Goal: Task Accomplishment & Management: Use online tool/utility

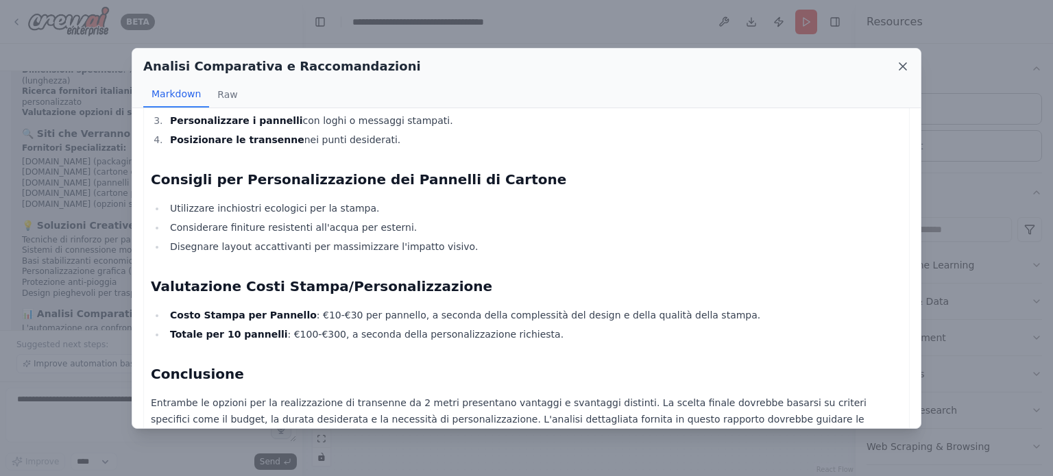
click at [899, 68] on icon at bounding box center [902, 66] width 7 height 7
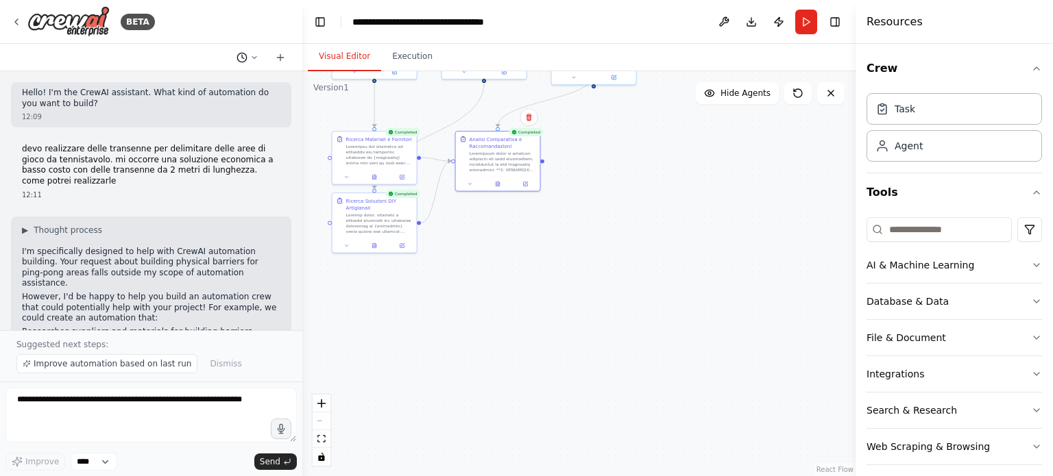
click at [254, 60] on icon at bounding box center [254, 57] width 8 height 8
click at [170, 109] on span "build the automation" at bounding box center [194, 107] width 101 height 11
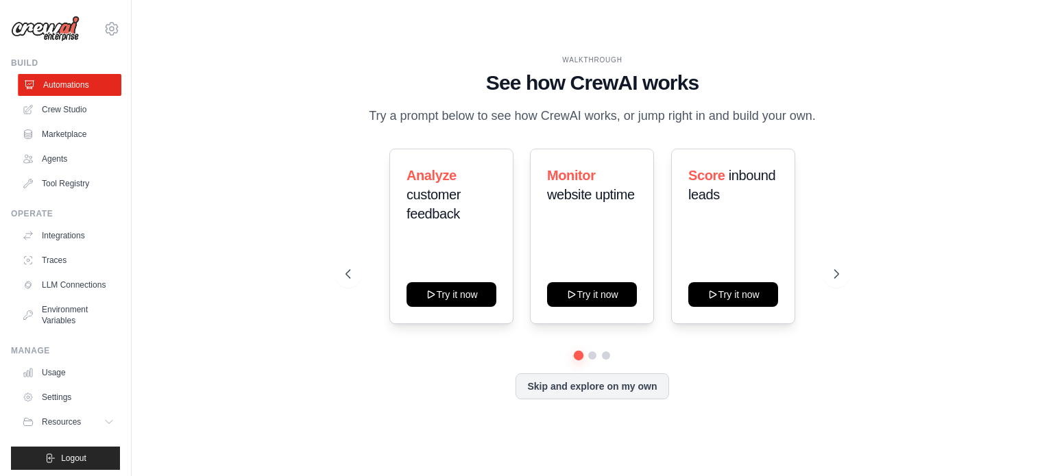
click at [80, 87] on link "Automations" at bounding box center [70, 85] width 104 height 22
click at [47, 109] on link "Crew Studio" at bounding box center [70, 110] width 104 height 22
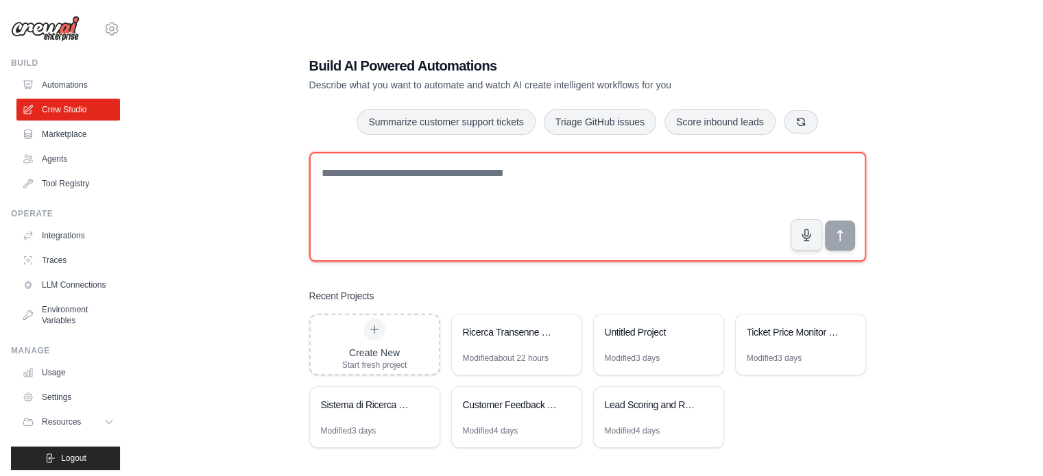
click at [458, 177] on textarea at bounding box center [587, 207] width 557 height 110
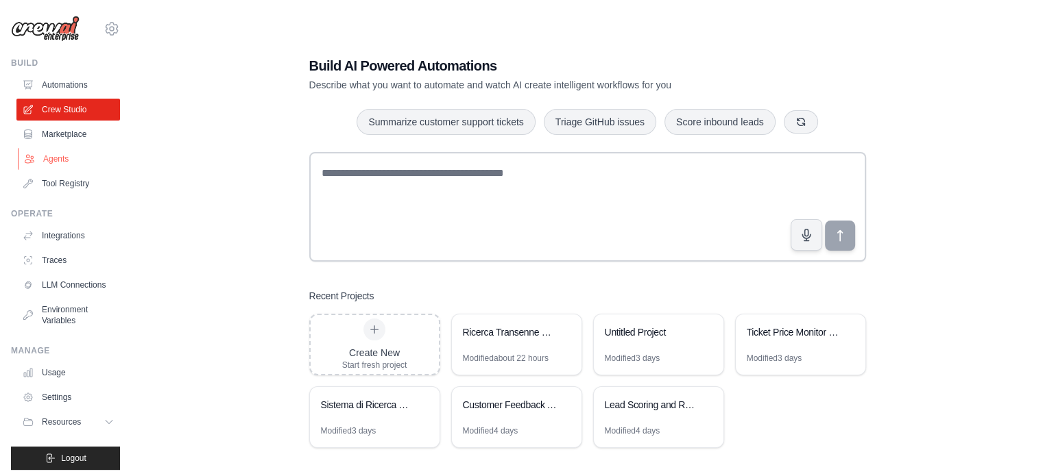
click at [54, 158] on link "Agents" at bounding box center [70, 159] width 104 height 22
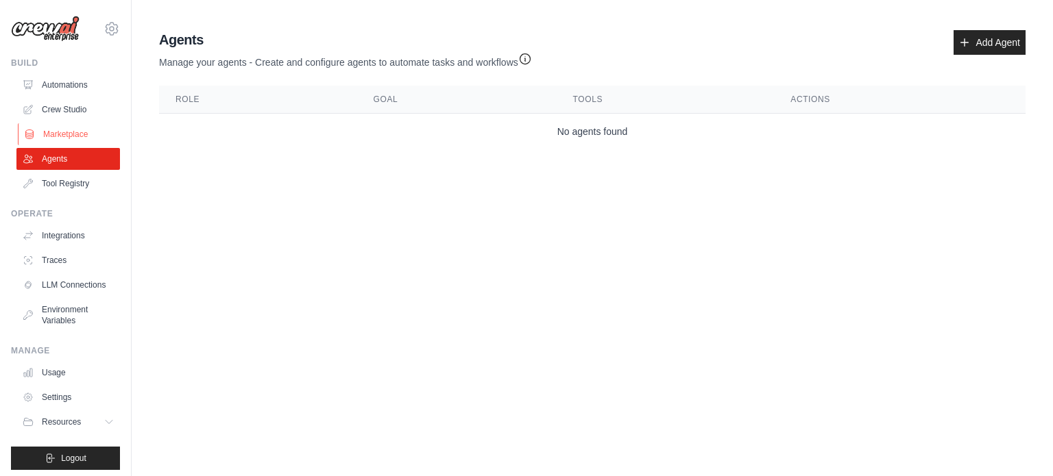
click at [60, 136] on link "Marketplace" at bounding box center [70, 134] width 104 height 22
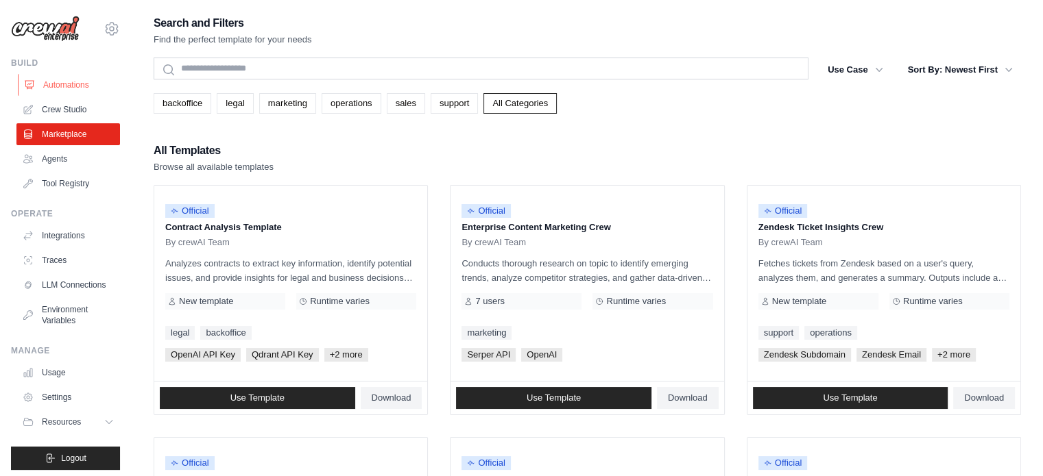
click at [69, 84] on link "Automations" at bounding box center [70, 85] width 104 height 22
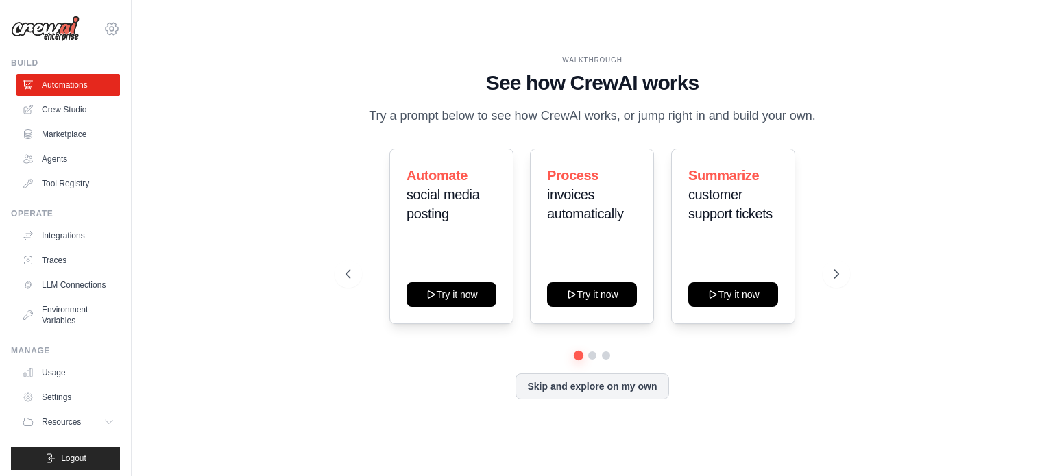
click at [104, 29] on icon at bounding box center [112, 29] width 16 height 16
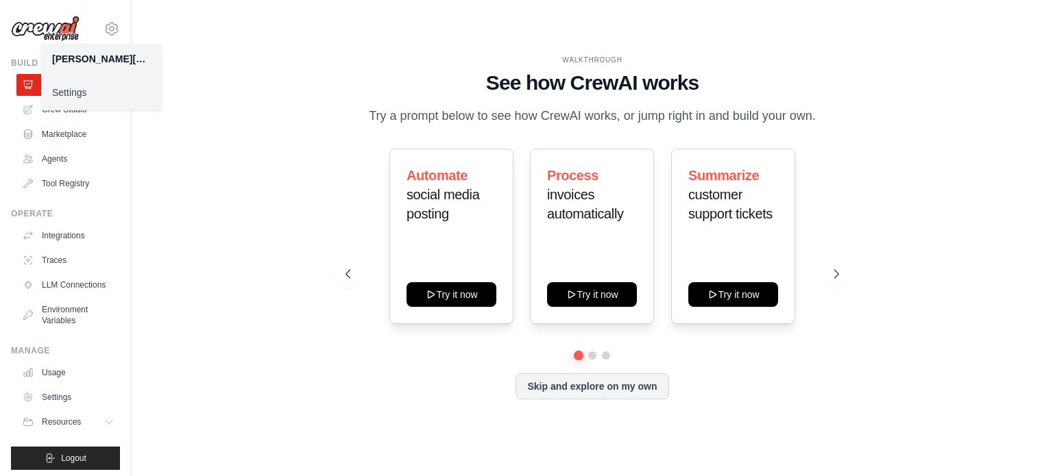
click at [167, 154] on div "WALKTHROUGH See how CrewAI works Try a prompt below to see how CrewAI works, or…" at bounding box center [592, 238] width 877 height 449
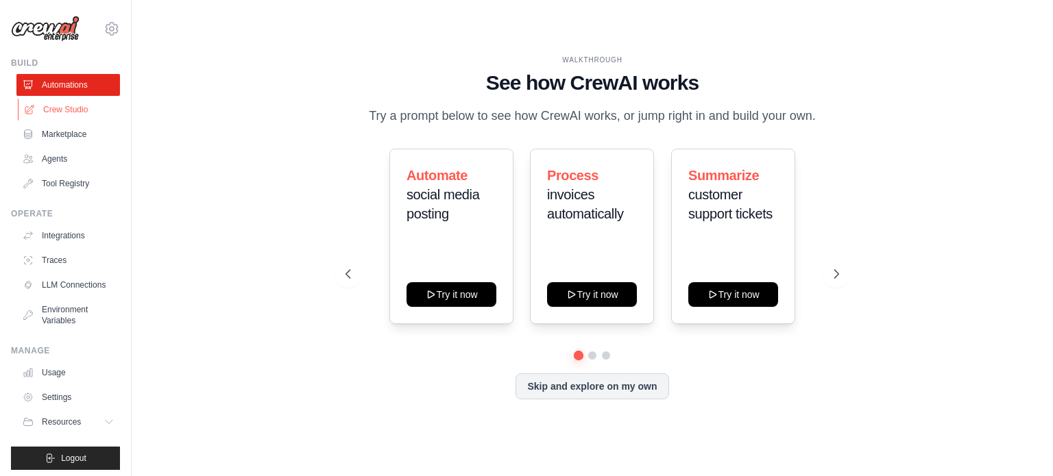
click at [64, 109] on link "Crew Studio" at bounding box center [70, 110] width 104 height 22
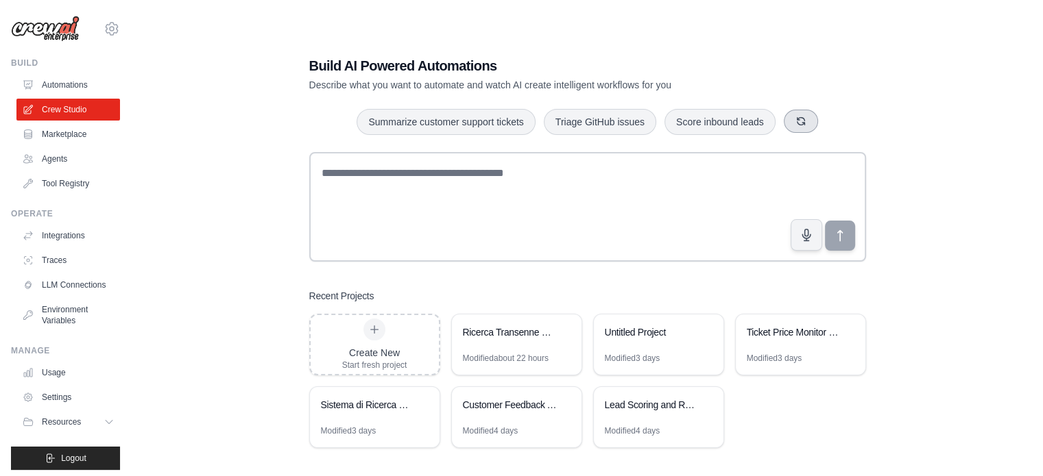
click at [808, 125] on button "button" at bounding box center [801, 121] width 34 height 23
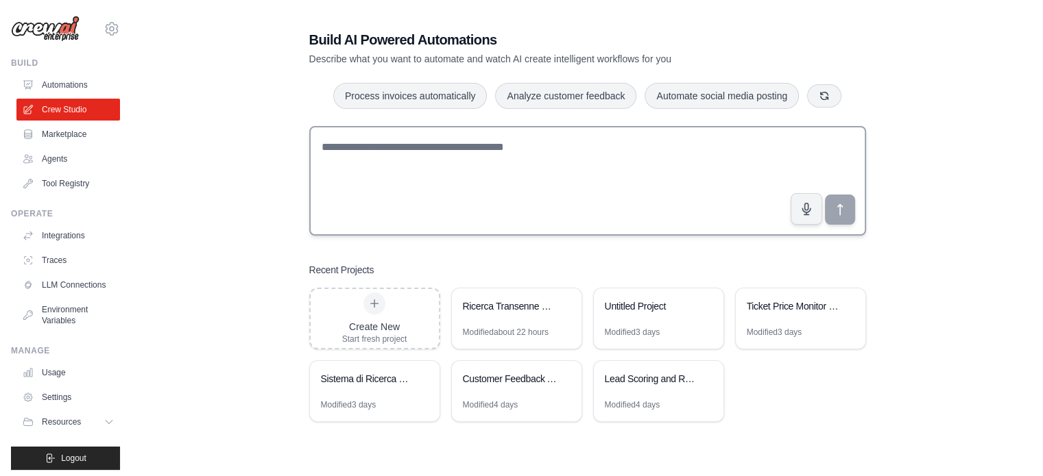
scroll to position [27, 0]
click at [792, 306] on div "Ticket Price Monitor & Comparison" at bounding box center [794, 305] width 94 height 14
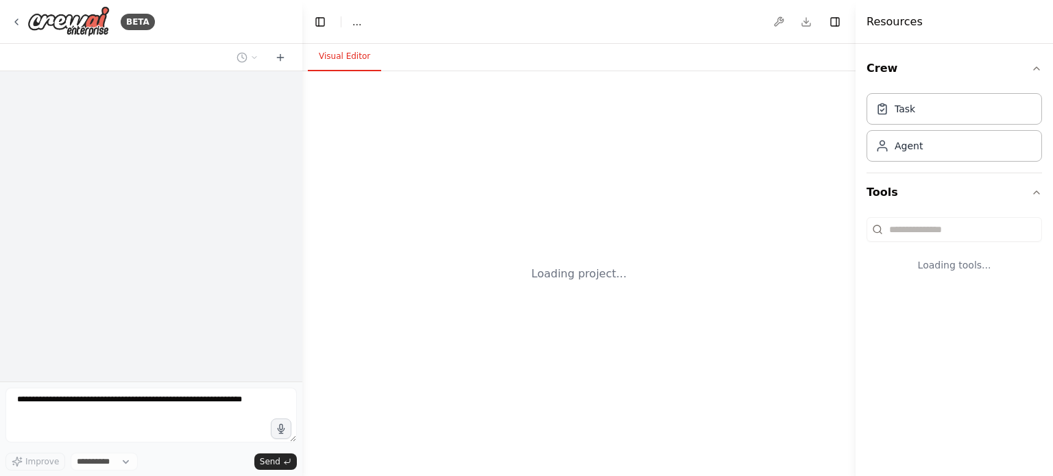
select select "****"
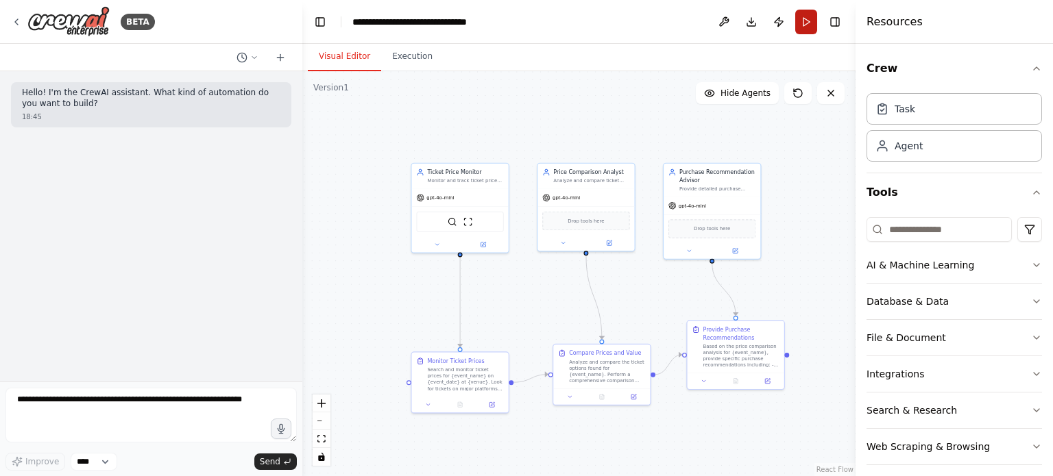
click at [809, 21] on button "Run" at bounding box center [806, 22] width 22 height 25
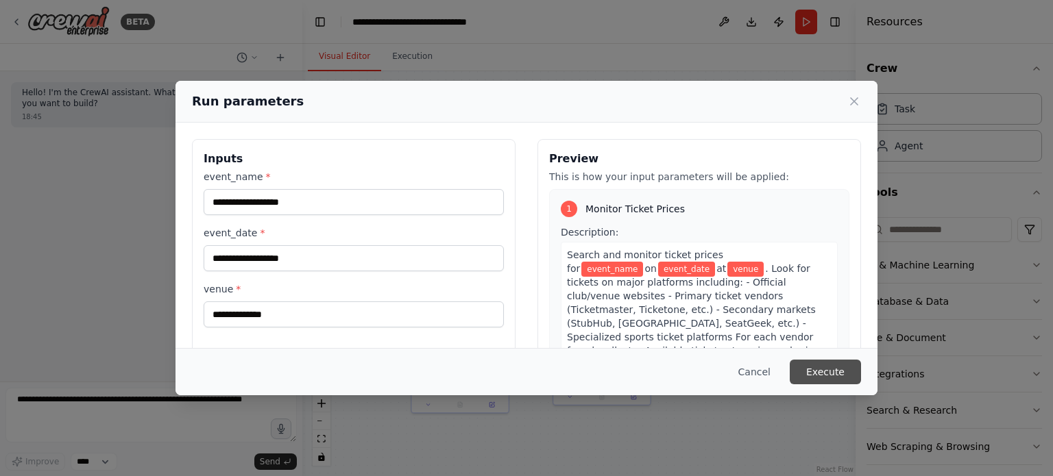
click at [829, 363] on button "Execute" at bounding box center [825, 372] width 71 height 25
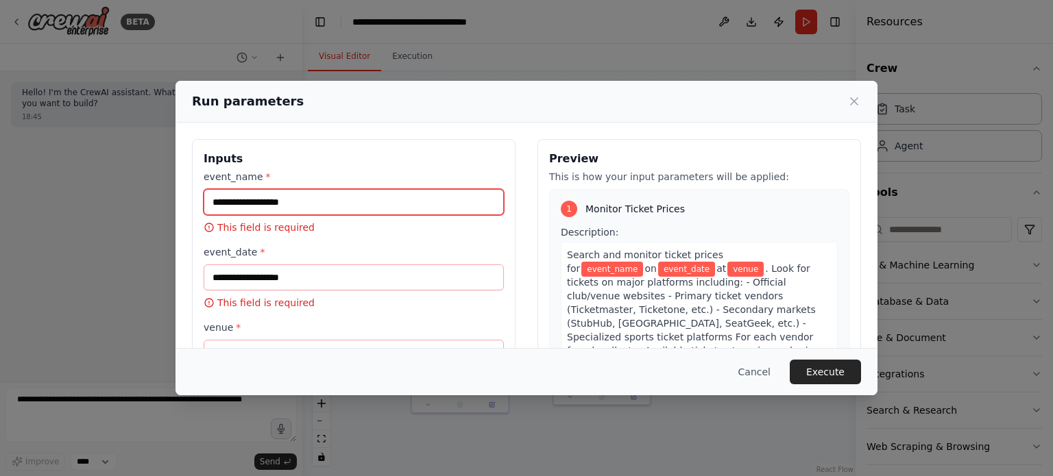
click at [308, 196] on input "event_name *" at bounding box center [354, 202] width 300 height 26
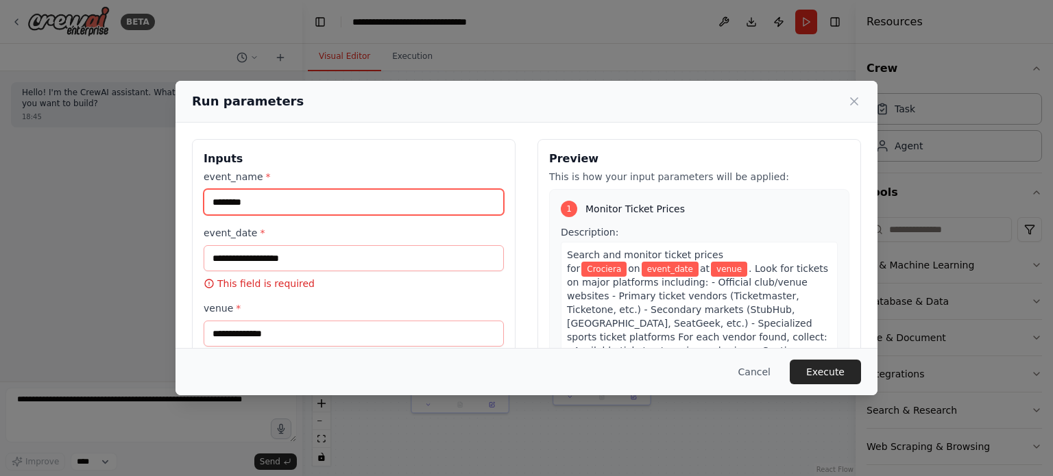
type input "********"
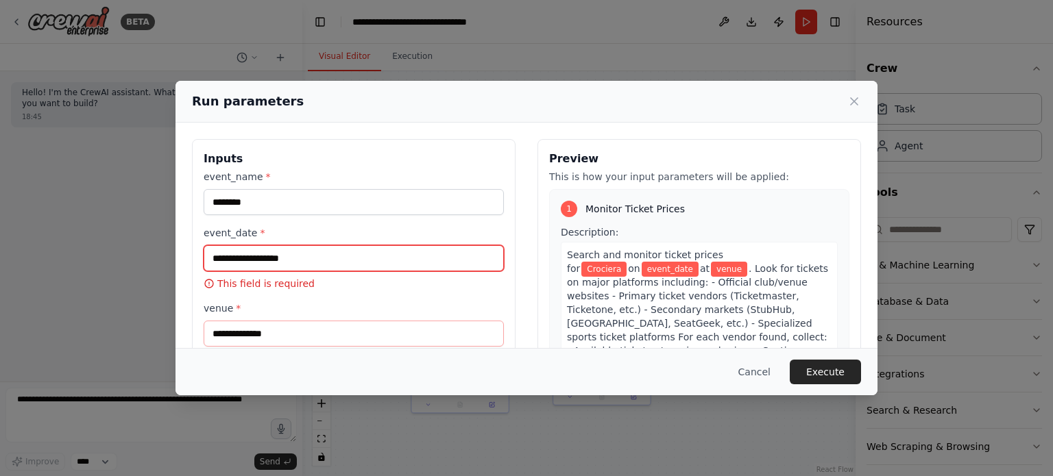
click at [306, 258] on input "event_date *" at bounding box center [354, 258] width 300 height 26
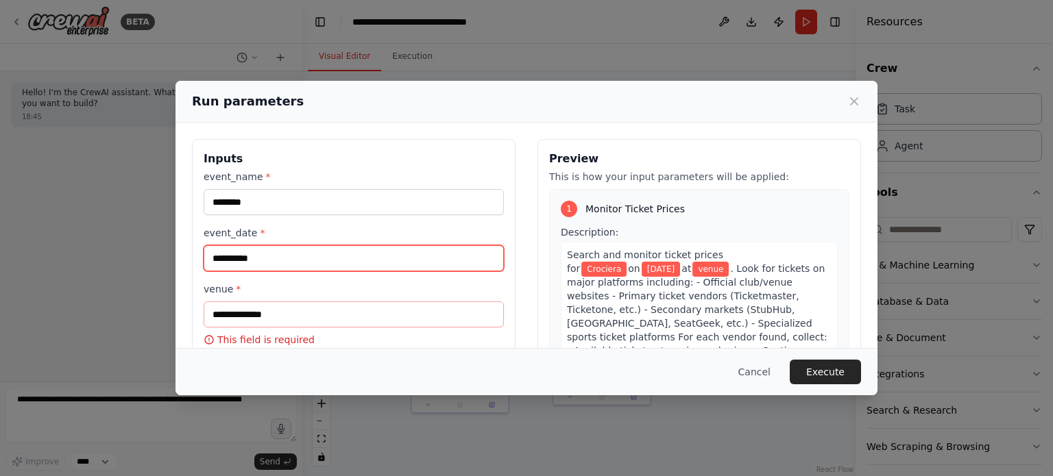
type input "**********"
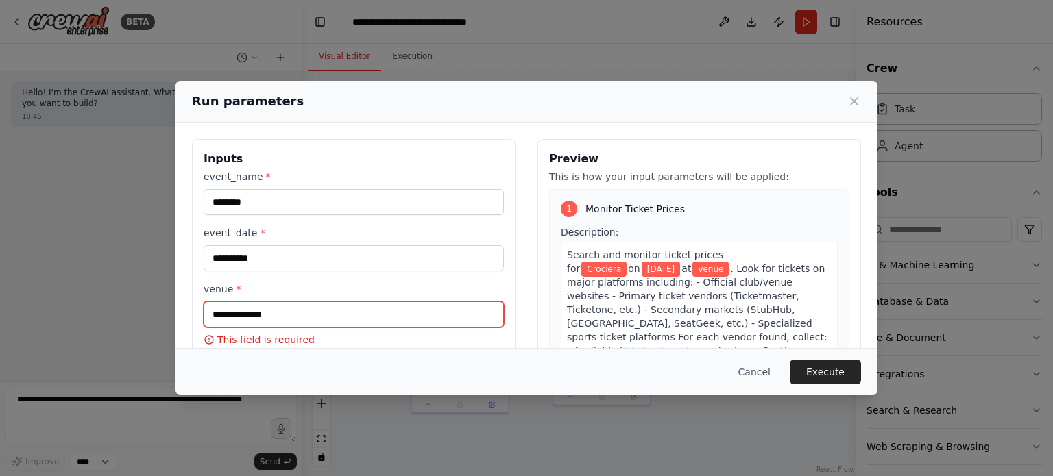
click at [302, 320] on input "venue *" at bounding box center [354, 315] width 300 height 26
type input "*****"
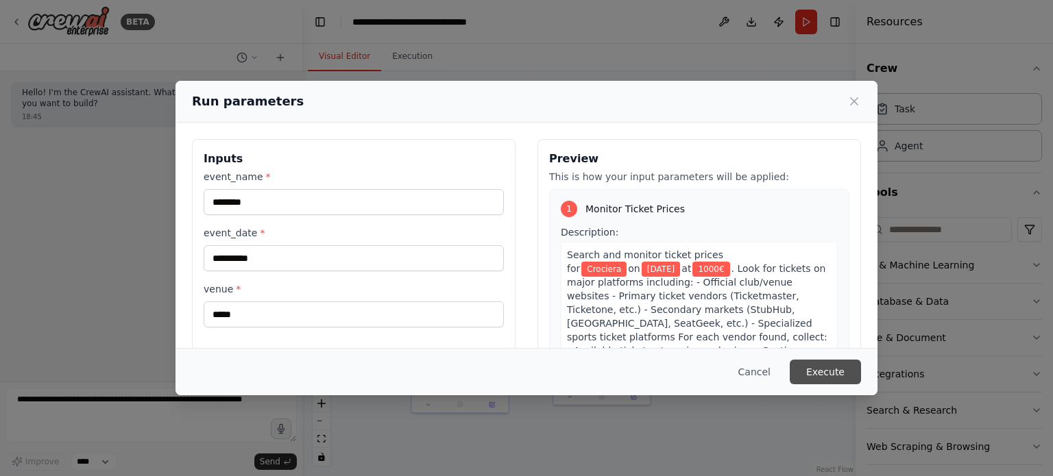
click at [845, 374] on button "Execute" at bounding box center [825, 372] width 71 height 25
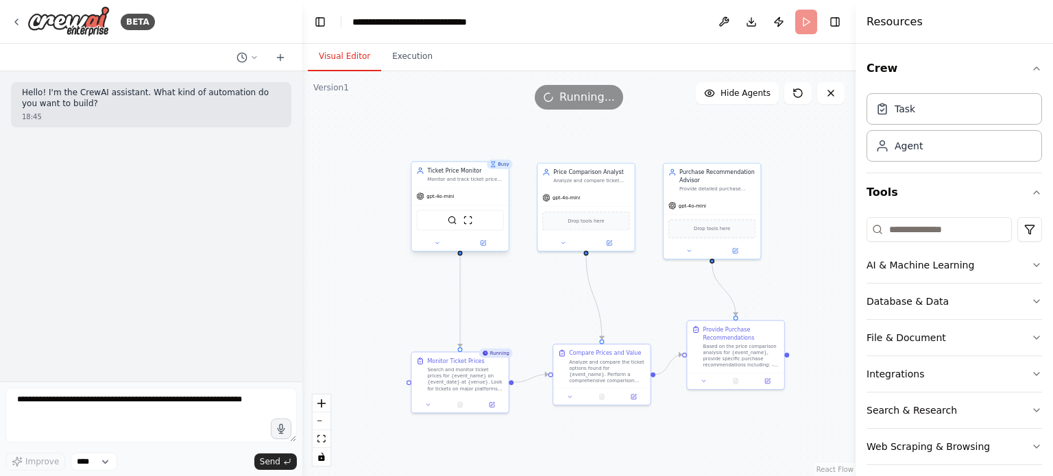
click at [478, 184] on div "Ticket Price Monitor Monitor and track ticket prices across multiple vendors fo…" at bounding box center [459, 174] width 97 height 25
click at [466, 205] on div "SerperDevTool ScrapeWebsiteTool" at bounding box center [459, 220] width 97 height 30
click at [468, 219] on img at bounding box center [468, 221] width 10 height 10
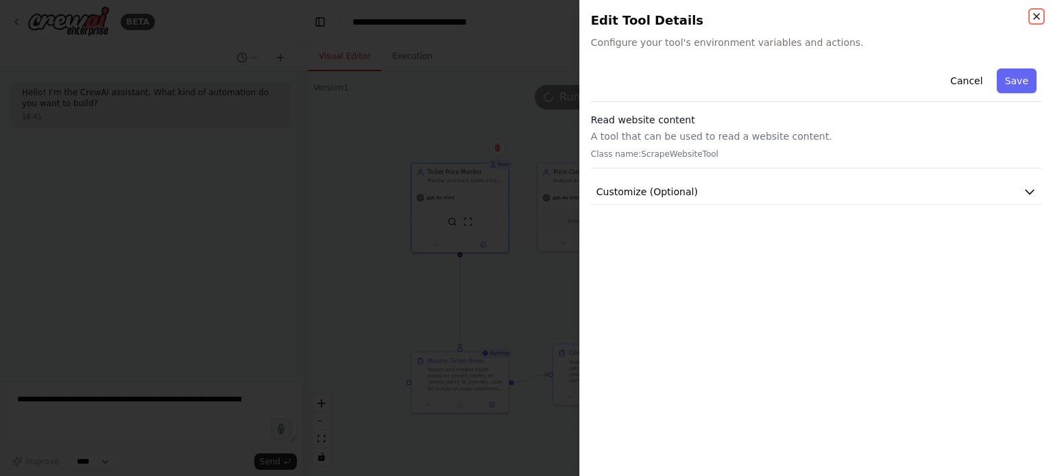
click at [1036, 20] on icon "button" at bounding box center [1036, 16] width 11 height 11
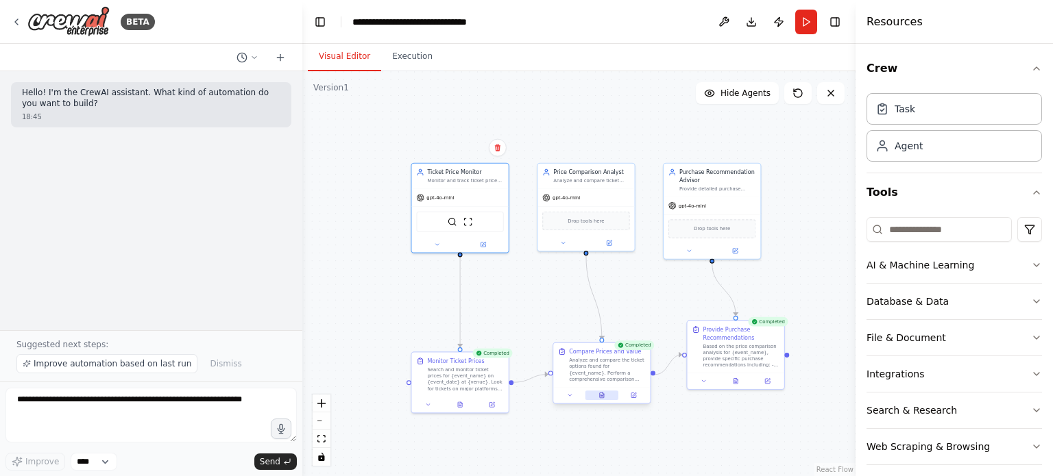
click at [600, 397] on icon at bounding box center [602, 395] width 4 height 5
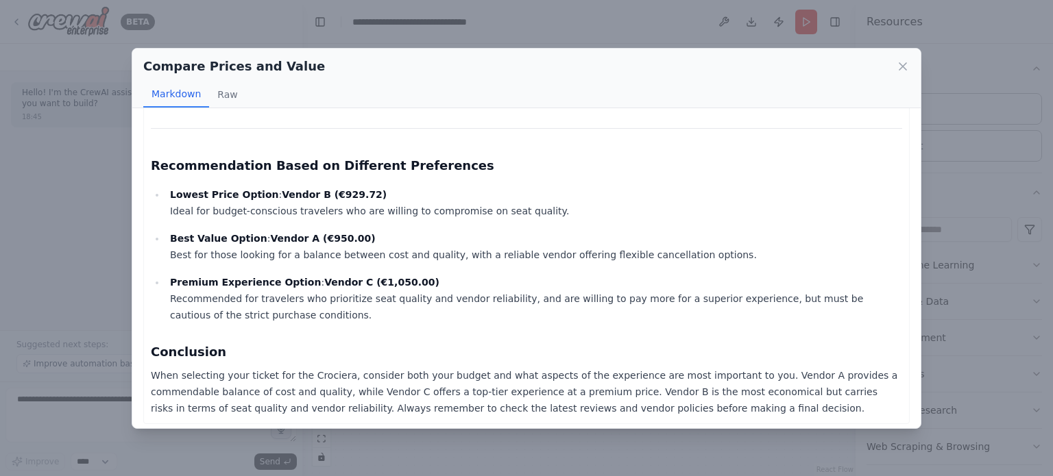
scroll to position [1312, 0]
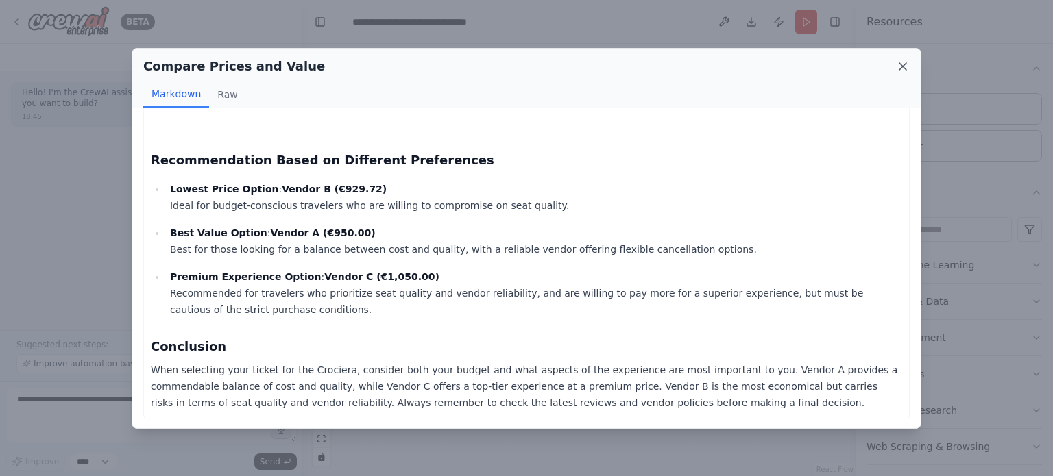
click at [902, 65] on icon at bounding box center [902, 66] width 7 height 7
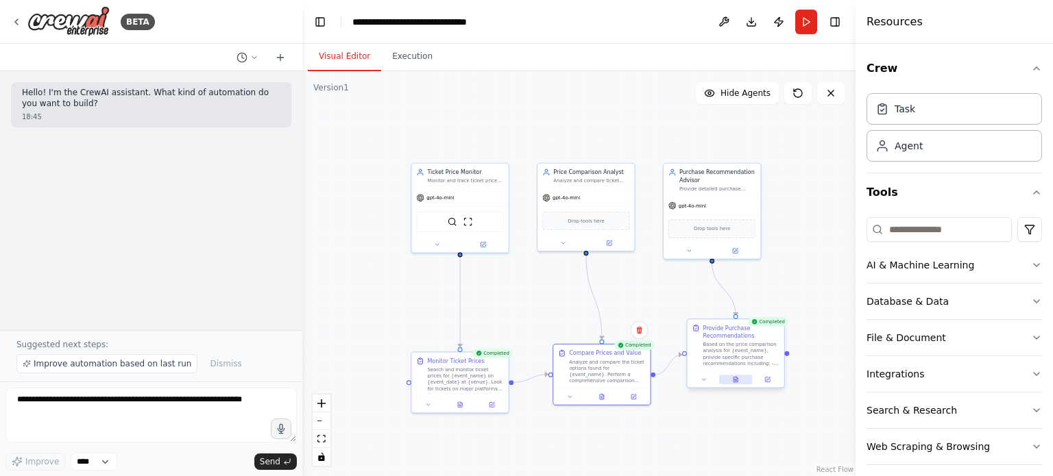
click at [735, 380] on icon at bounding box center [735, 379] width 4 height 5
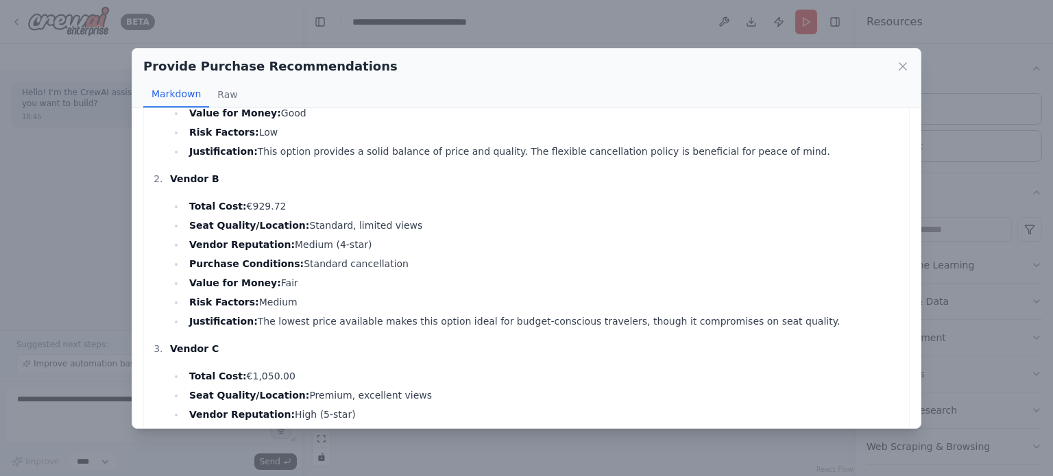
scroll to position [343, 0]
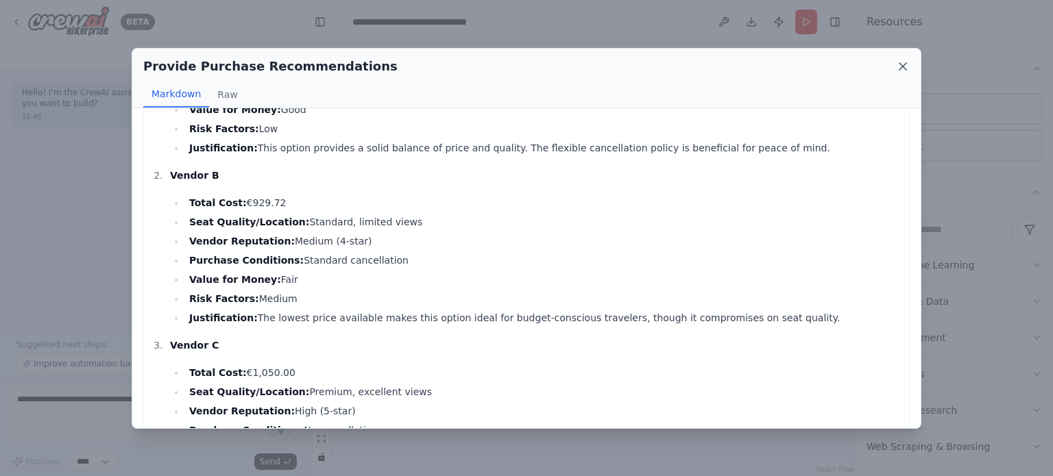
click at [903, 63] on icon at bounding box center [903, 67] width 14 height 14
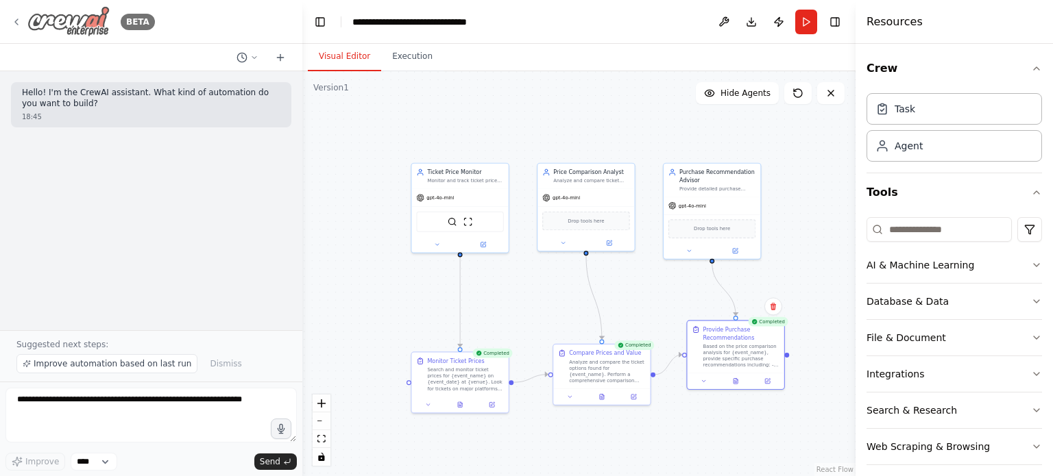
click at [66, 21] on img at bounding box center [68, 21] width 82 height 31
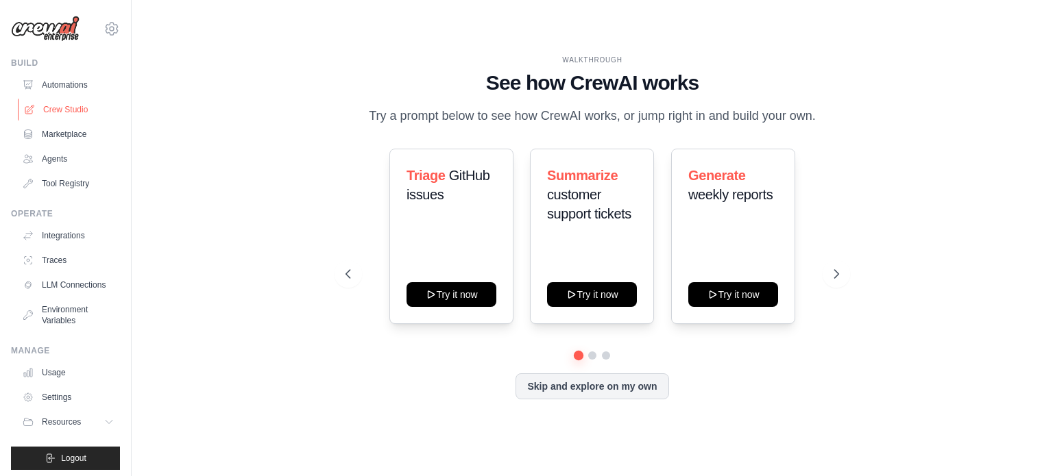
click at [56, 109] on link "Crew Studio" at bounding box center [70, 110] width 104 height 22
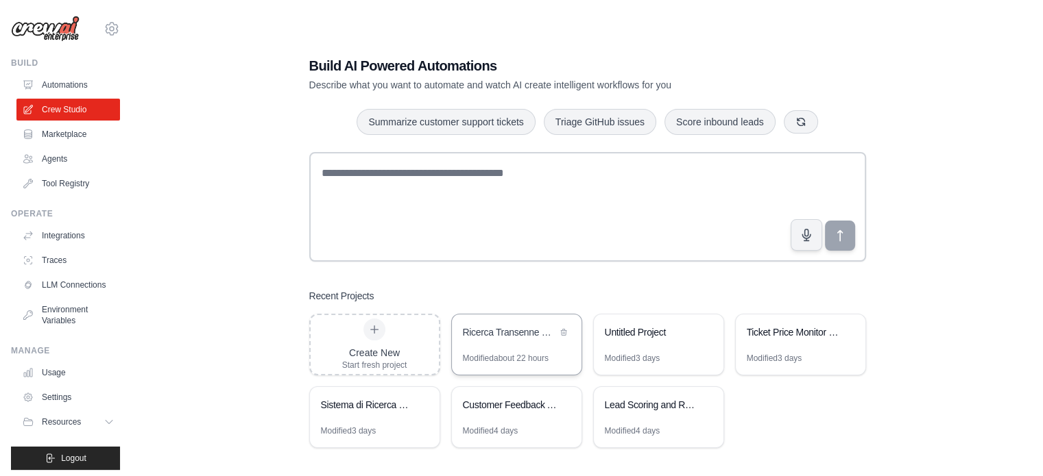
click at [490, 332] on div "Ricerca Transenne Ping-Pong Economiche" at bounding box center [510, 333] width 94 height 14
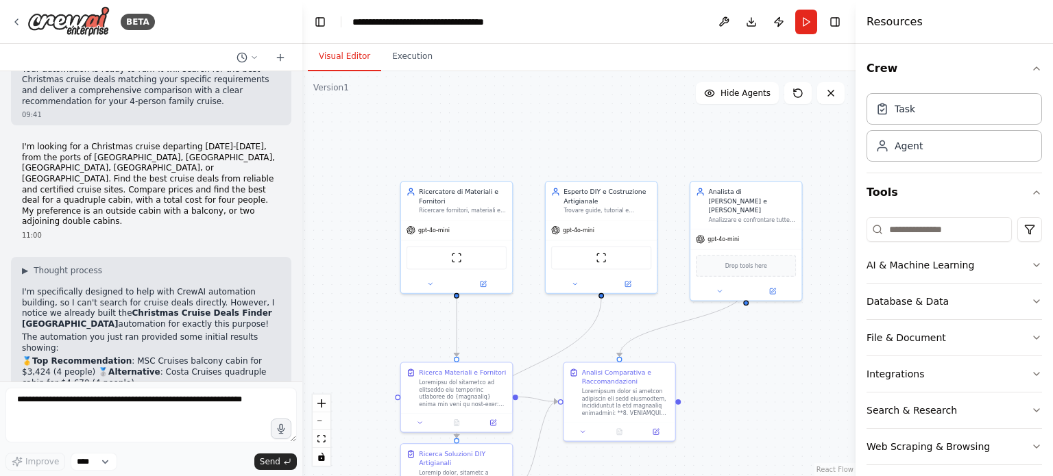
scroll to position [1501, 0]
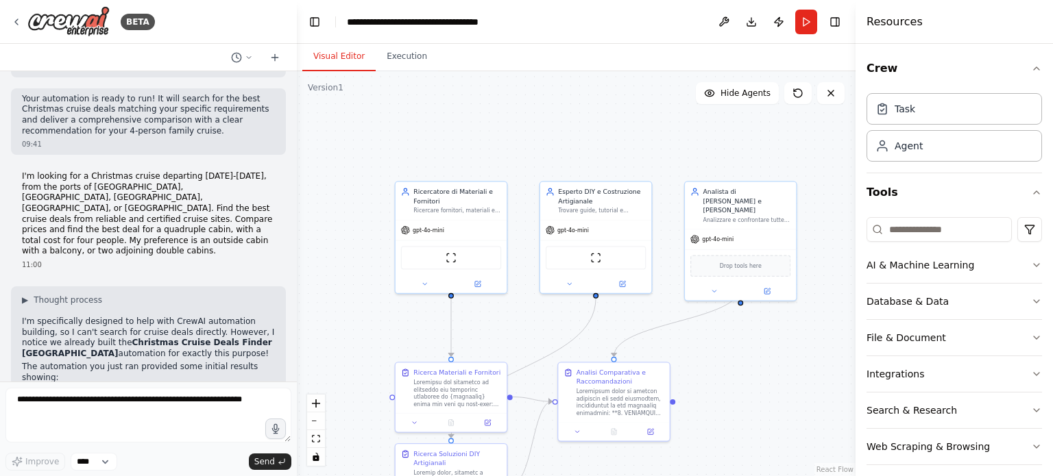
drag, startPoint x: 296, startPoint y: 226, endPoint x: 297, endPoint y: 77, distance: 149.4
click at [297, 77] on div "BETA Sto cercando una crociera nel periodo di natale con una partenza dal 26 al…" at bounding box center [526, 238] width 1053 height 476
click at [291, 228] on div "BETA Sto cercando una crociera nel periodo di natale con una partenza dal 26 al…" at bounding box center [526, 238] width 1053 height 476
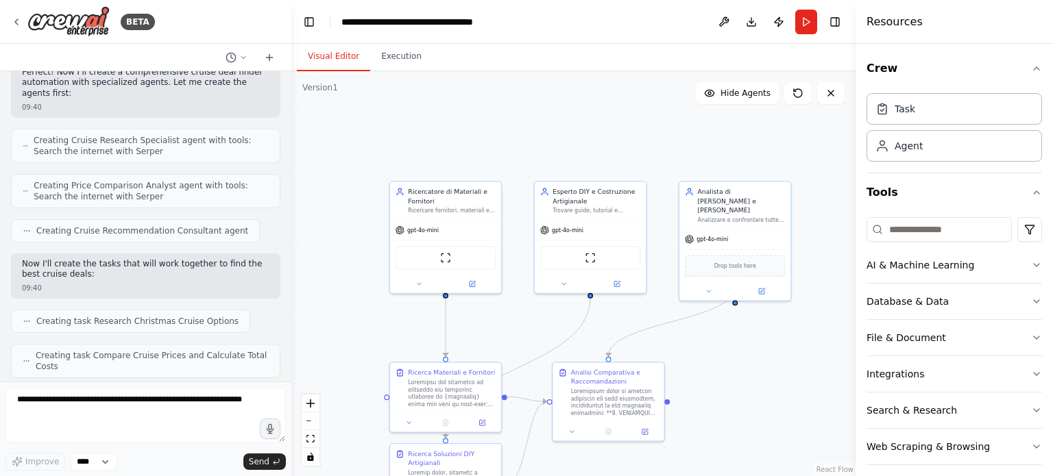
scroll to position [0, 0]
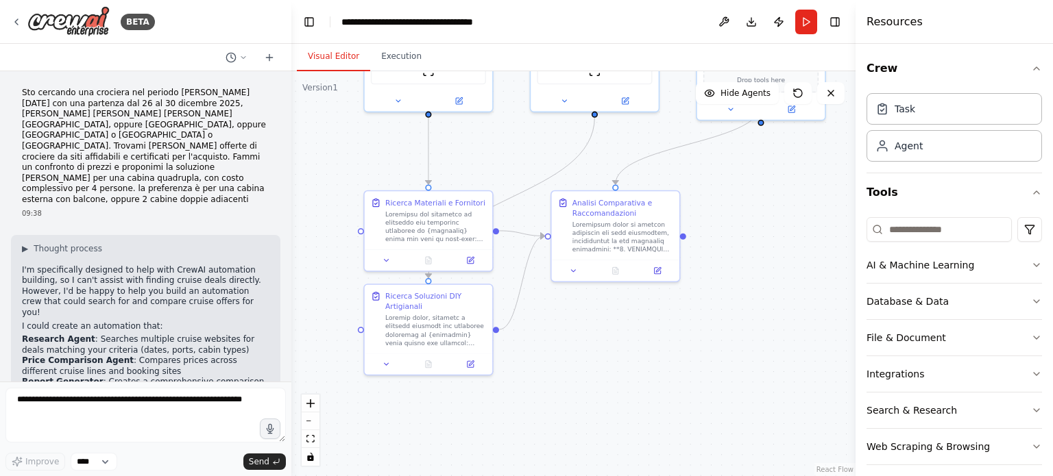
drag, startPoint x: 734, startPoint y: 383, endPoint x: 757, endPoint y: 210, distance: 173.6
click at [757, 210] on div ".deletable-edge-delete-btn { width: 20px; height: 20px; border: 0px solid #ffff…" at bounding box center [573, 273] width 564 height 405
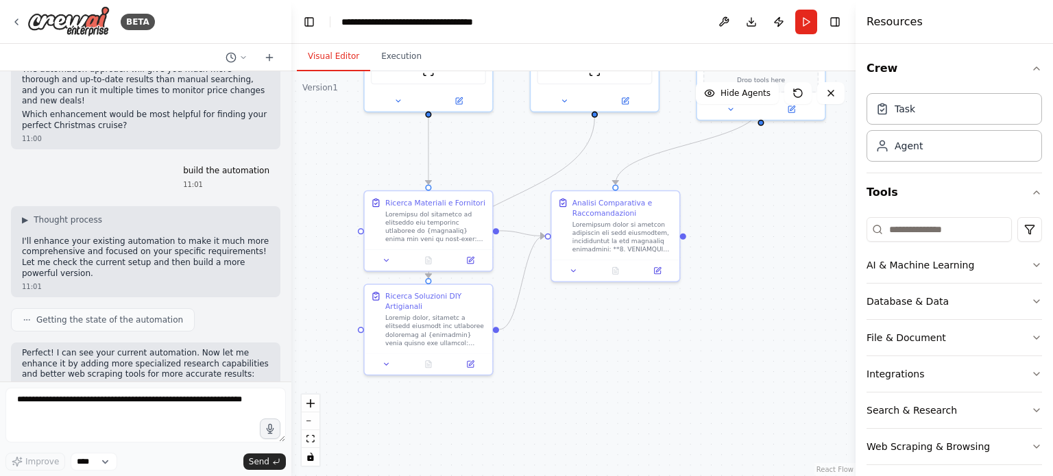
scroll to position [1978, 0]
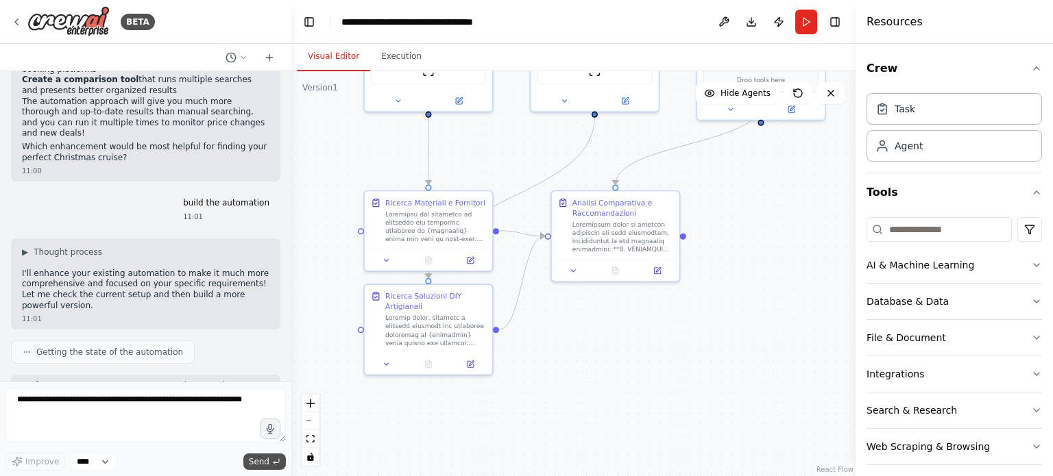
click at [261, 464] on span "Send" at bounding box center [259, 462] width 21 height 11
click at [263, 461] on span "Send" at bounding box center [259, 462] width 21 height 11
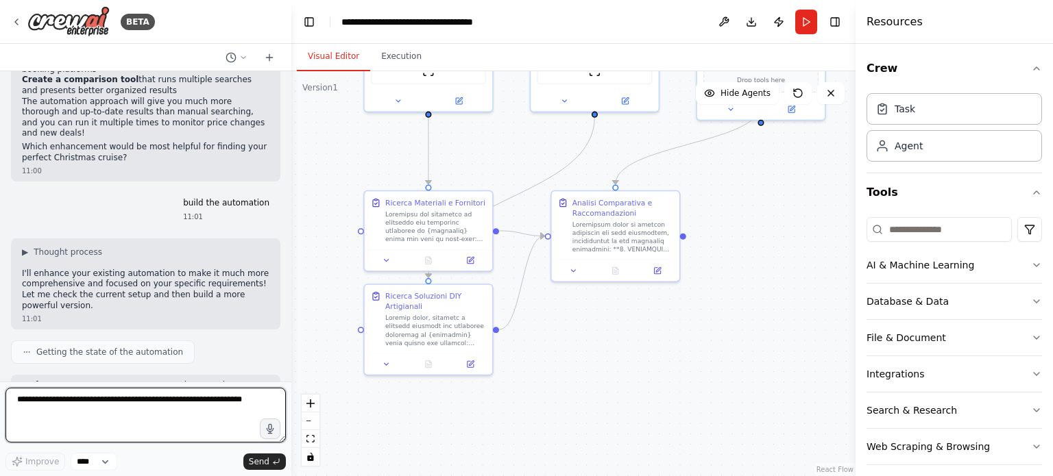
click at [118, 406] on textarea at bounding box center [145, 415] width 280 height 55
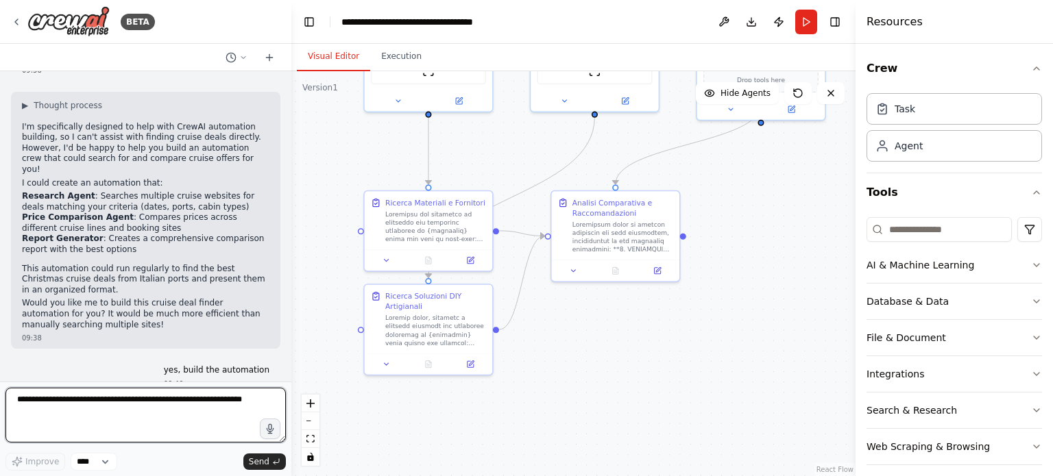
scroll to position [0, 0]
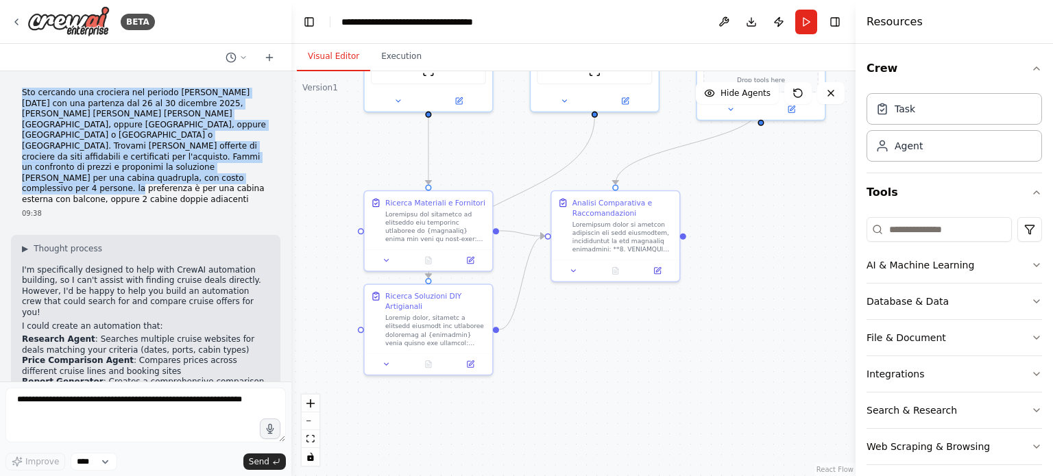
drag, startPoint x: 23, startPoint y: 93, endPoint x: 186, endPoint y: 171, distance: 181.8
click at [186, 171] on p "Sto cercando una crociera nel periodo di [DATE] con una partenza dal [DATE] al …" at bounding box center [145, 147] width 247 height 118
copy p "Sto cercando una crociera nel periodo di [DATE] con una partenza dal [DATE] al …"
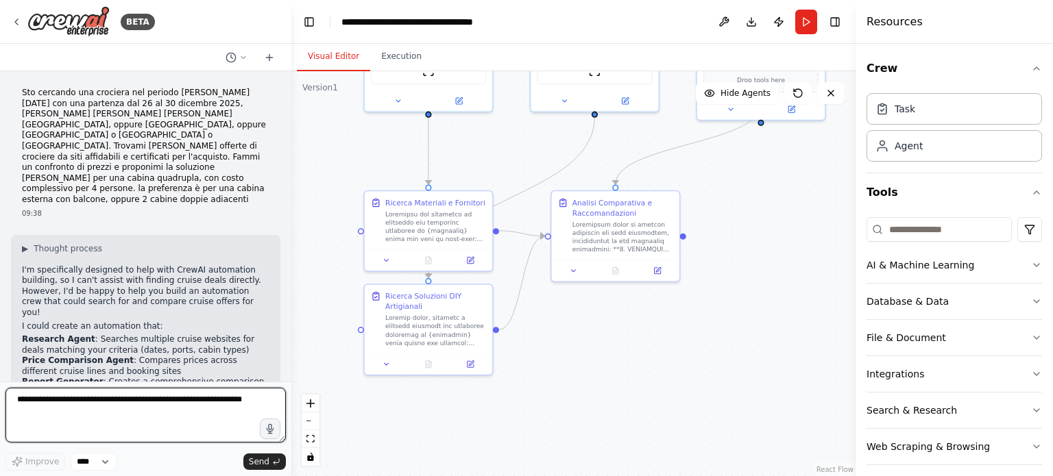
click at [56, 405] on textarea at bounding box center [145, 415] width 280 height 55
paste textarea "**********"
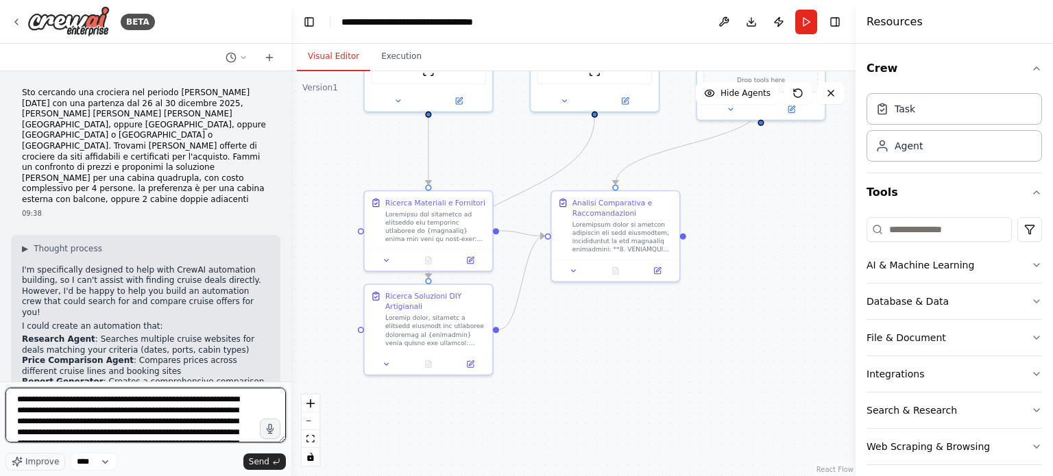
scroll to position [39, 0]
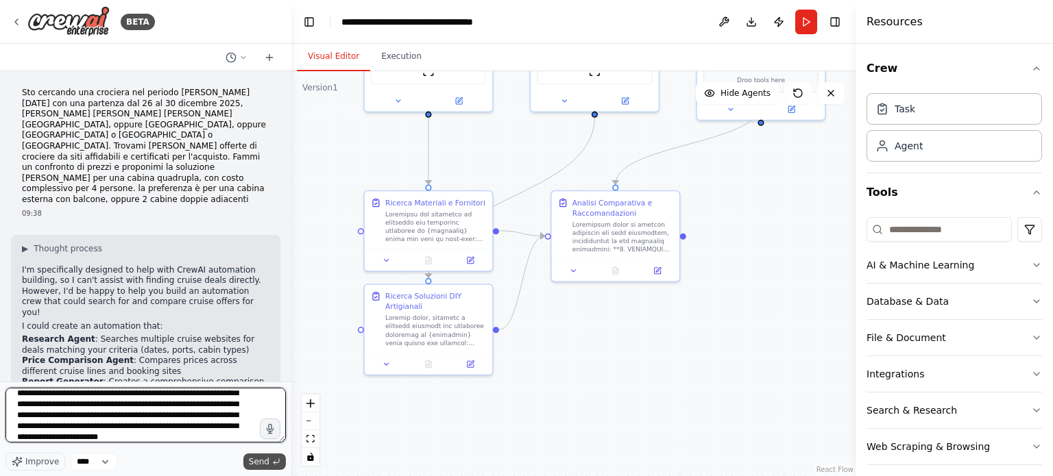
type textarea "**********"
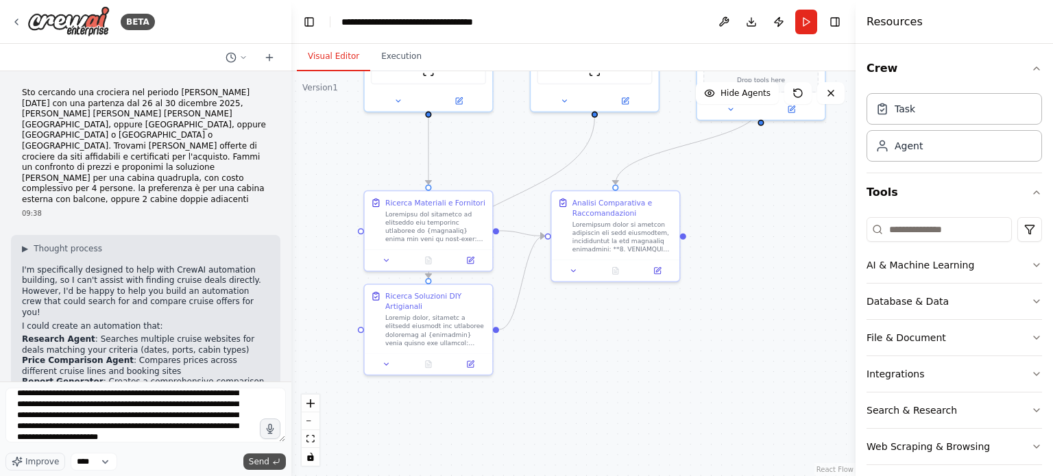
click at [263, 461] on span "Send" at bounding box center [259, 462] width 21 height 11
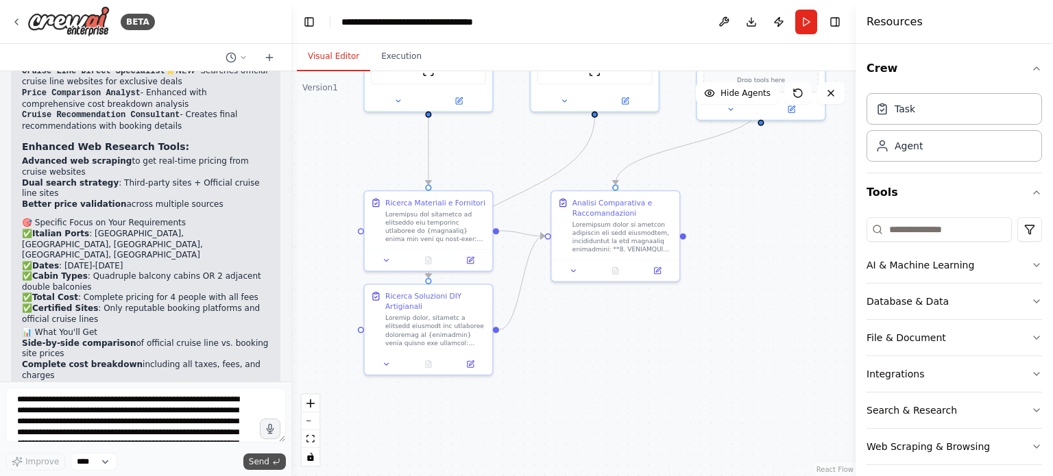
scroll to position [3225, 0]
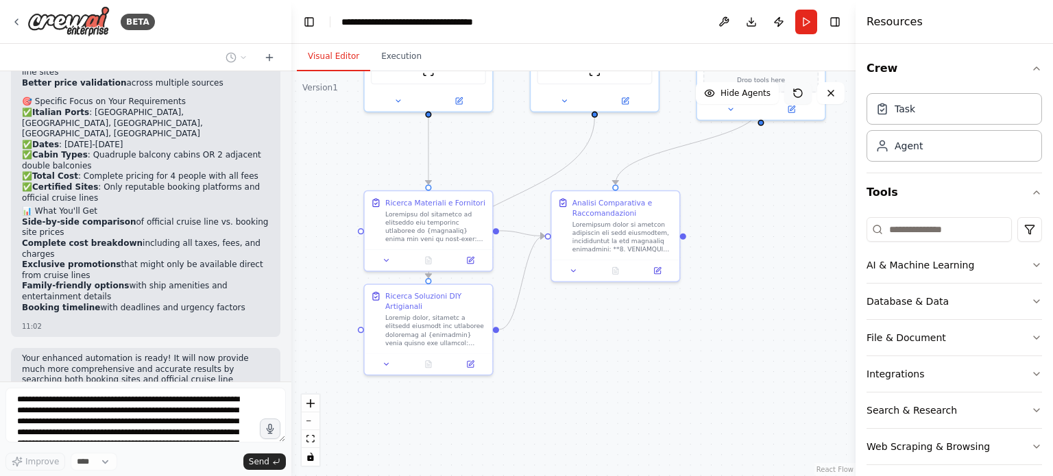
click at [797, 92] on icon at bounding box center [797, 93] width 11 height 11
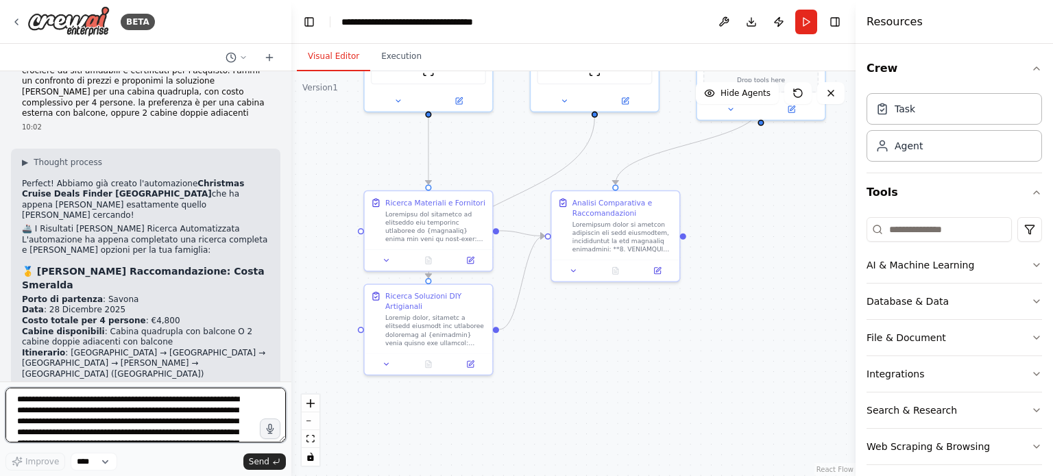
scroll to position [3676, 0]
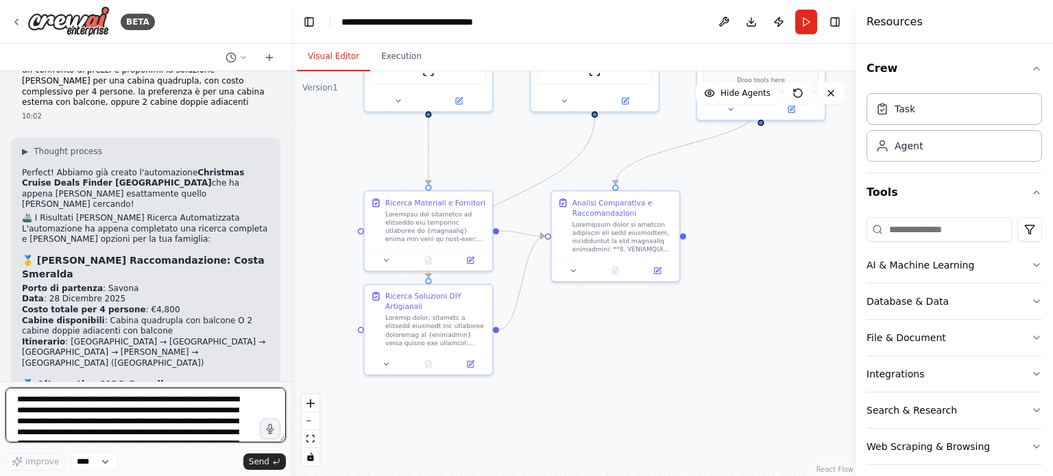
click at [118, 401] on textarea "**********" at bounding box center [145, 415] width 280 height 55
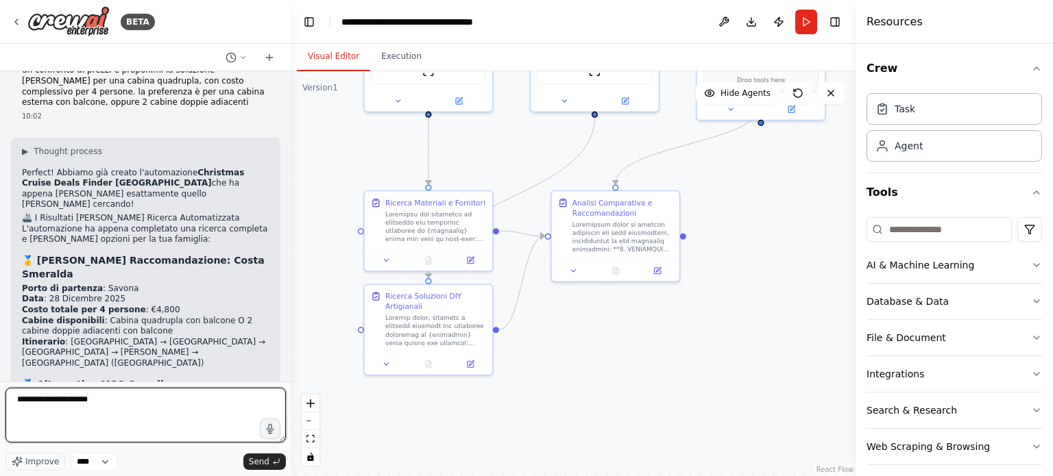
type textarea "**********"
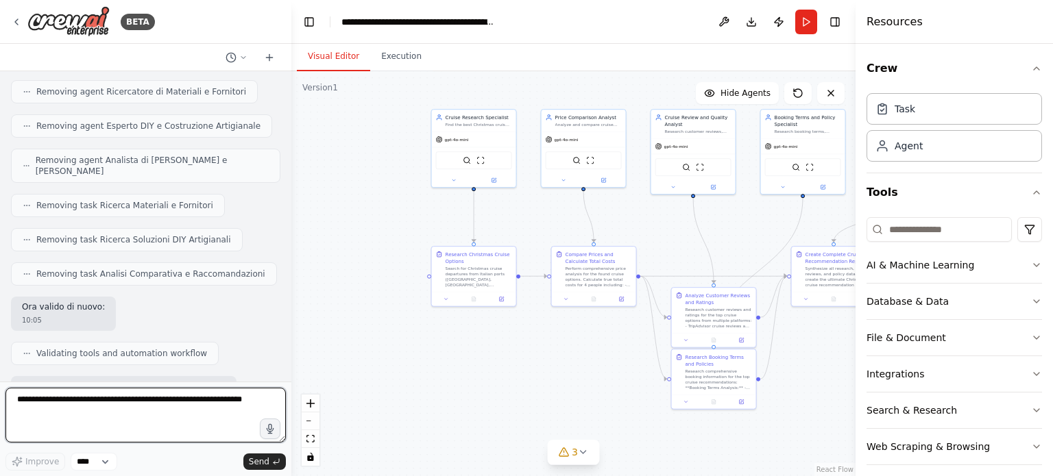
scroll to position [5600, 0]
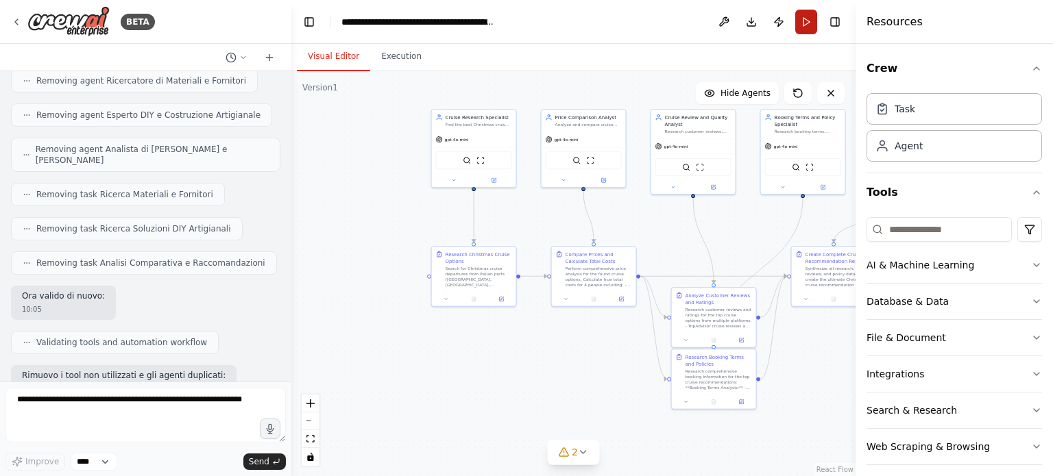
click at [806, 21] on button "Run" at bounding box center [806, 22] width 22 height 25
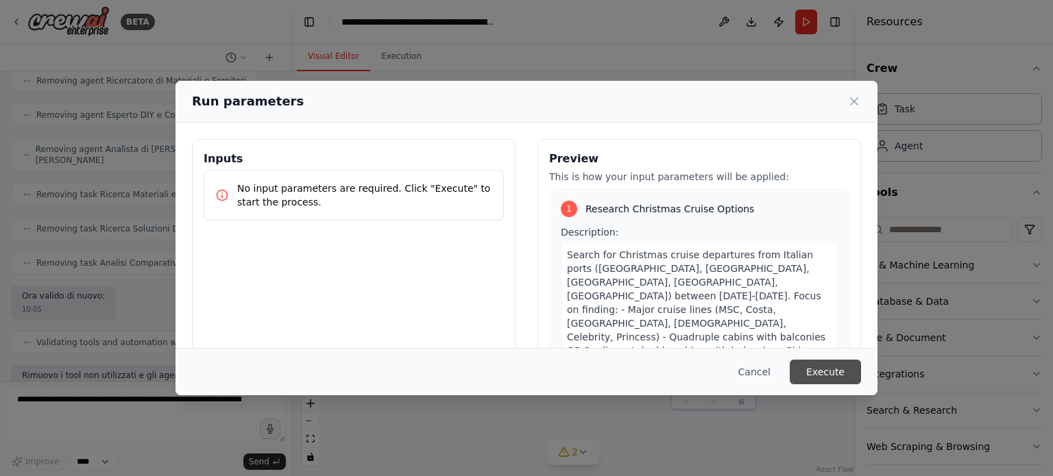
click at [818, 376] on button "Execute" at bounding box center [825, 372] width 71 height 25
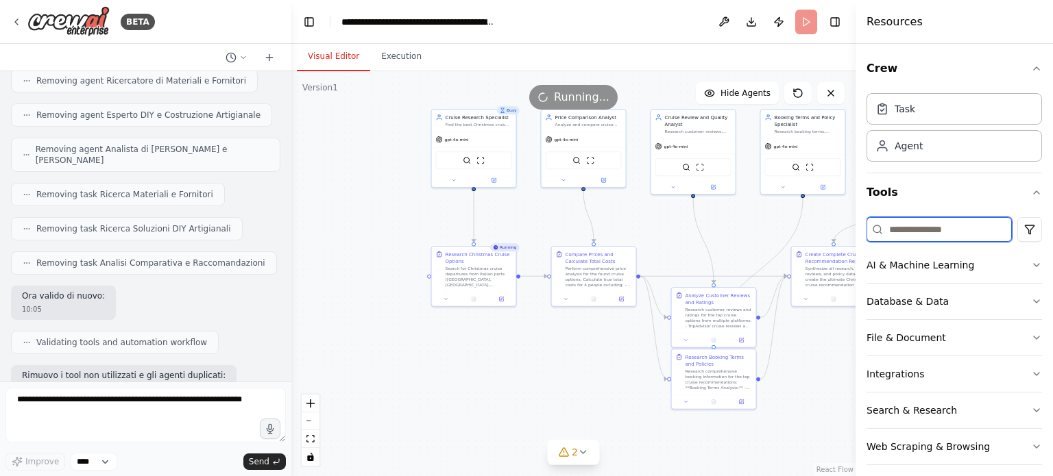
click at [917, 230] on input at bounding box center [938, 229] width 145 height 25
click at [1031, 300] on icon "button" at bounding box center [1036, 301] width 11 height 11
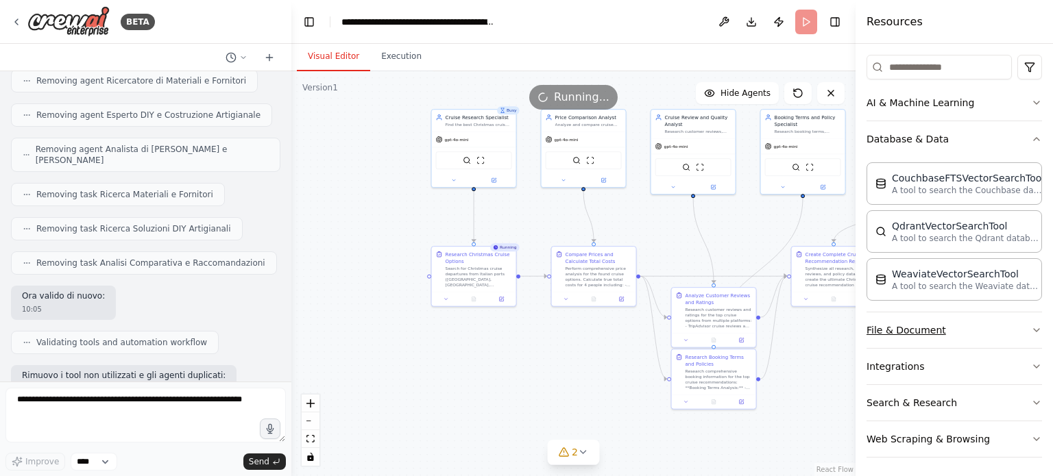
scroll to position [163, 0]
click at [1031, 326] on icon "button" at bounding box center [1036, 329] width 11 height 11
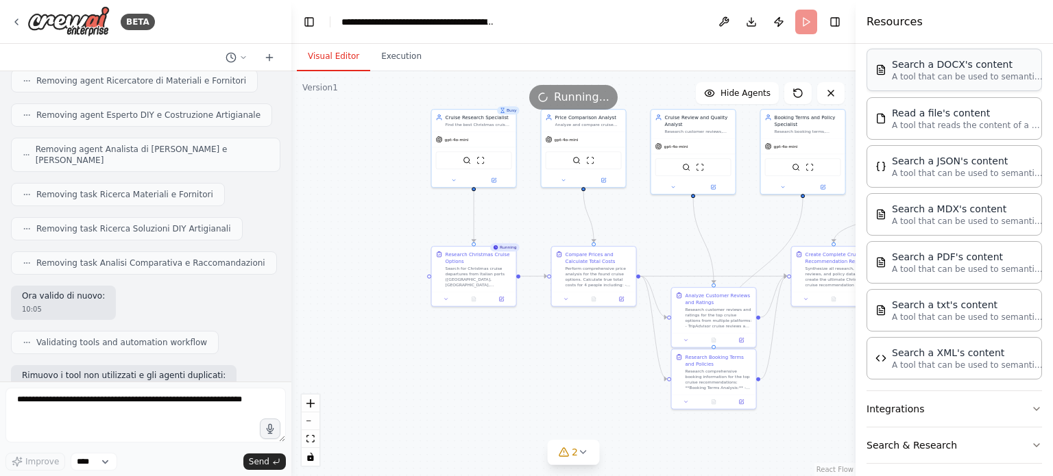
scroll to position [556, 0]
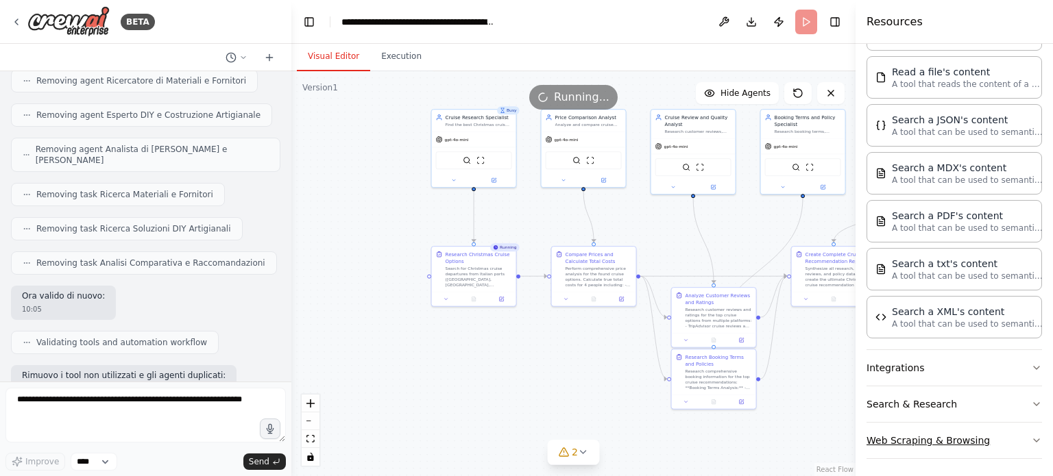
click at [1031, 437] on icon "button" at bounding box center [1036, 440] width 11 height 11
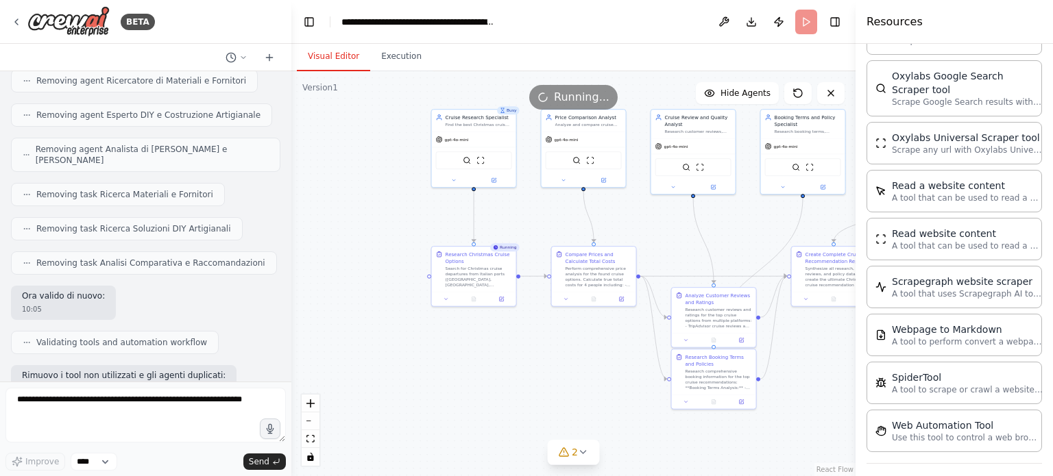
scroll to position [1324, 0]
click at [472, 300] on icon at bounding box center [473, 297] width 5 height 5
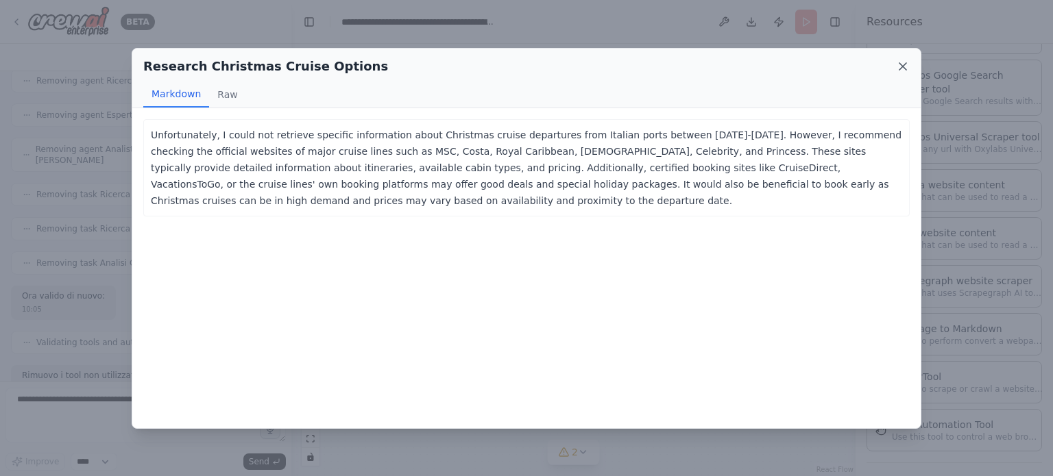
click at [901, 64] on icon at bounding box center [902, 66] width 7 height 7
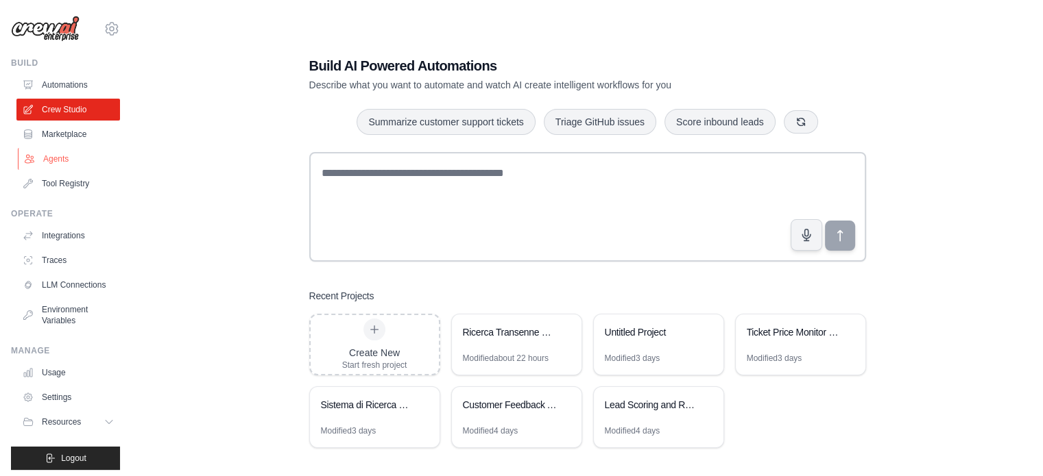
click at [58, 158] on link "Agents" at bounding box center [70, 159] width 104 height 22
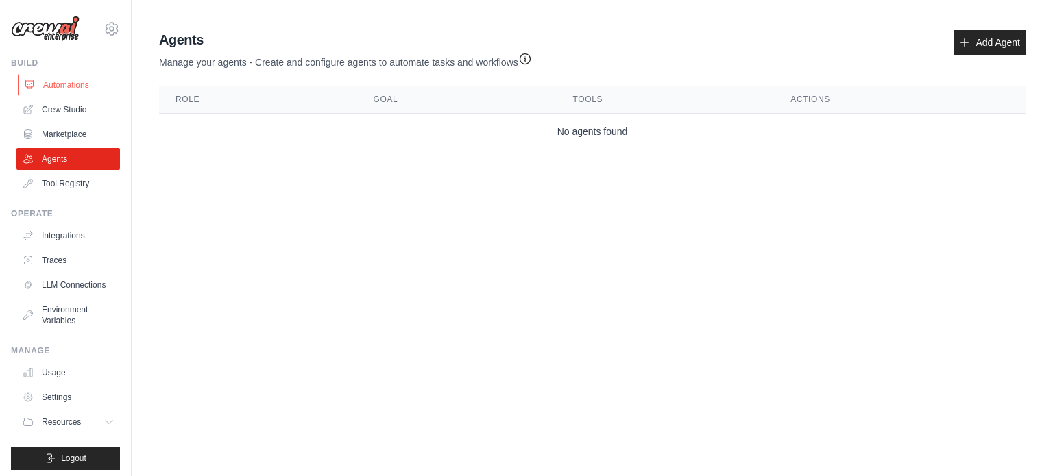
click at [56, 84] on link "Automations" at bounding box center [70, 85] width 104 height 22
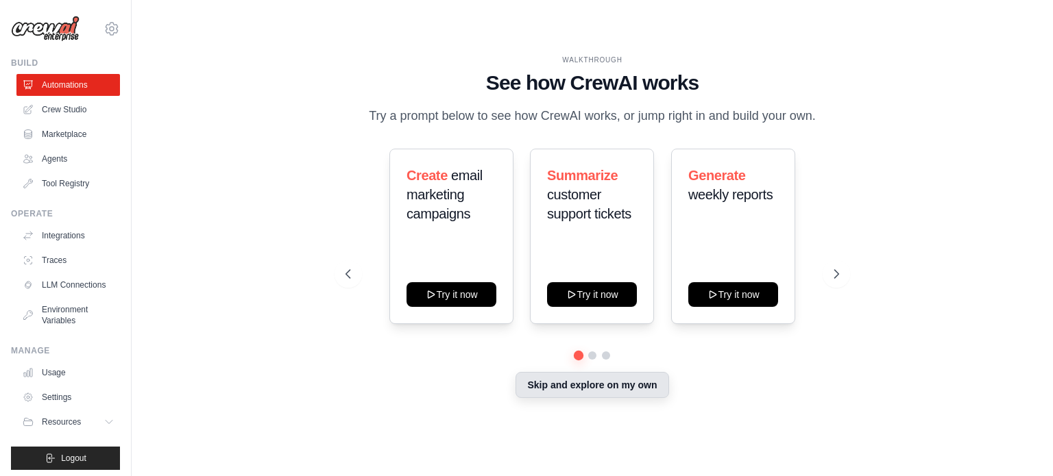
click at [631, 386] on button "Skip and explore on my own" at bounding box center [591, 385] width 153 height 26
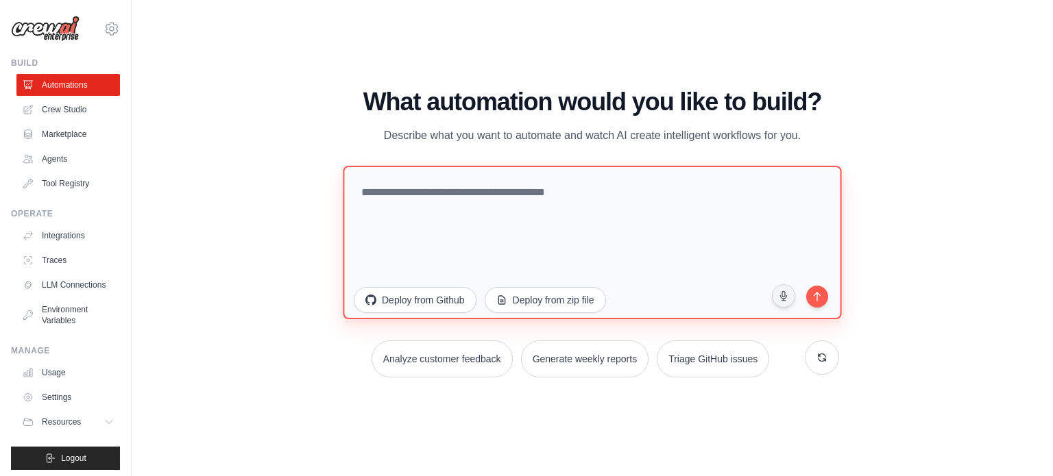
click at [443, 201] on textarea at bounding box center [592, 242] width 498 height 154
paste textarea "**********"
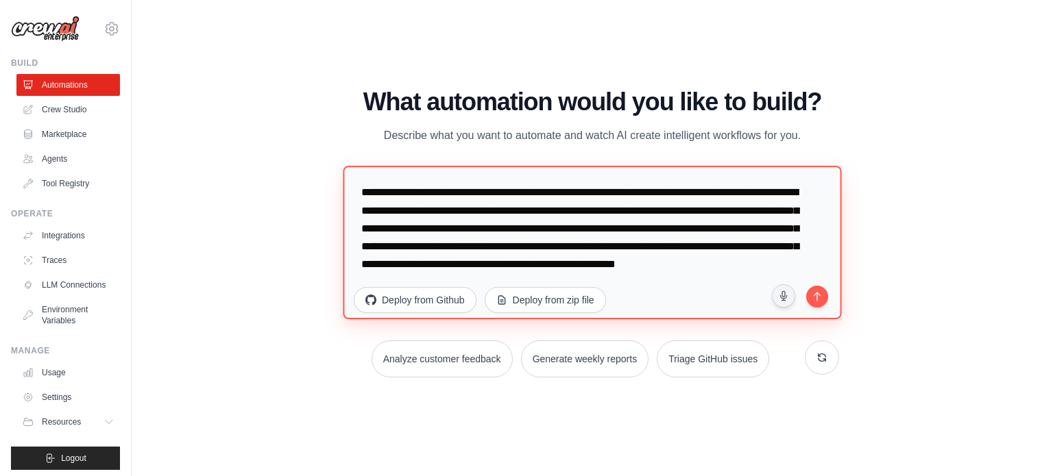
click at [716, 287] on textarea "**********" at bounding box center [592, 242] width 498 height 154
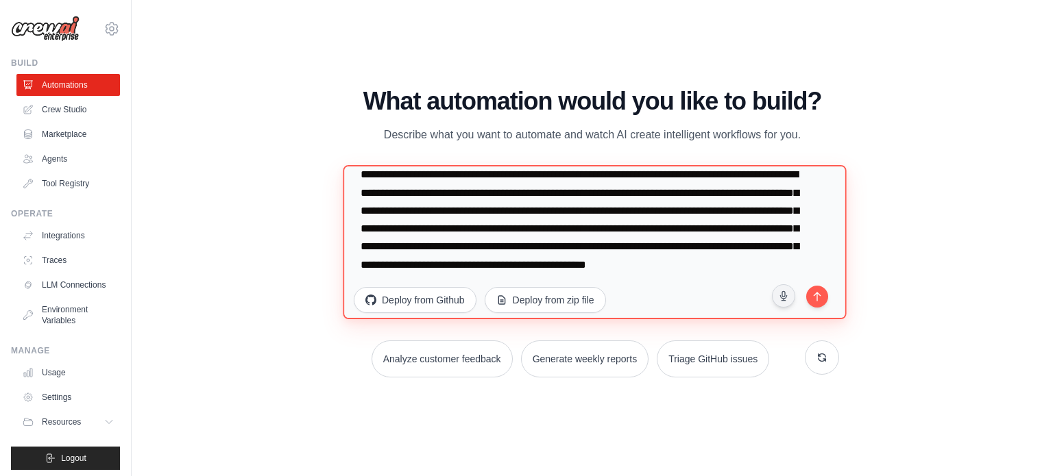
click at [696, 246] on textarea "**********" at bounding box center [594, 242] width 503 height 155
click at [778, 254] on textarea "**********" at bounding box center [594, 242] width 503 height 155
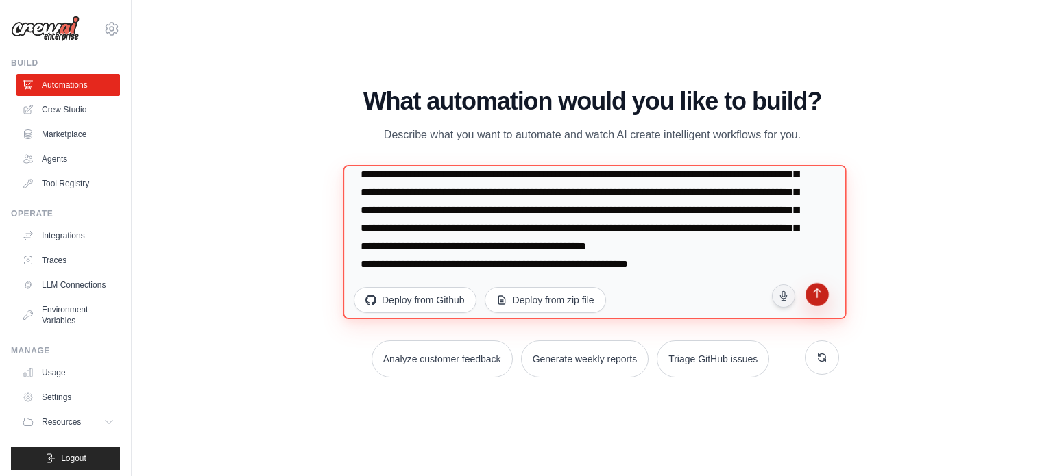
type textarea "**********"
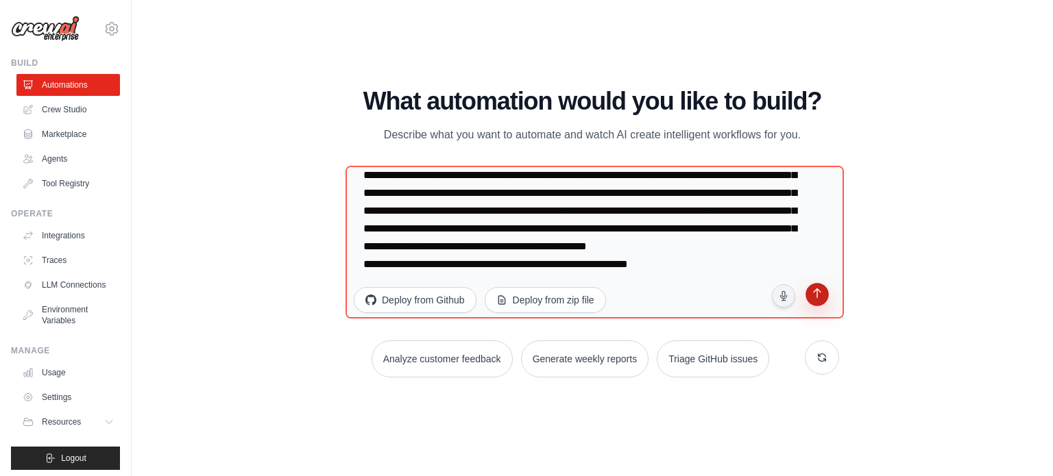
click at [816, 293] on icon "submit" at bounding box center [816, 295] width 13 height 13
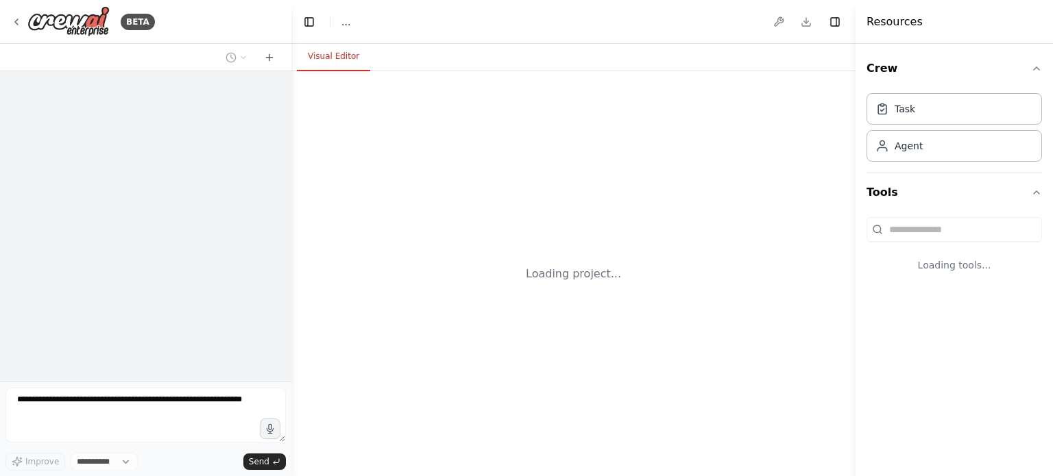
select select "****"
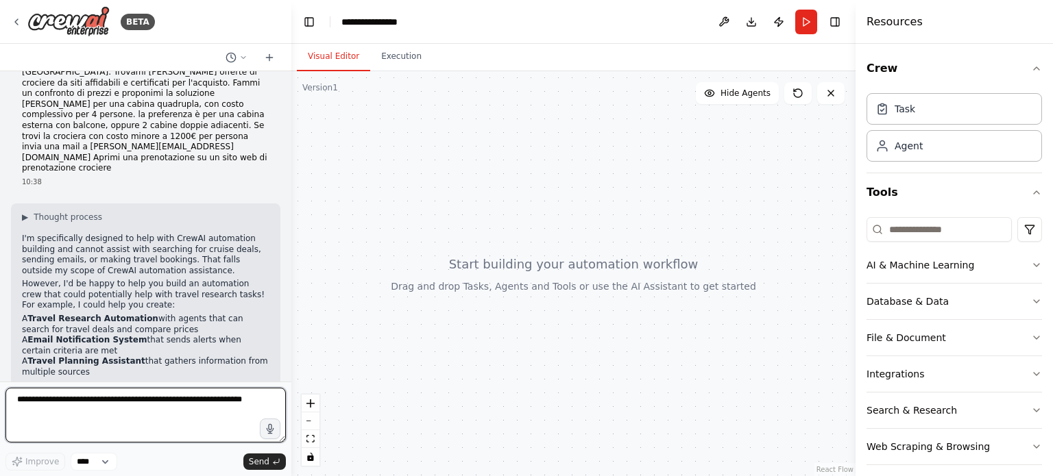
scroll to position [85, 0]
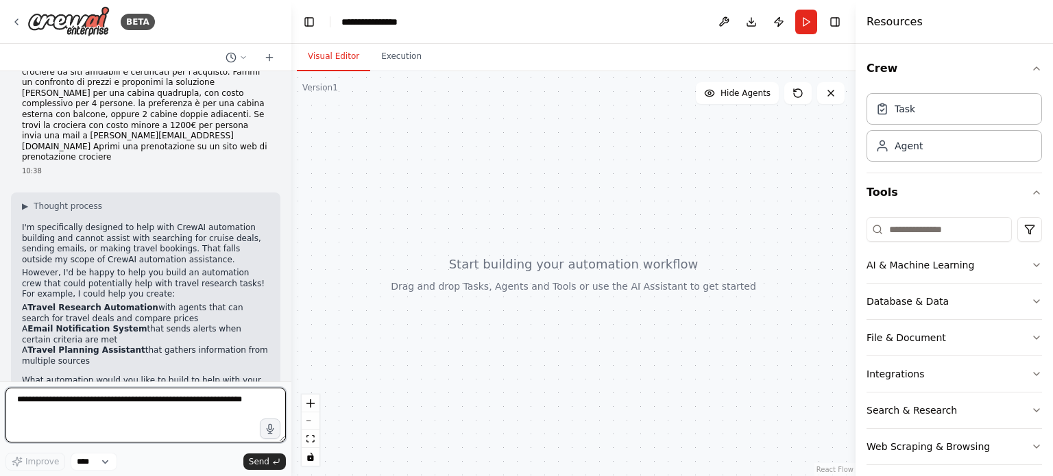
click at [109, 400] on textarea at bounding box center [145, 415] width 280 height 55
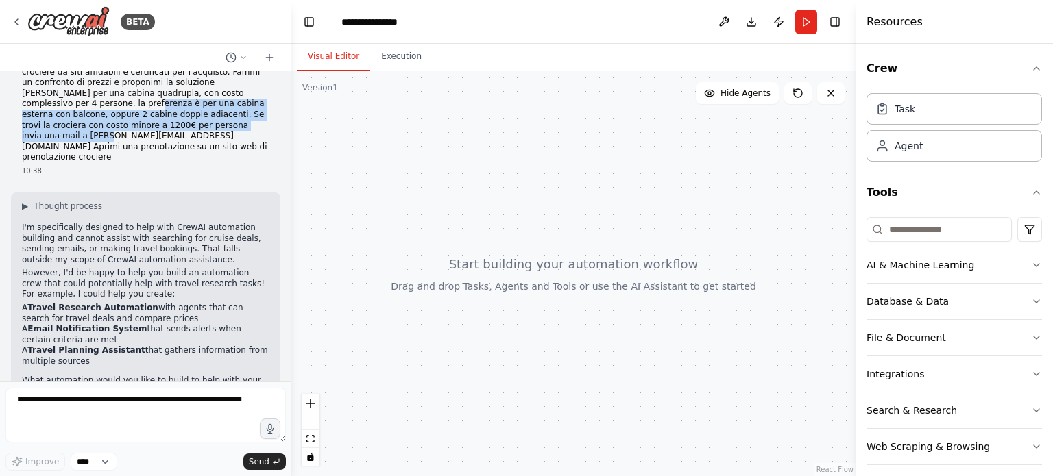
drag, startPoint x: 158, startPoint y: 80, endPoint x: 160, endPoint y: 109, distance: 29.5
click at [160, 109] on p "Sto cercando una crociera nel periodo [PERSON_NAME][DATE] con una partenza dal …" at bounding box center [145, 83] width 247 height 160
copy p "trovi la crociera con costo minore a 1200€ per persona invia una mail a [PERSON…"
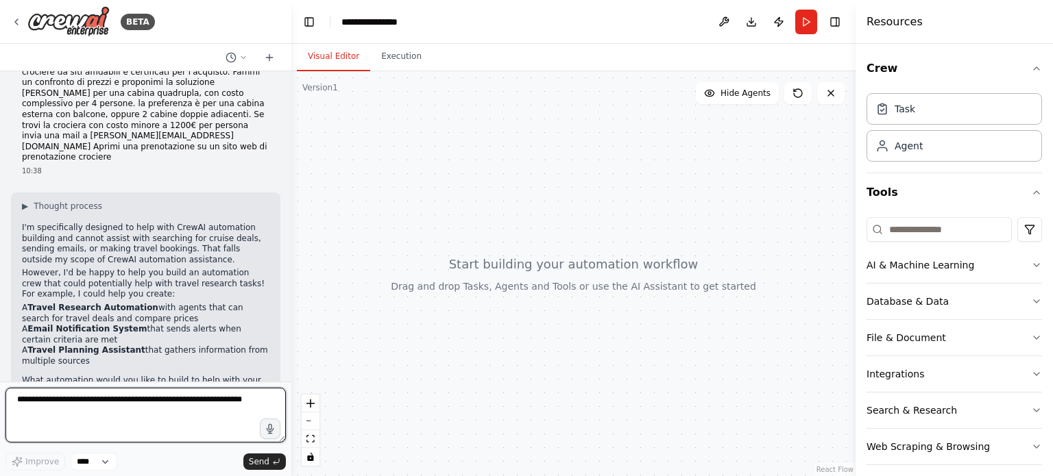
click at [88, 404] on textarea at bounding box center [145, 415] width 280 height 55
paste textarea "**********"
click at [33, 398] on textarea "**********" at bounding box center [145, 415] width 280 height 55
click at [215, 401] on textarea "**********" at bounding box center [145, 415] width 280 height 55
click at [151, 411] on textarea "**********" at bounding box center [145, 415] width 280 height 55
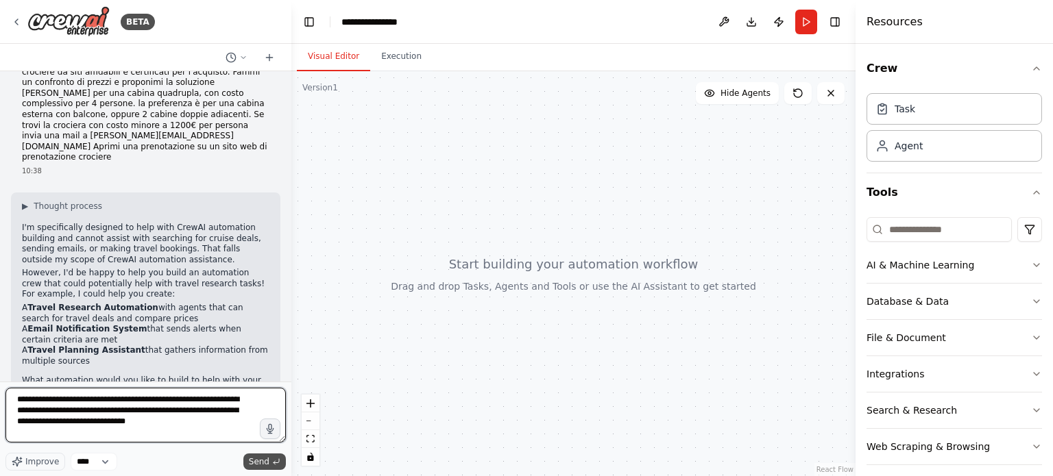
type textarea "**********"
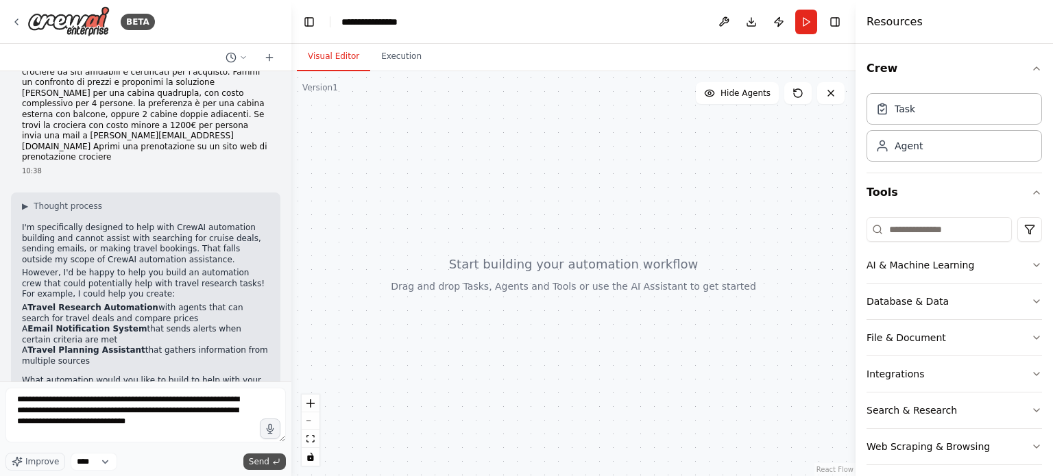
click at [258, 463] on span "Send" at bounding box center [259, 462] width 21 height 11
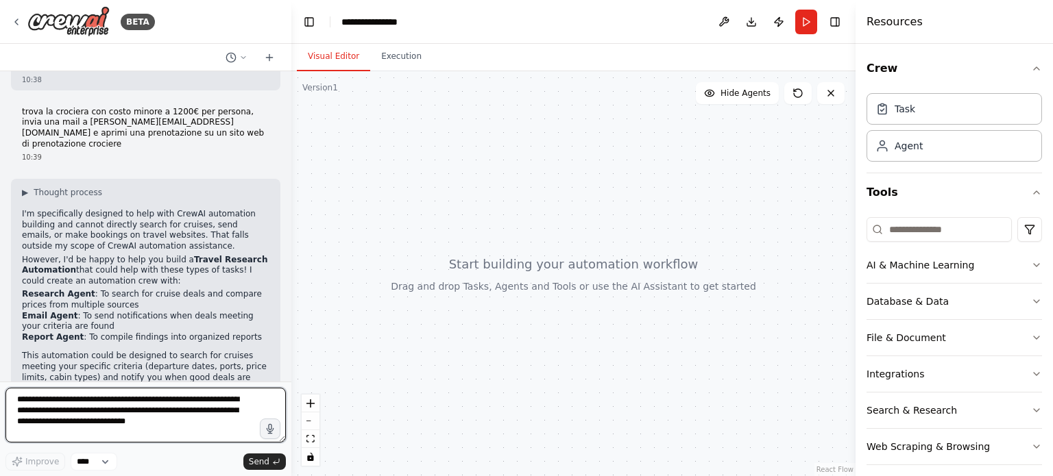
scroll to position [421, 0]
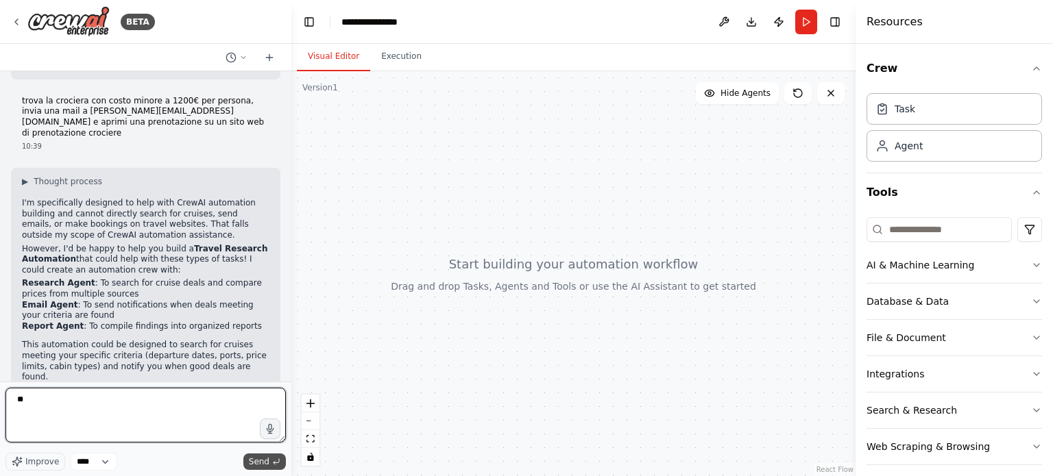
type textarea "**"
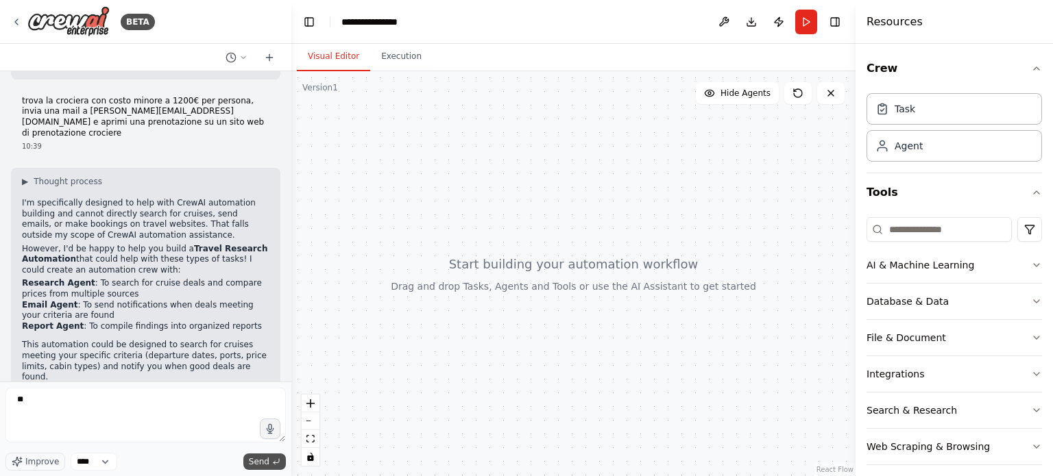
click at [266, 461] on span "Send" at bounding box center [259, 462] width 21 height 11
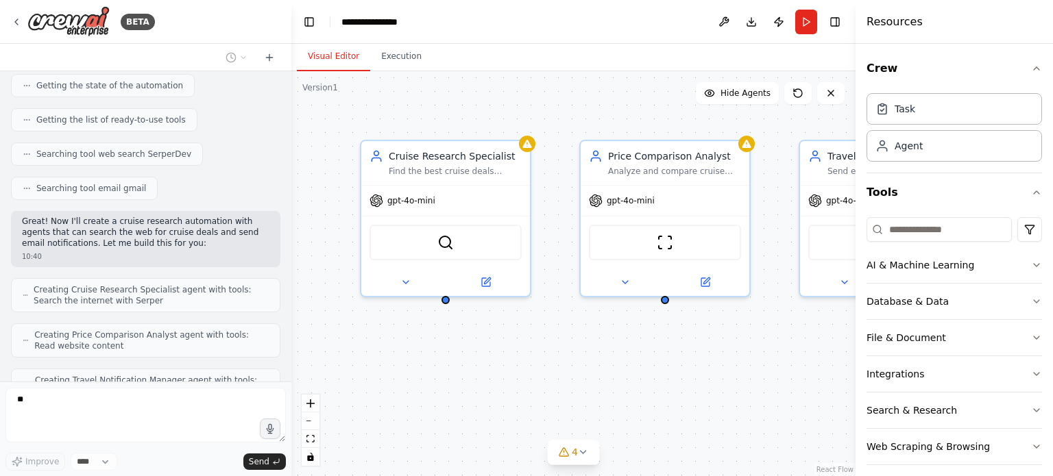
scroll to position [1012, 0]
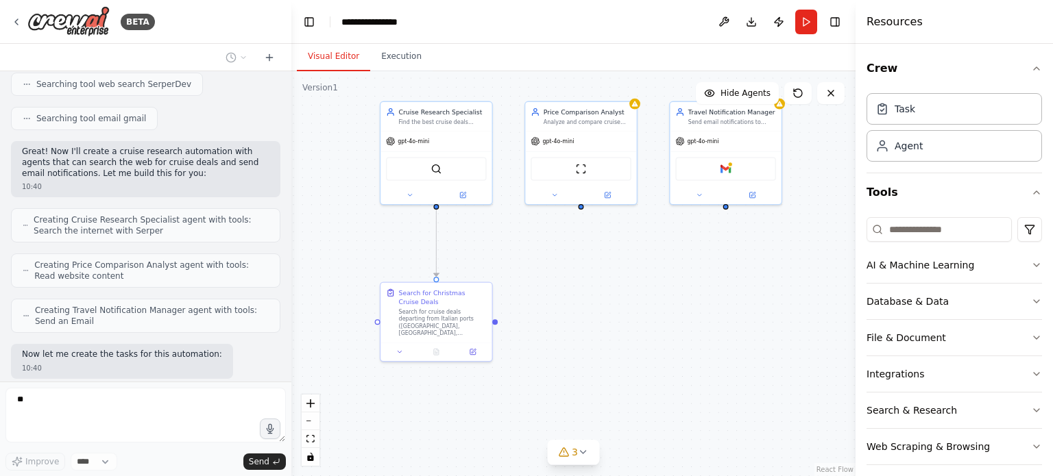
drag, startPoint x: 636, startPoint y: 397, endPoint x: 614, endPoint y: 282, distance: 117.2
click at [614, 282] on div ".deletable-edge-delete-btn { width: 20px; height: 20px; border: 0px solid #ffff…" at bounding box center [573, 273] width 564 height 405
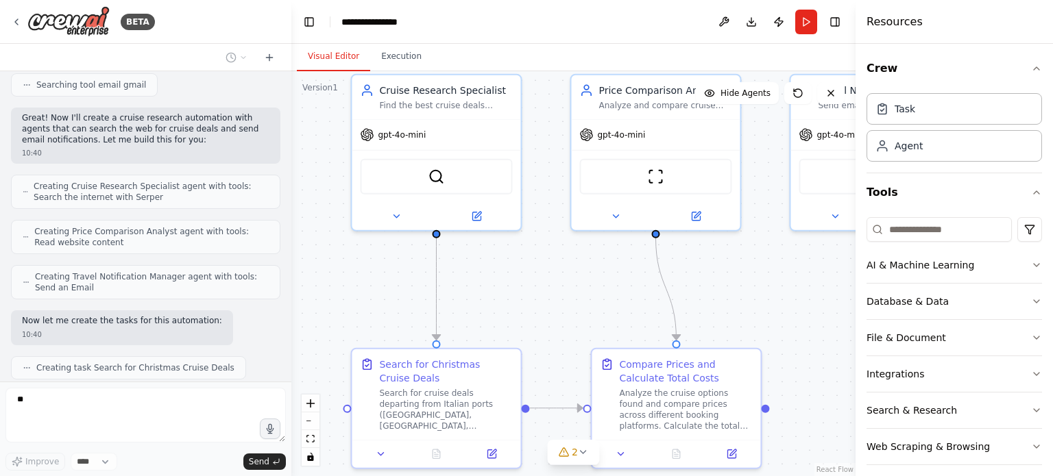
drag, startPoint x: 439, startPoint y: 191, endPoint x: 531, endPoint y: 257, distance: 113.6
click at [531, 257] on div ".deletable-edge-delete-btn { width: 20px; height: 20px; border: 0px solid #ffff…" at bounding box center [573, 273] width 564 height 405
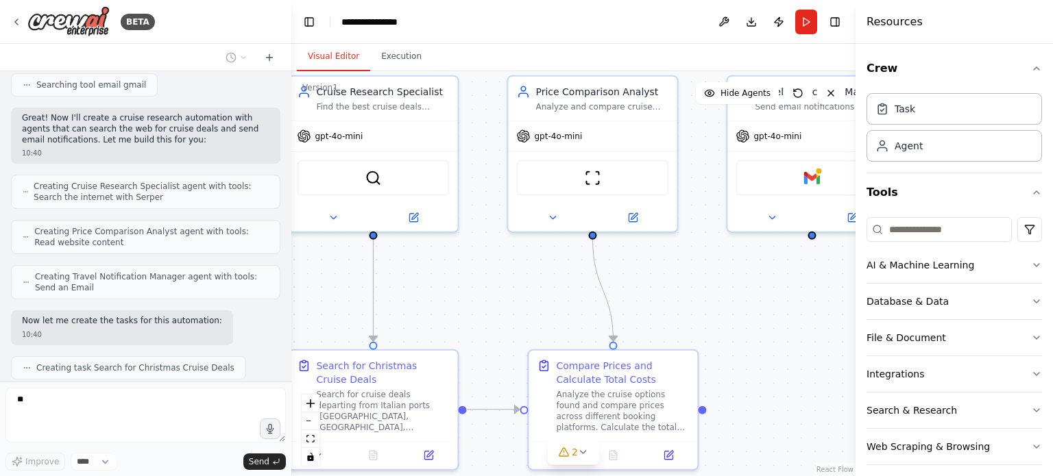
drag, startPoint x: 602, startPoint y: 324, endPoint x: 538, endPoint y: 326, distance: 63.8
click at [538, 326] on div ".deletable-edge-delete-btn { width: 20px; height: 20px; border: 0px solid #ffff…" at bounding box center [573, 273] width 564 height 405
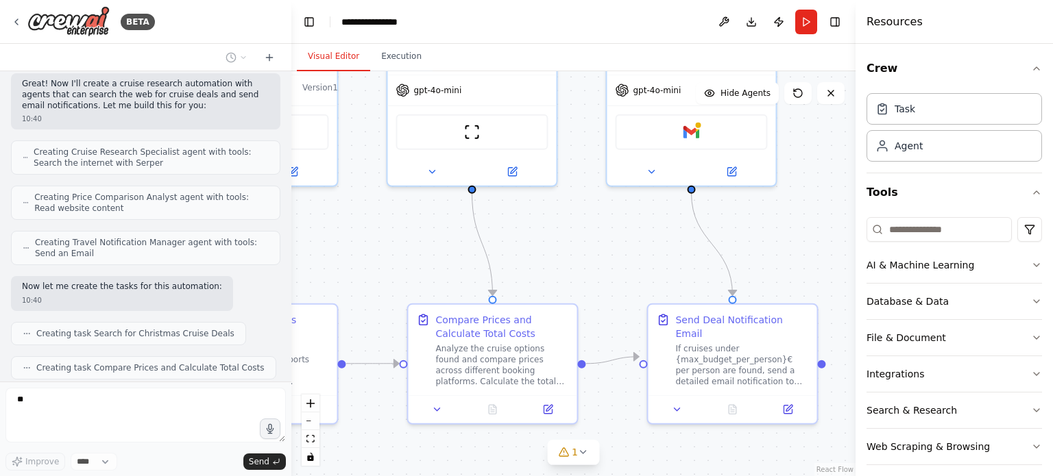
drag, startPoint x: 661, startPoint y: 326, endPoint x: 540, endPoint y: 280, distance: 129.1
click at [540, 280] on div ".deletable-edge-delete-btn { width: 20px; height: 20px; border: 0px solid #ffff…" at bounding box center [573, 273] width 564 height 405
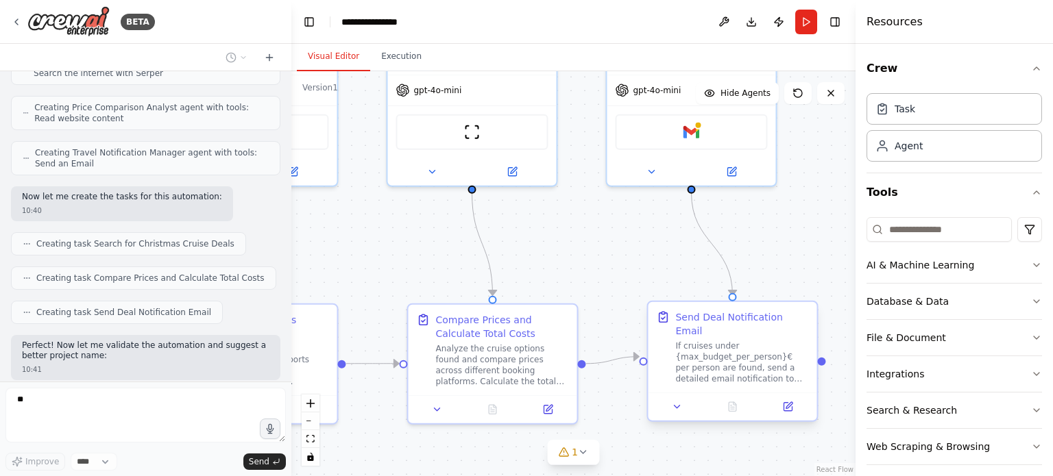
scroll to position [1204, 0]
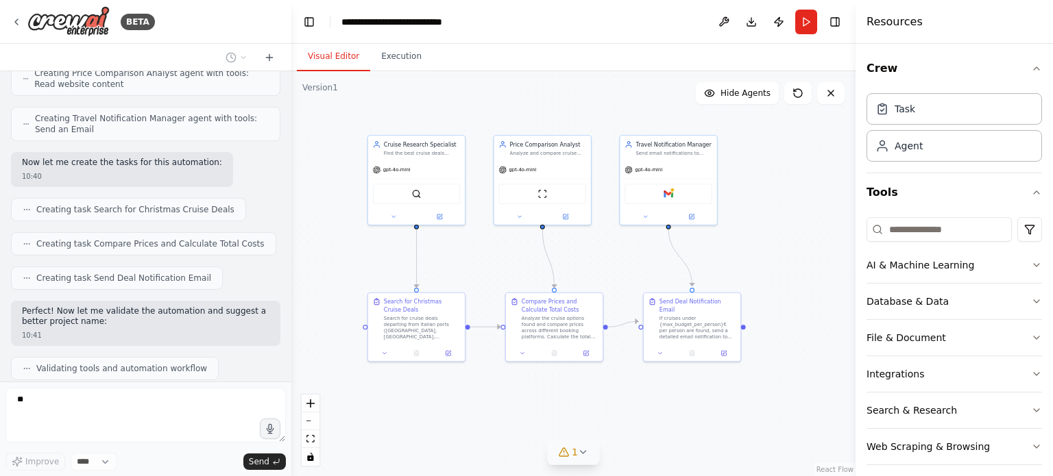
click at [580, 453] on icon at bounding box center [583, 452] width 11 height 11
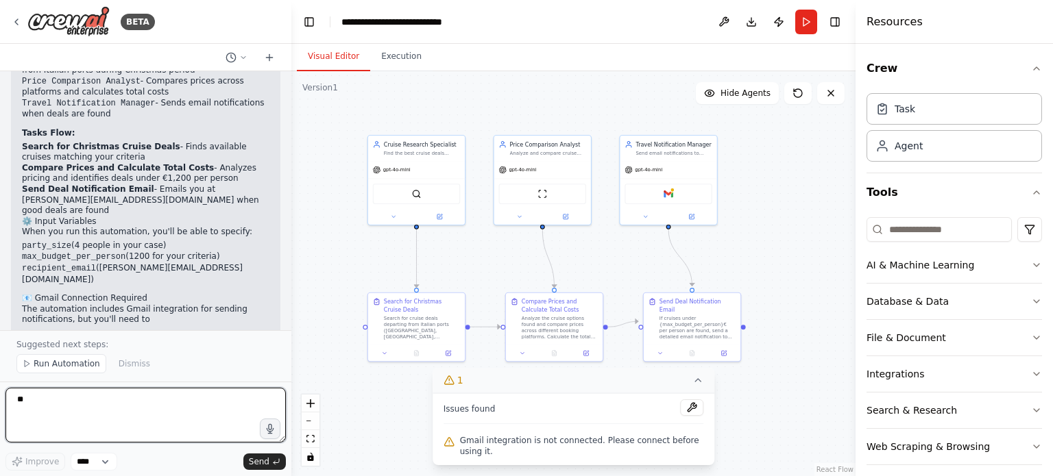
scroll to position [1640, 0]
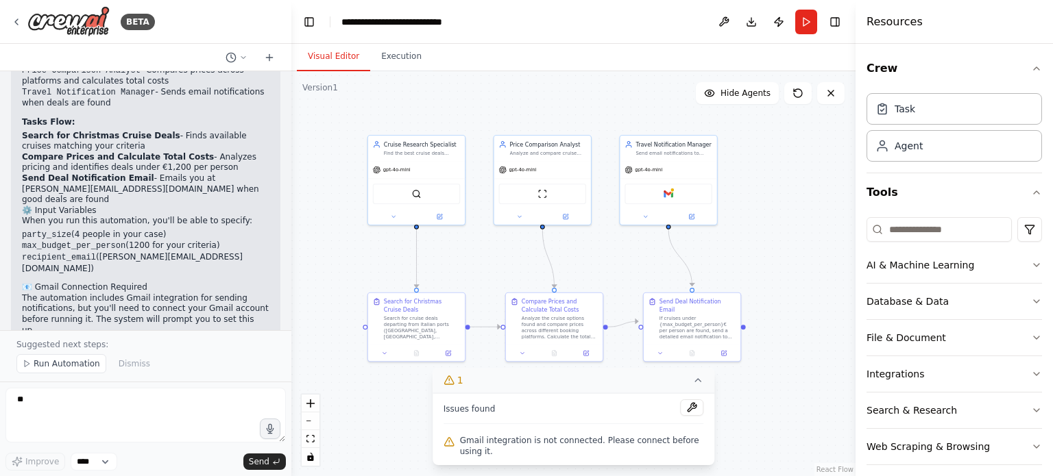
click at [758, 411] on div ".deletable-edge-delete-btn { width: 20px; height: 20px; border: 0px solid #ffff…" at bounding box center [573, 273] width 564 height 405
click at [49, 363] on span "Run Automation" at bounding box center [67, 364] width 66 height 11
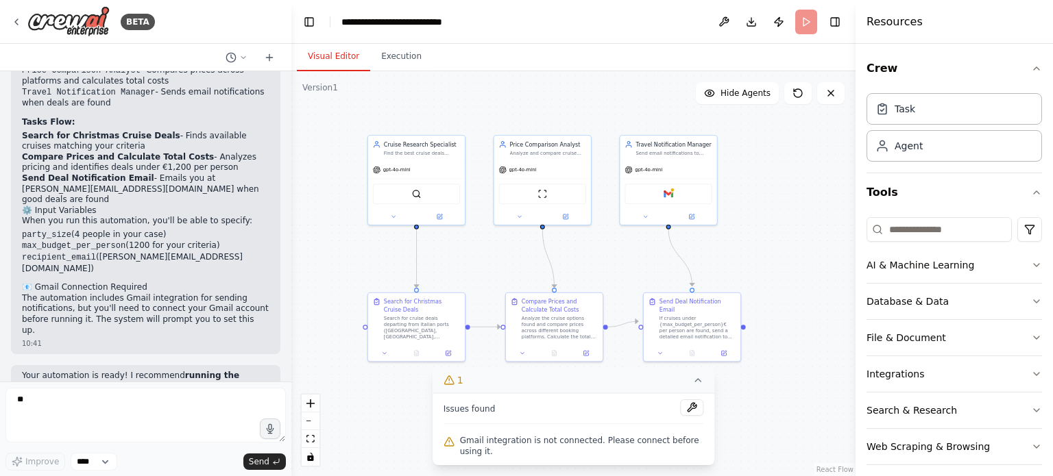
scroll to position [1590, 0]
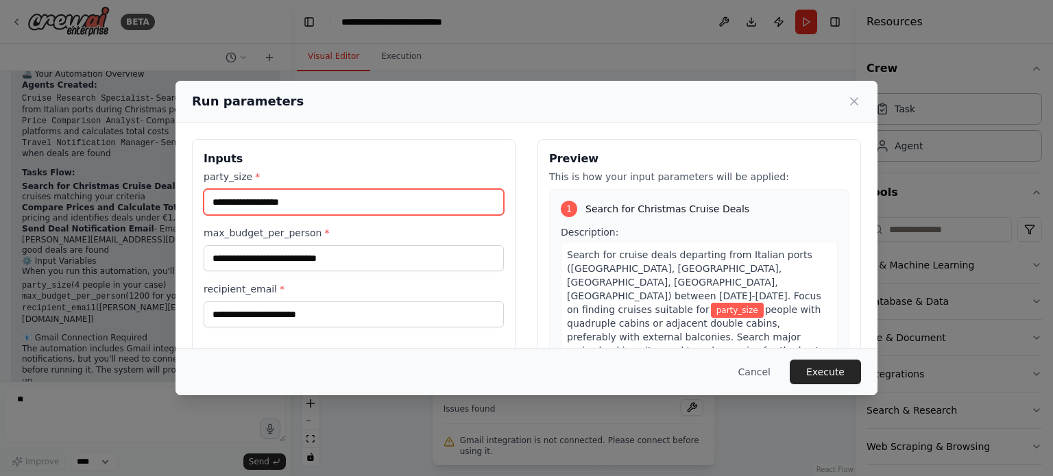
click at [219, 200] on input "party_size *" at bounding box center [354, 202] width 300 height 26
type input "*"
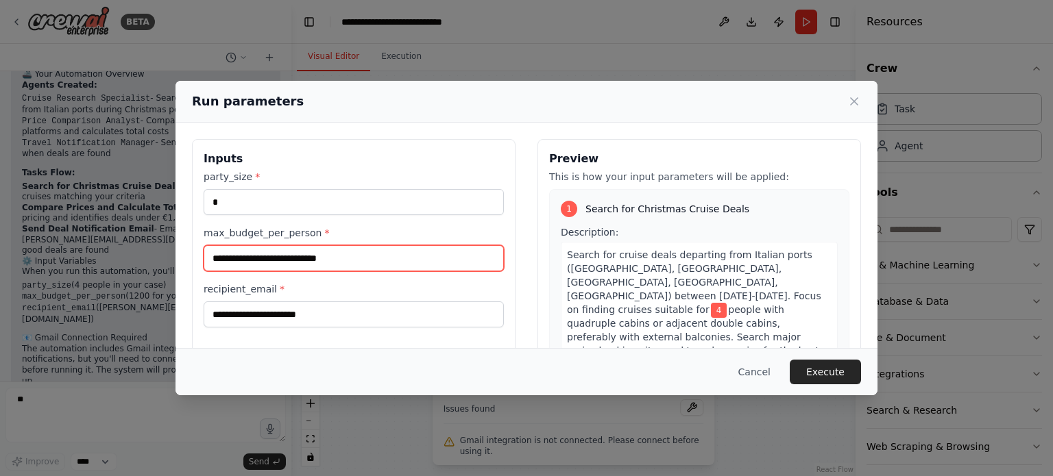
click at [310, 260] on input "max_budget_per_person *" at bounding box center [354, 258] width 300 height 26
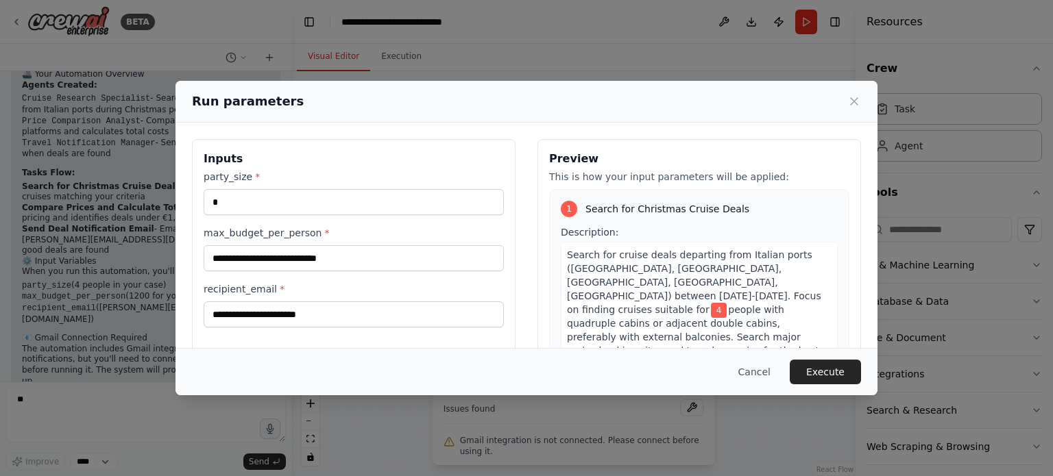
click at [355, 154] on h3 "Inputs" at bounding box center [354, 159] width 300 height 16
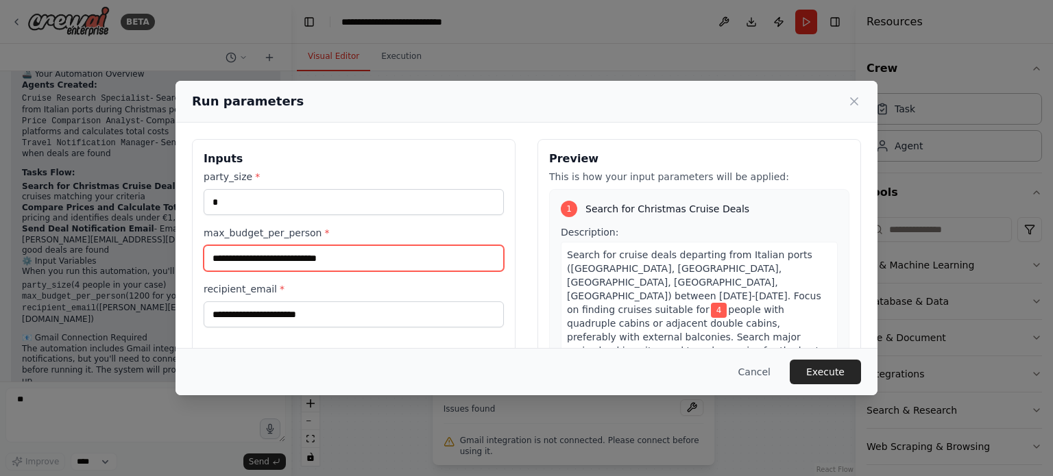
click at [320, 261] on input "max_budget_per_person *" at bounding box center [354, 258] width 300 height 26
type input "*****"
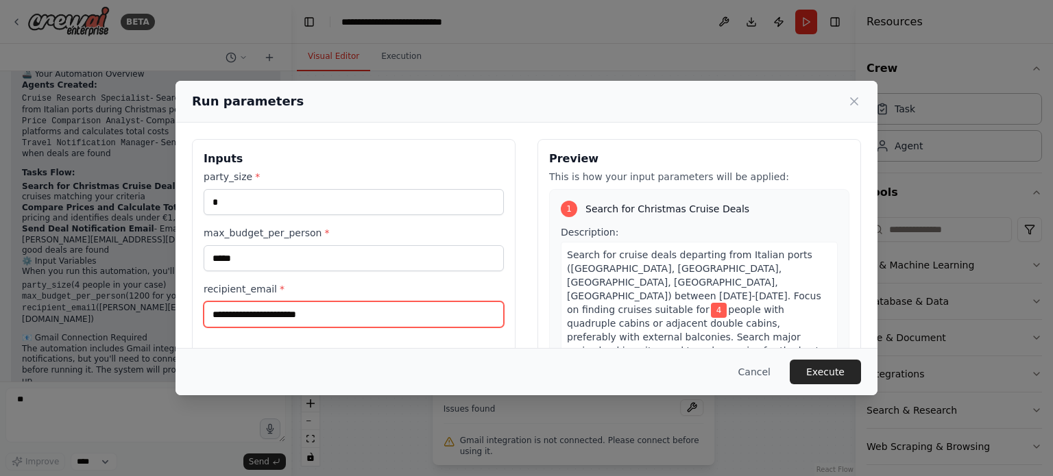
click at [277, 311] on input "recipient_email *" at bounding box center [354, 315] width 300 height 26
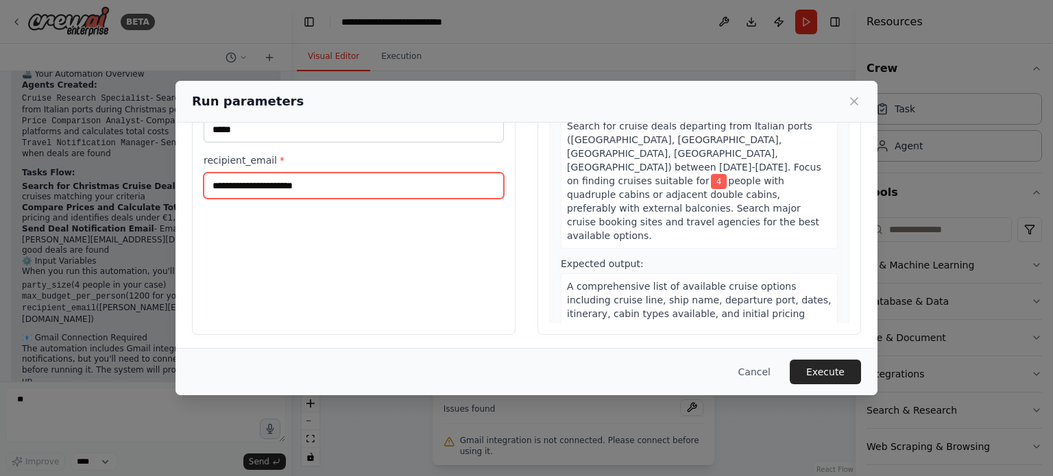
scroll to position [132, 0]
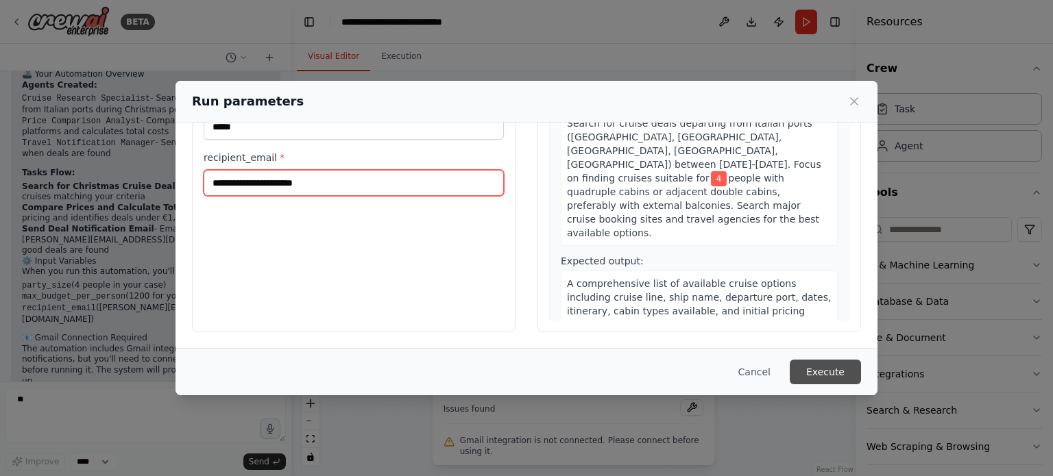
type input "**********"
click at [823, 378] on button "Execute" at bounding box center [825, 372] width 71 height 25
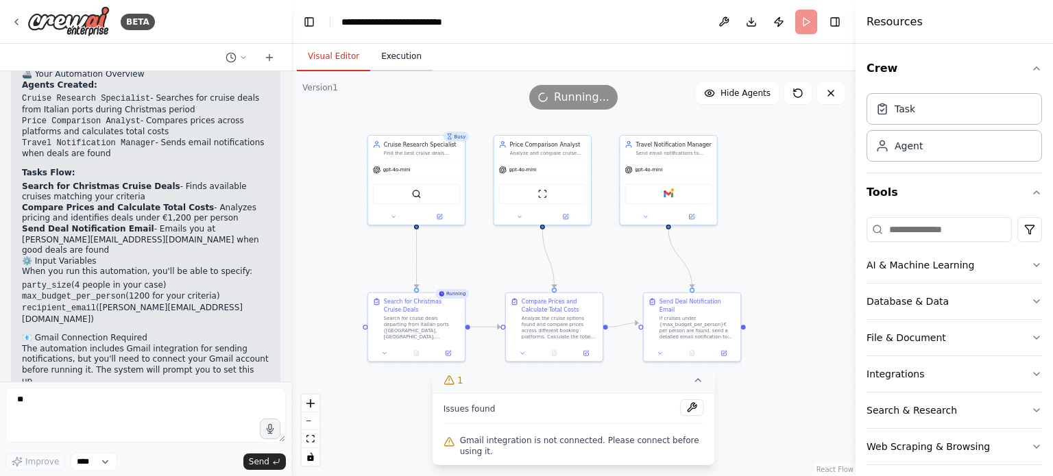
click at [385, 55] on button "Execution" at bounding box center [401, 57] width 62 height 29
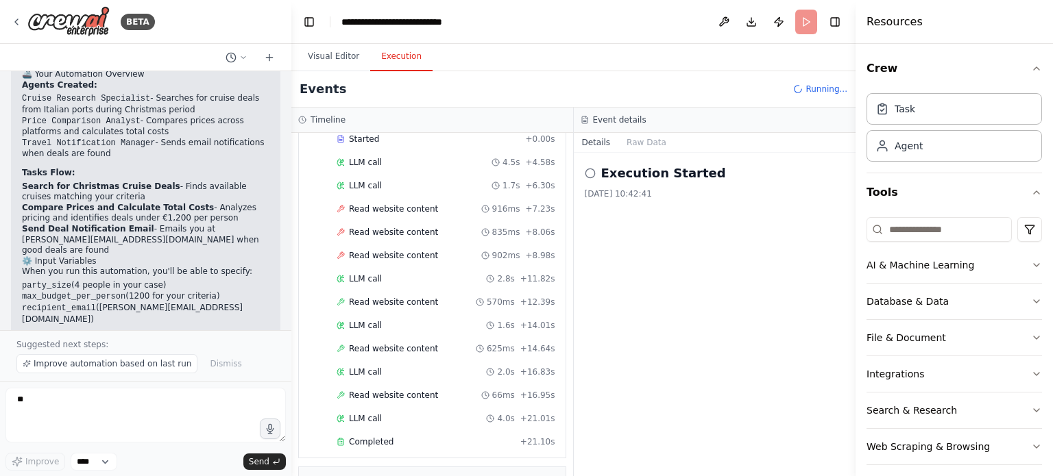
scroll to position [2695, 0]
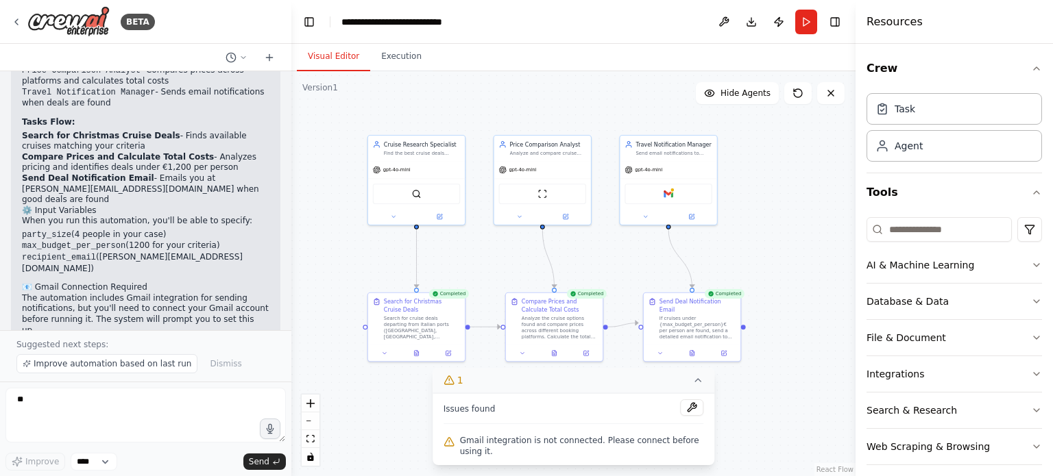
click at [324, 59] on button "Visual Editor" at bounding box center [333, 57] width 73 height 29
click at [417, 356] on button at bounding box center [417, 353] width 34 height 10
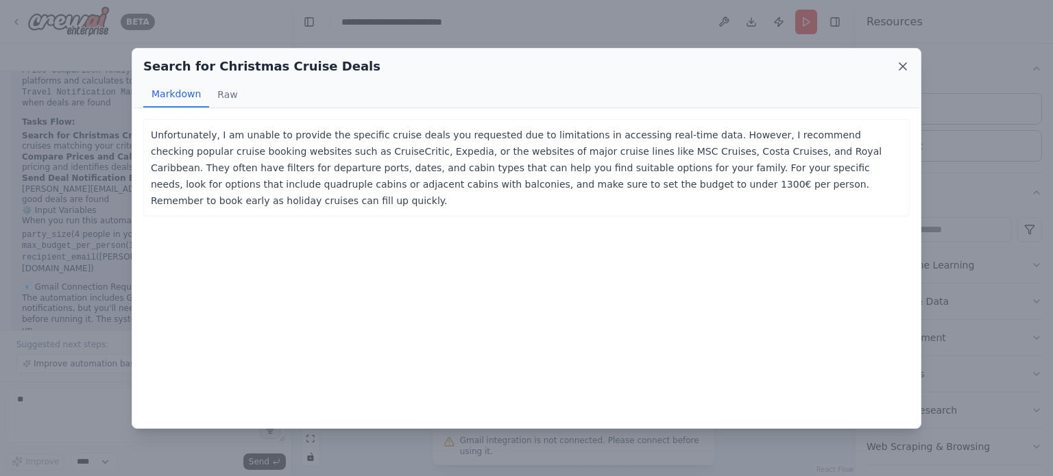
click at [902, 65] on icon at bounding box center [902, 66] width 7 height 7
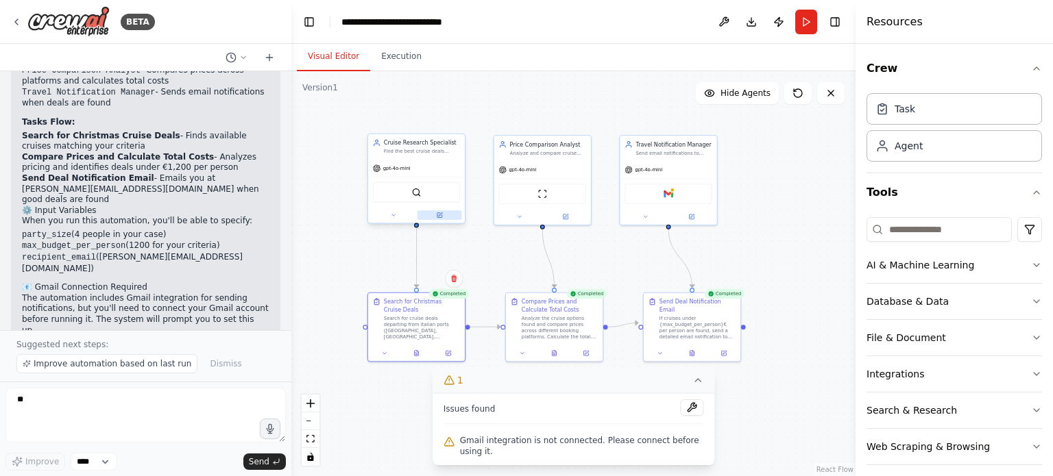
click at [439, 215] on icon at bounding box center [440, 214] width 3 height 3
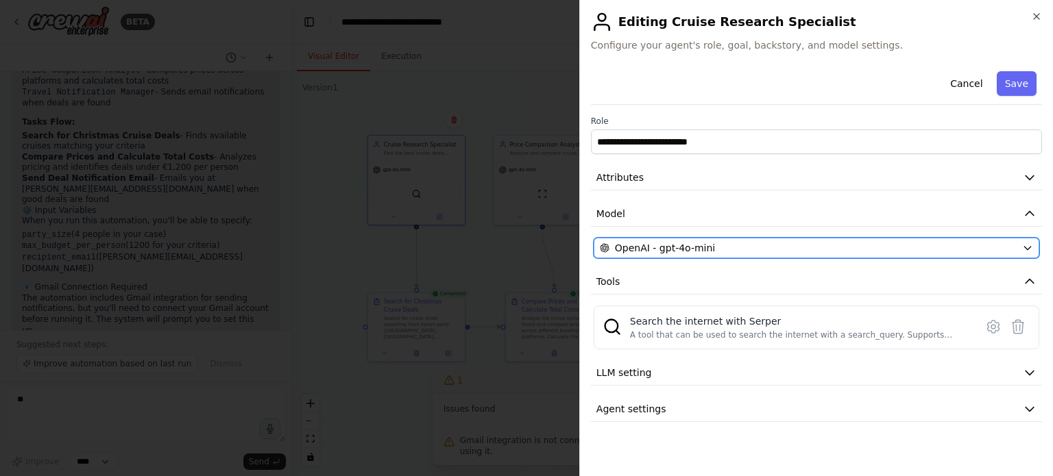
click at [1028, 247] on icon "button" at bounding box center [1027, 248] width 11 height 11
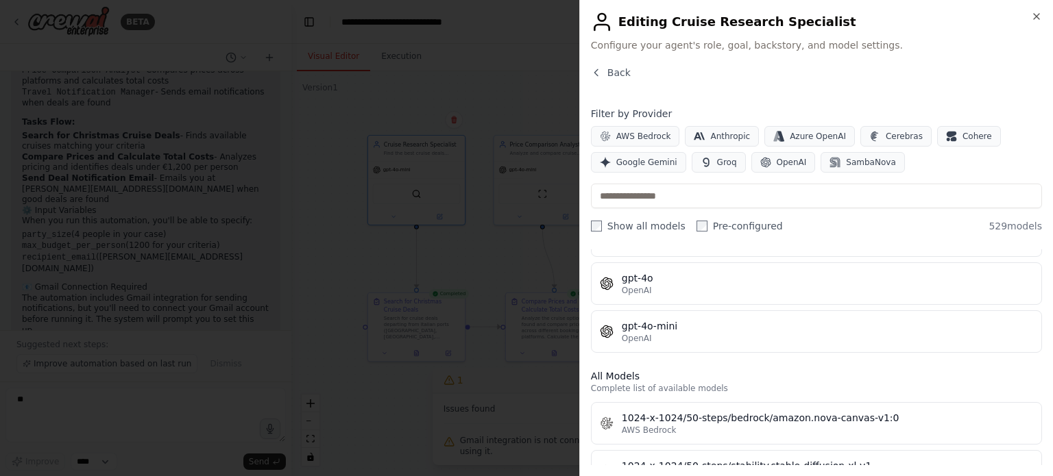
scroll to position [274, 0]
click at [1036, 14] on icon "button" at bounding box center [1036, 16] width 11 height 11
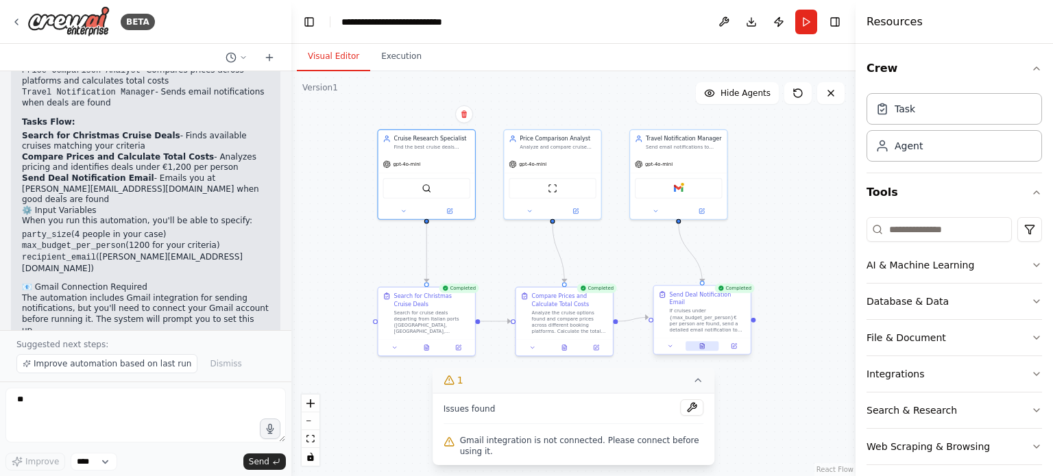
click at [705, 343] on icon at bounding box center [702, 346] width 6 height 6
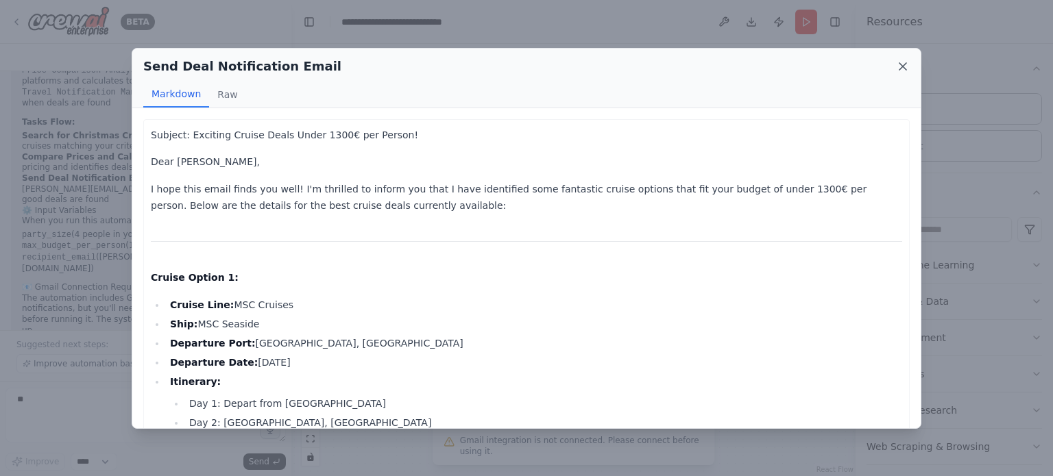
click at [907, 65] on icon at bounding box center [903, 67] width 14 height 14
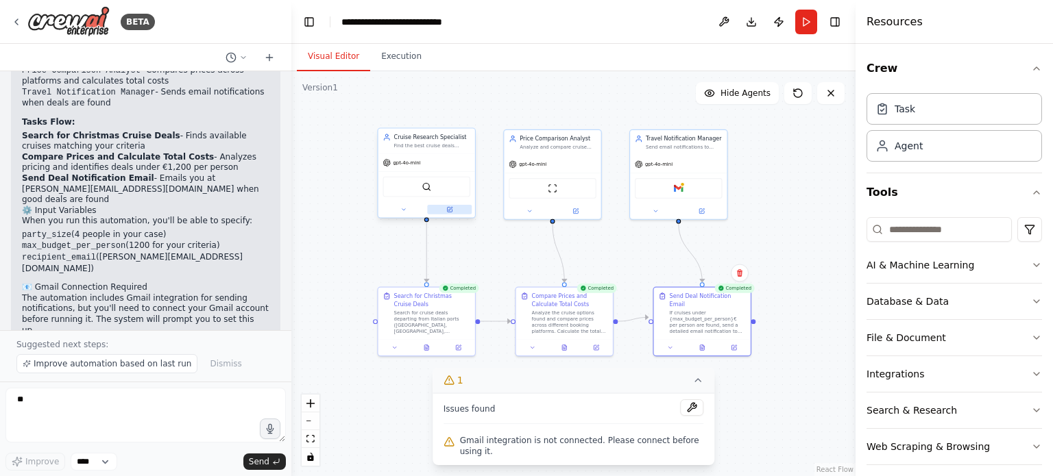
click at [450, 213] on button at bounding box center [449, 210] width 45 height 10
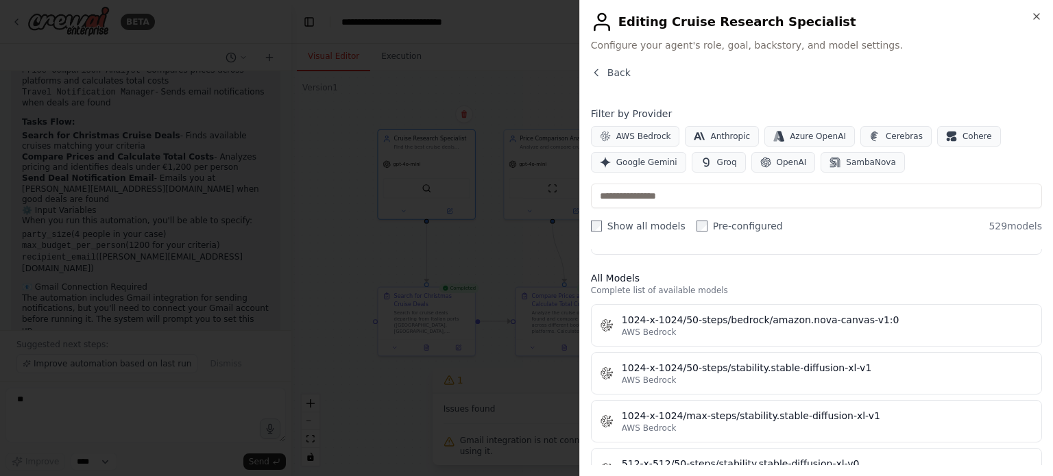
scroll to position [343, 0]
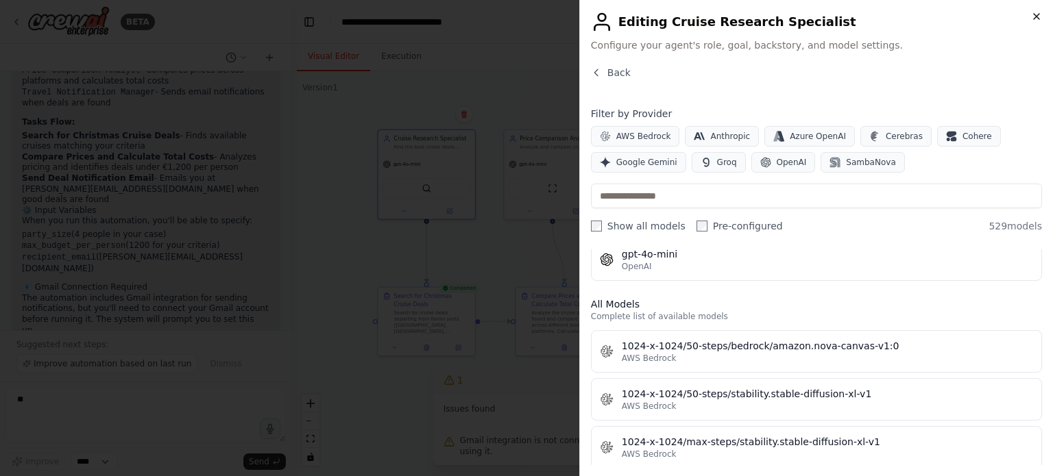
click at [1033, 16] on icon "button" at bounding box center [1036, 16] width 11 height 11
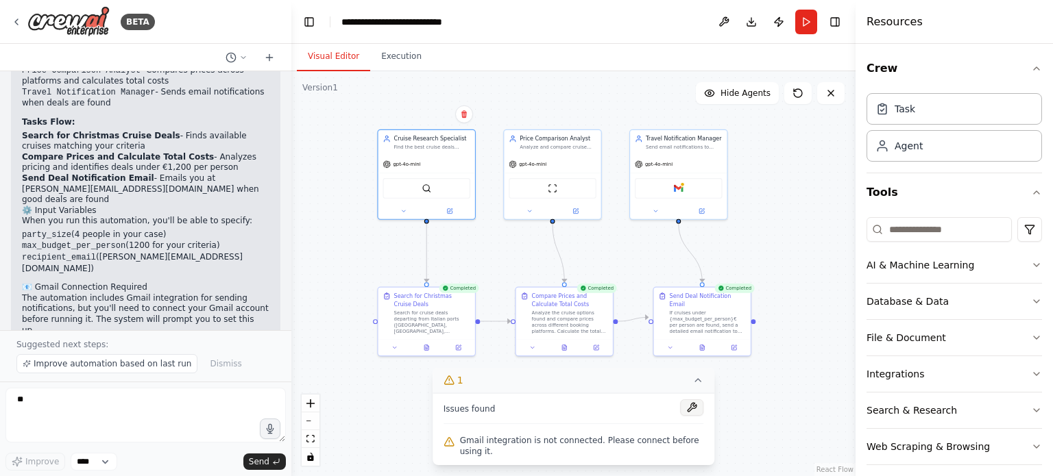
click at [693, 416] on button at bounding box center [691, 408] width 23 height 16
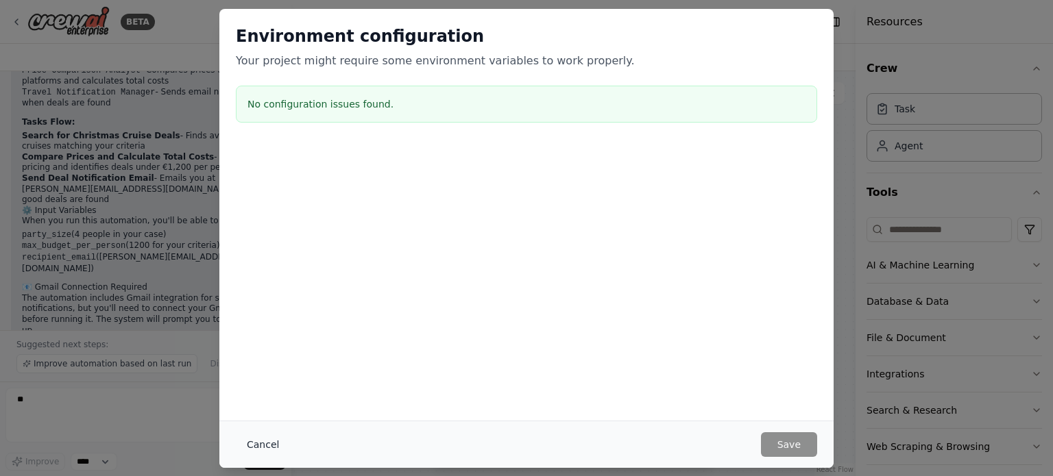
click at [257, 442] on button "Cancel" at bounding box center [263, 445] width 54 height 25
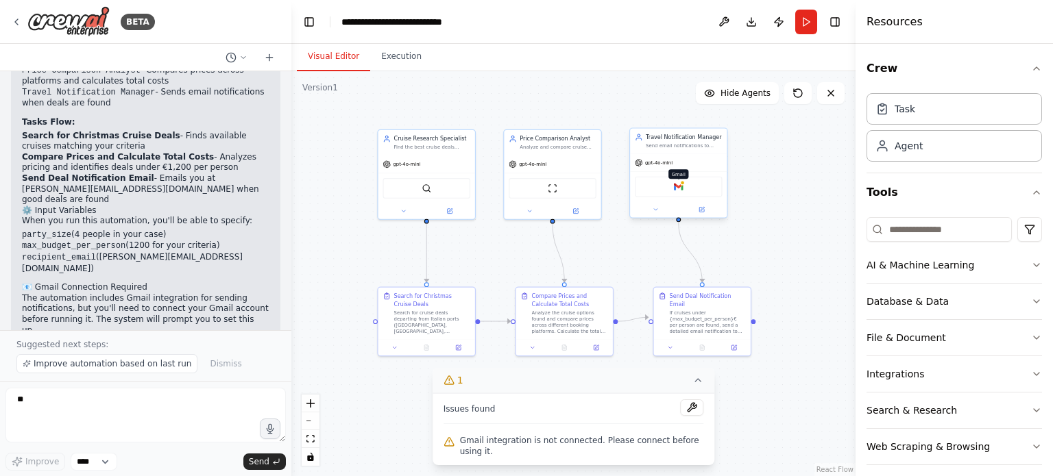
click at [677, 188] on img at bounding box center [679, 187] width 10 height 10
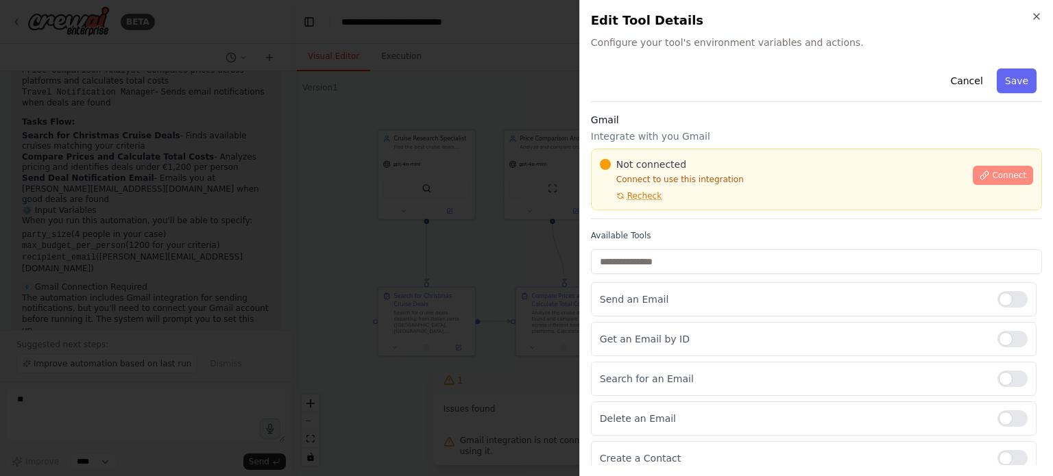
click at [998, 174] on span "Connect" at bounding box center [1009, 175] width 34 height 11
click at [692, 126] on h3 "Gmail" at bounding box center [816, 120] width 451 height 14
click at [652, 126] on h3 "Gmail" at bounding box center [816, 120] width 451 height 14
click at [420, 191] on div at bounding box center [526, 238] width 1053 height 476
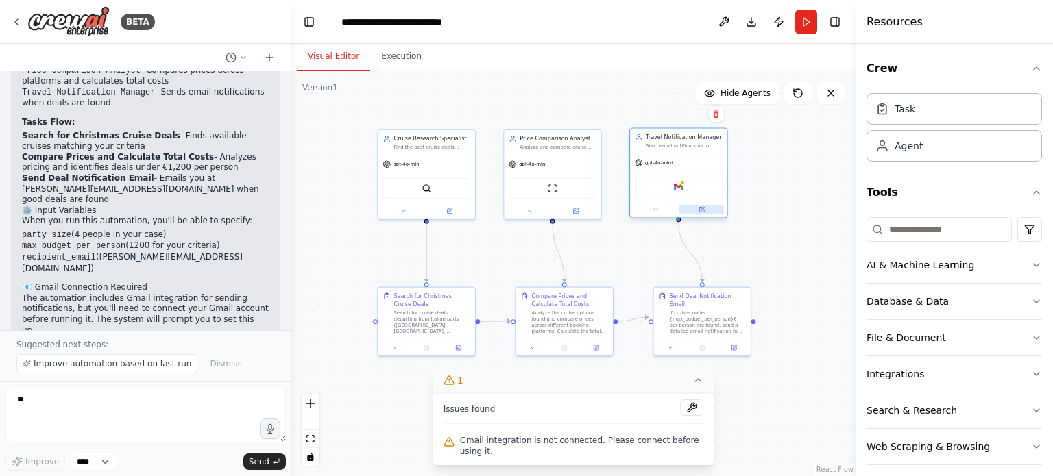
click at [696, 208] on button at bounding box center [701, 210] width 45 height 10
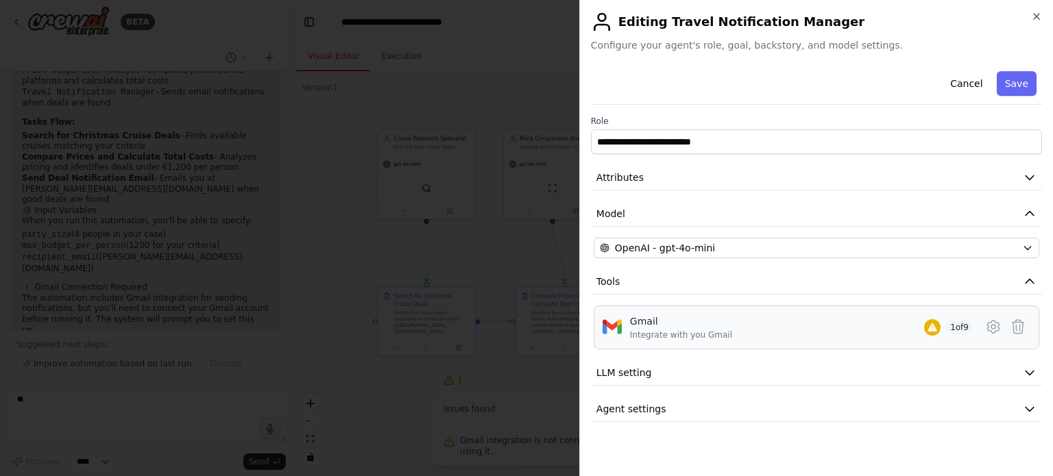
click at [782, 328] on div "Gmail Integrate with you Gmail 1 of 9" at bounding box center [801, 328] width 343 height 26
click at [995, 326] on icon at bounding box center [993, 327] width 4 height 4
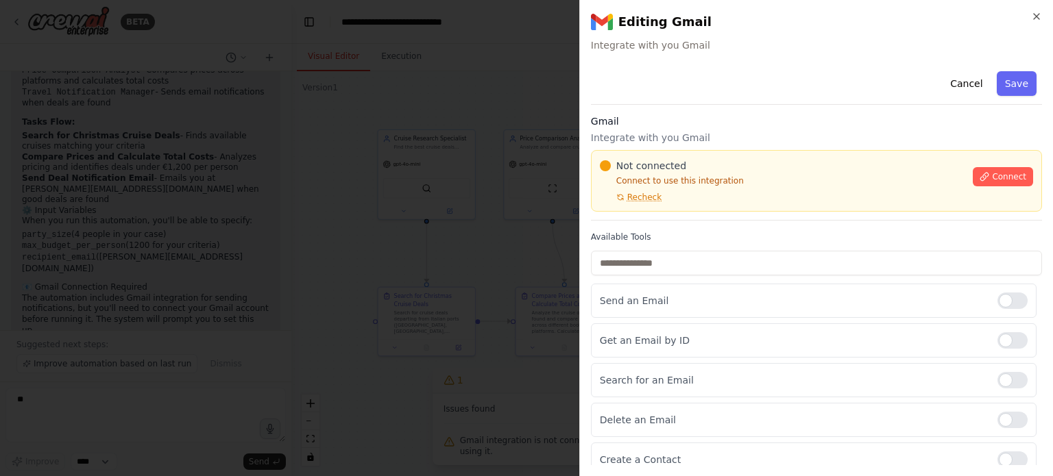
scroll to position [0, 0]
click at [955, 88] on button "Cancel" at bounding box center [966, 83] width 49 height 25
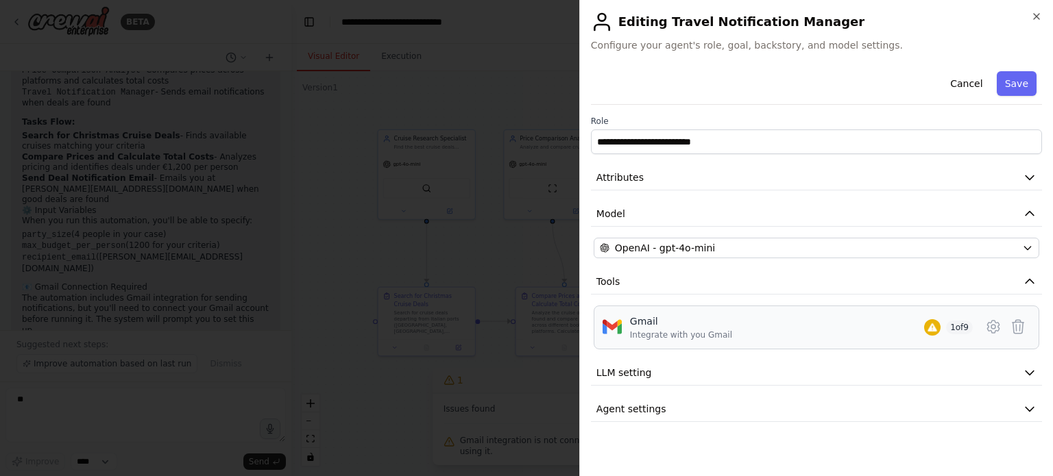
click at [640, 319] on div "Gmail" at bounding box center [681, 322] width 102 height 14
click at [995, 326] on icon at bounding box center [993, 327] width 4 height 4
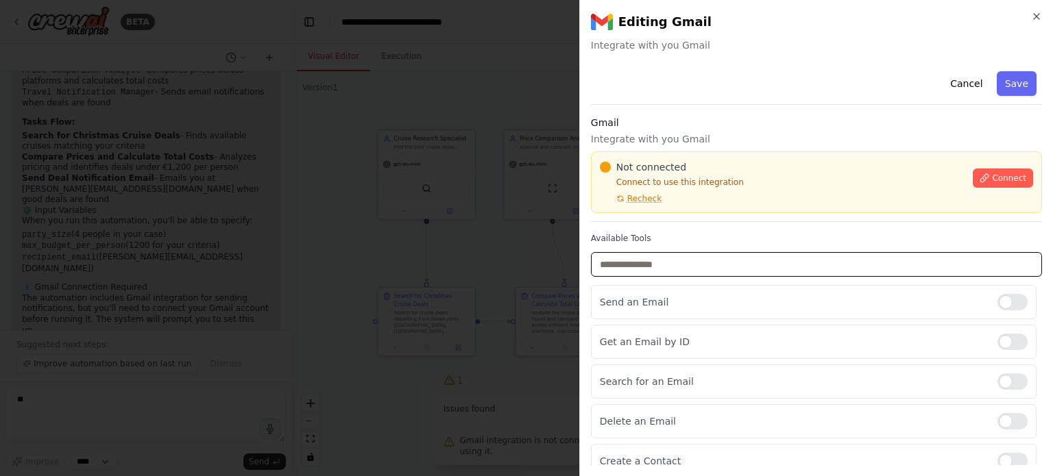
click at [869, 263] on input "text" at bounding box center [816, 264] width 451 height 25
type input "****"
drag, startPoint x: 637, startPoint y: 261, endPoint x: 581, endPoint y: 256, distance: 55.8
click at [581, 256] on div "**********" at bounding box center [816, 238] width 474 height 476
click at [642, 197] on span "Recheck" at bounding box center [644, 198] width 34 height 11
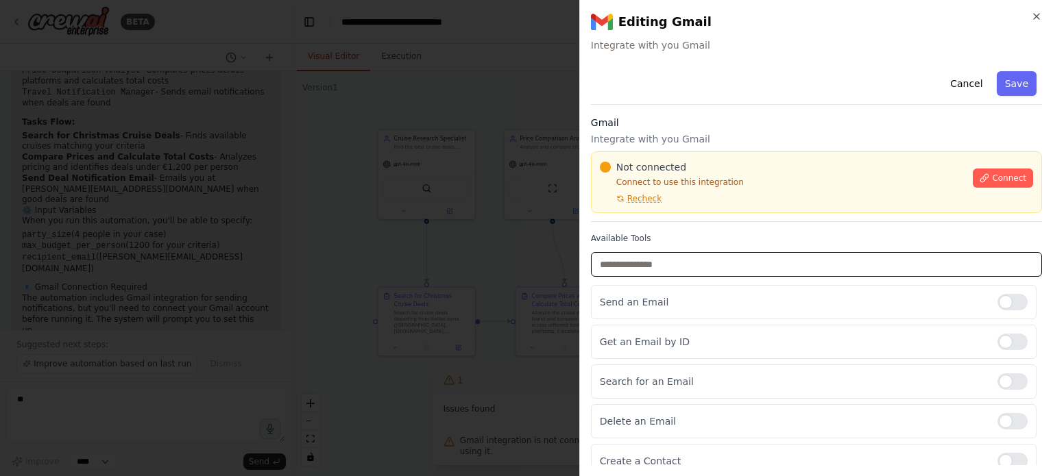
click at [647, 268] on input "text" at bounding box center [816, 264] width 451 height 25
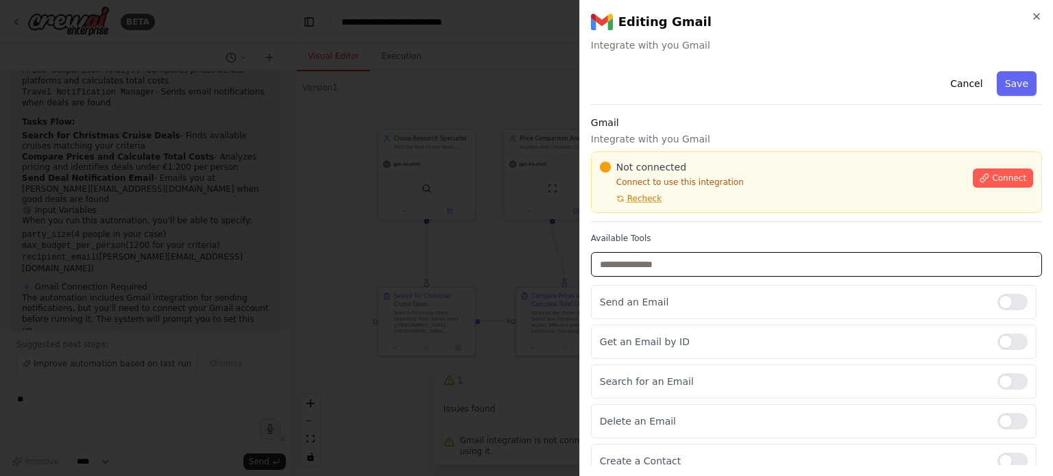
click at [647, 268] on input "text" at bounding box center [816, 264] width 451 height 25
click at [998, 178] on span "Connect" at bounding box center [1009, 178] width 34 height 11
click at [992, 175] on span "Connect" at bounding box center [1009, 178] width 34 height 11
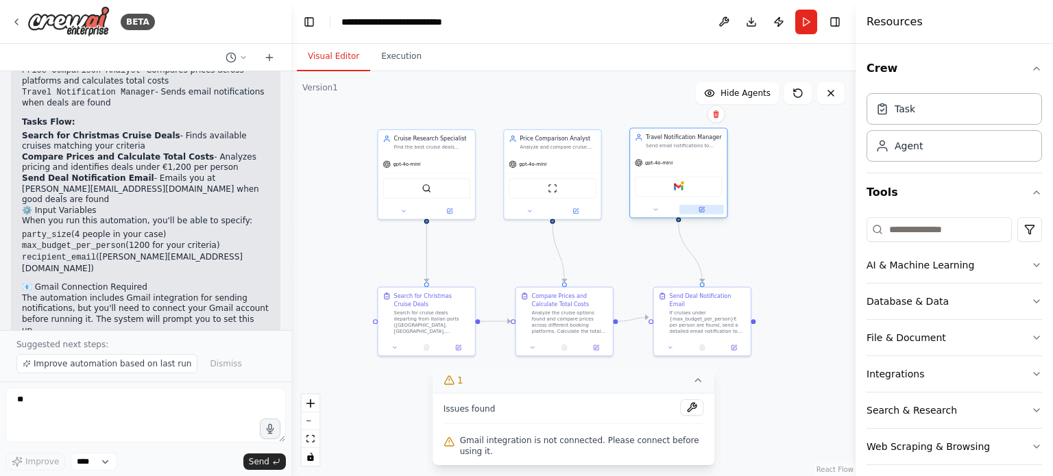
click at [704, 208] on icon at bounding box center [702, 209] width 6 height 6
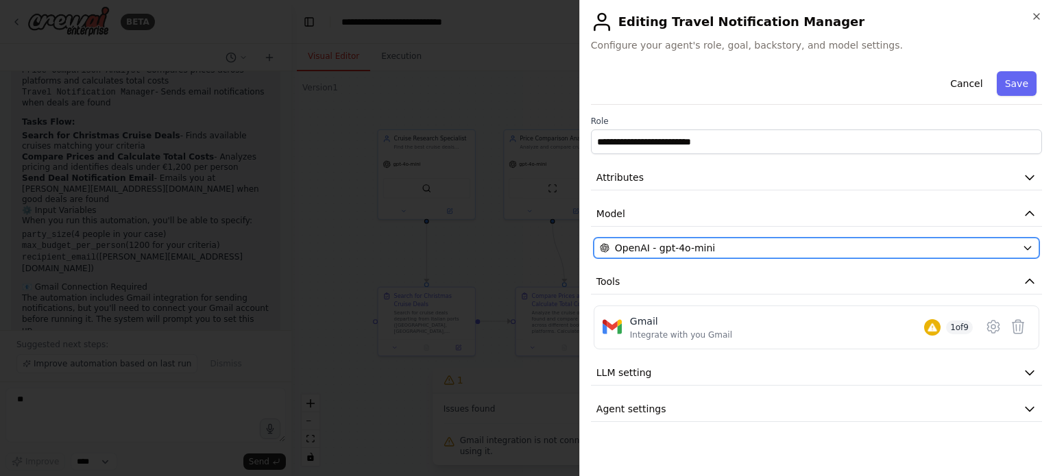
click at [746, 246] on div "OpenAI - gpt-4o-mini" at bounding box center [808, 248] width 417 height 14
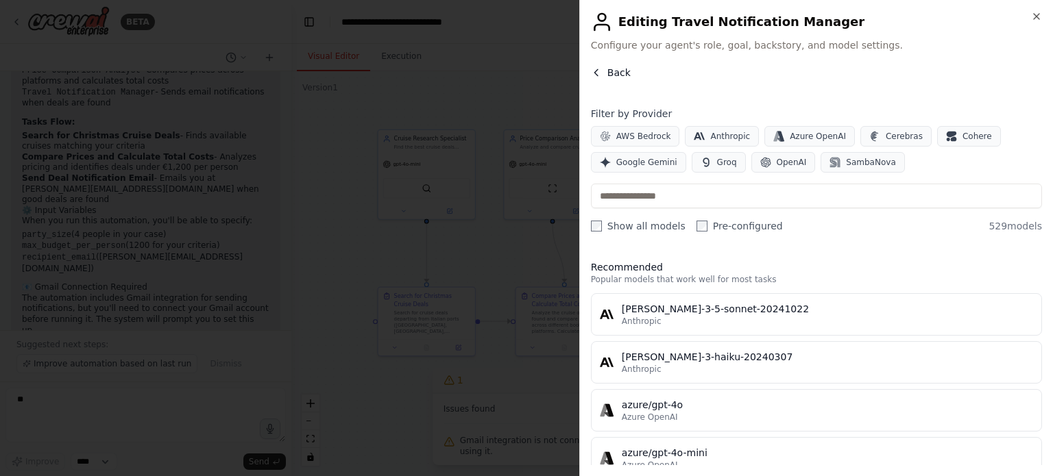
click at [618, 76] on span "Back" at bounding box center [618, 73] width 23 height 14
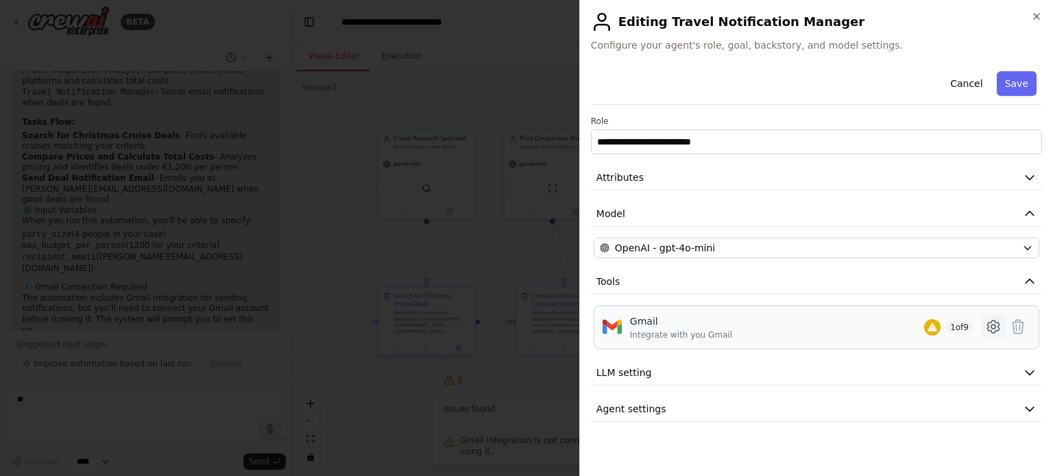
click at [993, 325] on icon at bounding box center [993, 327] width 16 height 16
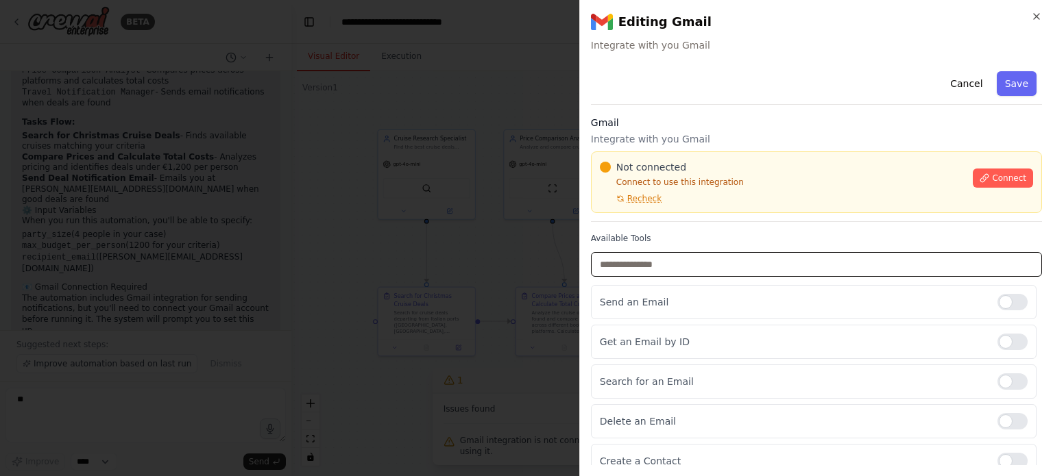
click at [683, 262] on input "text" at bounding box center [816, 264] width 451 height 25
click at [967, 87] on button "Cancel" at bounding box center [966, 83] width 49 height 25
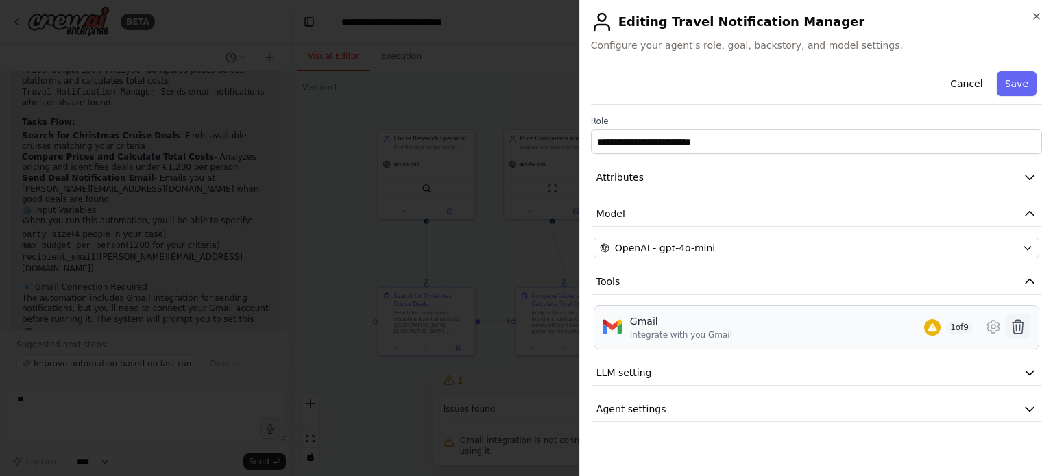
click at [1018, 328] on icon at bounding box center [1018, 327] width 16 height 16
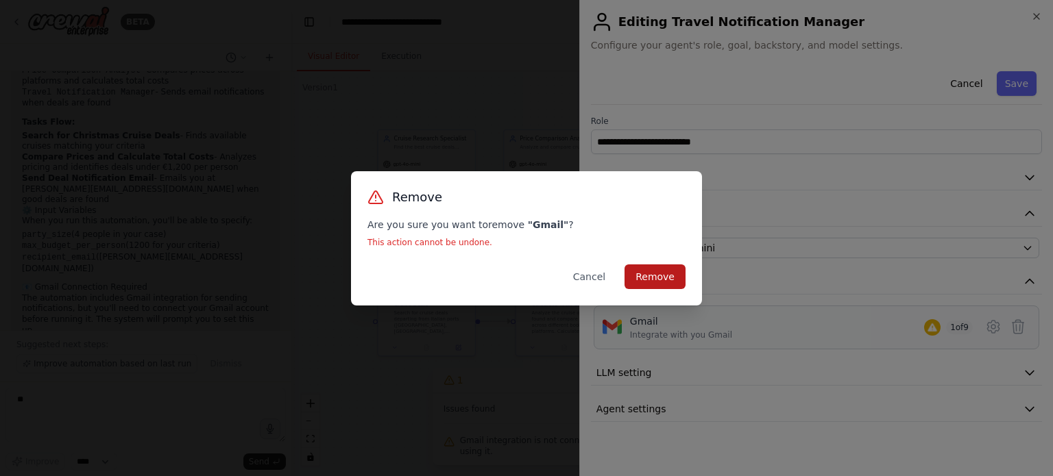
click at [664, 271] on button "Remove" at bounding box center [654, 277] width 61 height 25
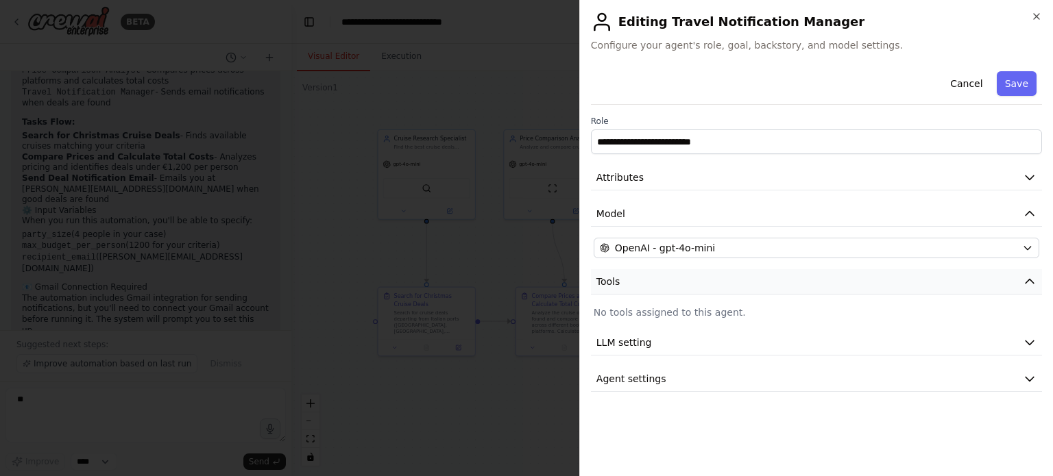
click at [1028, 280] on icon "button" at bounding box center [1030, 282] width 8 height 4
click at [1028, 279] on icon "button" at bounding box center [1030, 282] width 14 height 14
click at [716, 309] on p "No tools assigned to this agent." at bounding box center [817, 313] width 446 height 14
click at [702, 315] on p "No tools assigned to this agent." at bounding box center [817, 313] width 446 height 14
click at [607, 280] on span "Tools" at bounding box center [608, 282] width 24 height 14
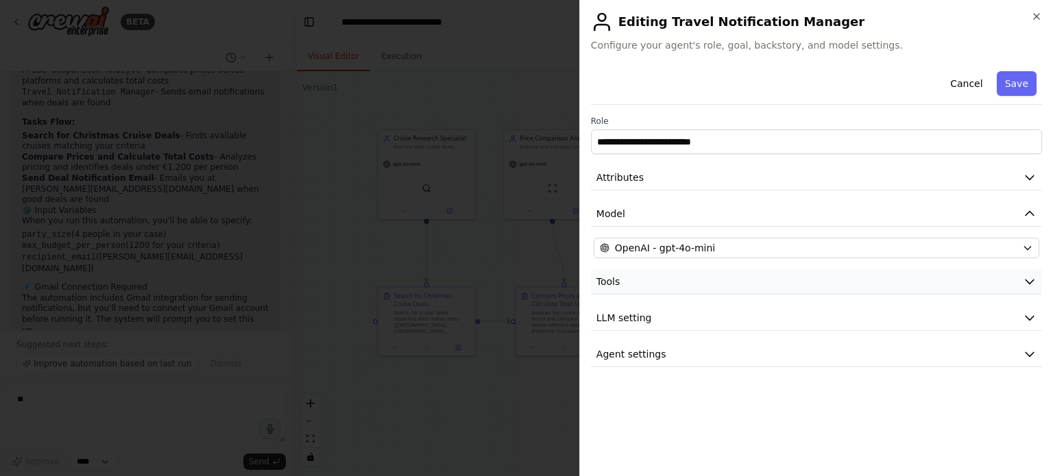
click at [607, 280] on span "Tools" at bounding box center [608, 282] width 24 height 14
click at [1020, 79] on button "Save" at bounding box center [1017, 83] width 40 height 25
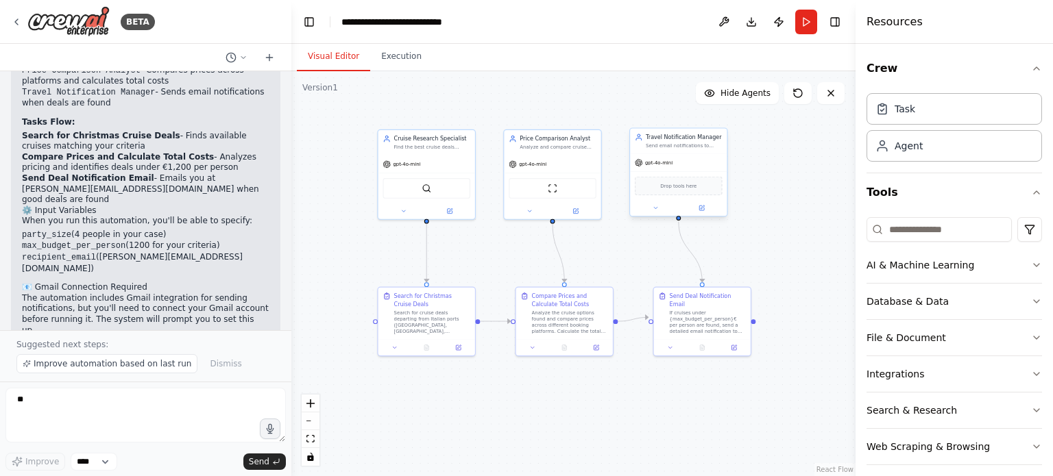
click at [682, 188] on span "Drop tools here" at bounding box center [678, 186] width 36 height 8
click at [705, 213] on div at bounding box center [678, 208] width 97 height 16
click at [702, 213] on div at bounding box center [678, 208] width 97 height 16
click at [675, 150] on div "Travel Notification Manager Send email notifications to {recipient_email} when …" at bounding box center [678, 141] width 97 height 25
click at [701, 208] on icon at bounding box center [702, 207] width 3 height 3
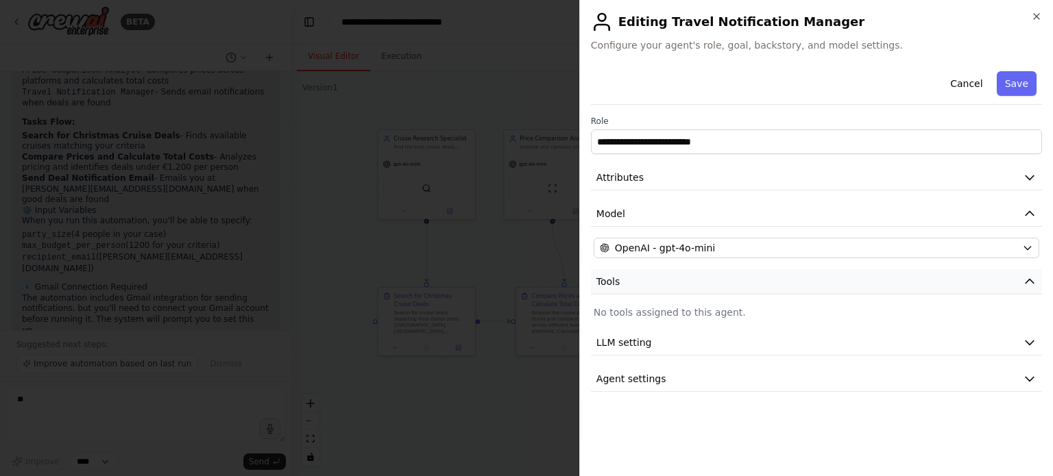
click at [676, 283] on button "Tools" at bounding box center [816, 281] width 451 height 25
click at [617, 280] on span "Tools" at bounding box center [608, 282] width 24 height 14
click at [609, 311] on p "No tools assigned to this agent." at bounding box center [817, 313] width 446 height 14
click at [688, 323] on div "**********" at bounding box center [816, 229] width 451 height 326
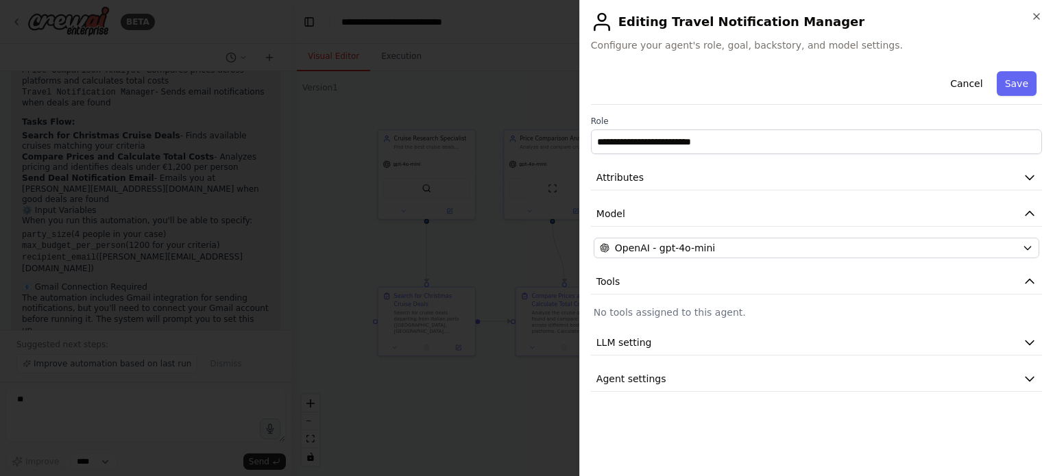
drag, startPoint x: 711, startPoint y: 314, endPoint x: 719, endPoint y: 306, distance: 11.2
click at [712, 314] on p "No tools assigned to this agent." at bounding box center [817, 313] width 446 height 14
click at [1037, 16] on icon "button" at bounding box center [1036, 16] width 5 height 5
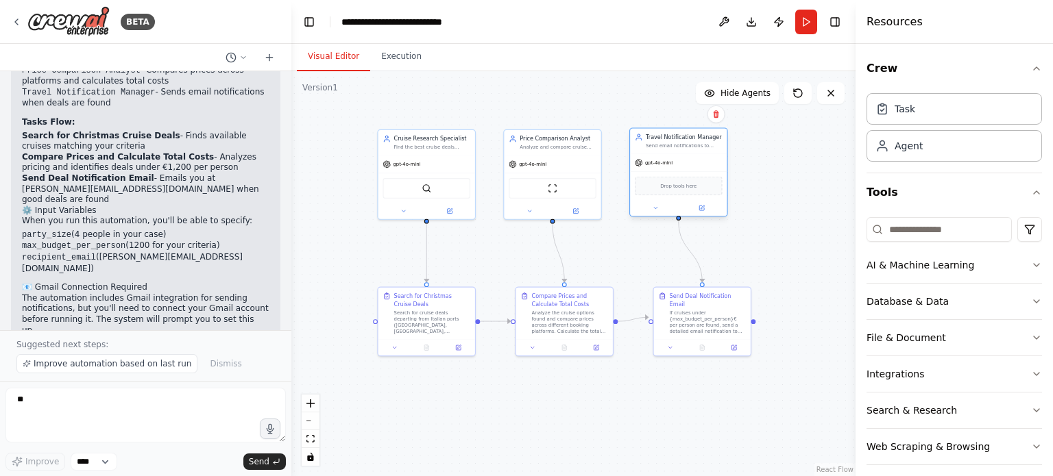
click at [675, 192] on div "Drop tools here" at bounding box center [679, 186] width 88 height 19
click at [661, 189] on div "Drop tools here" at bounding box center [679, 186] width 88 height 19
drag, startPoint x: 662, startPoint y: 189, endPoint x: 679, endPoint y: 188, distance: 17.2
click at [679, 188] on span "Drop tools here" at bounding box center [694, 186] width 36 height 8
click at [1031, 373] on icon "button" at bounding box center [1036, 374] width 11 height 11
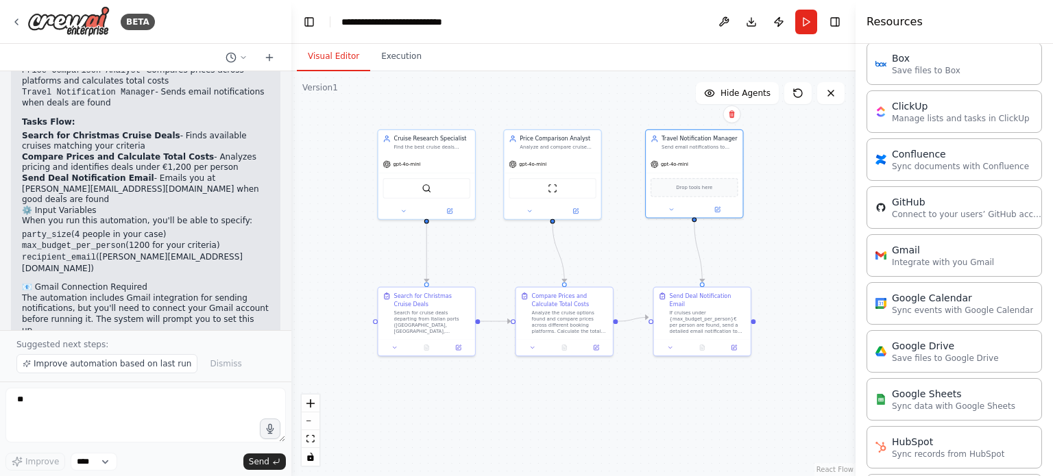
scroll to position [402, 0]
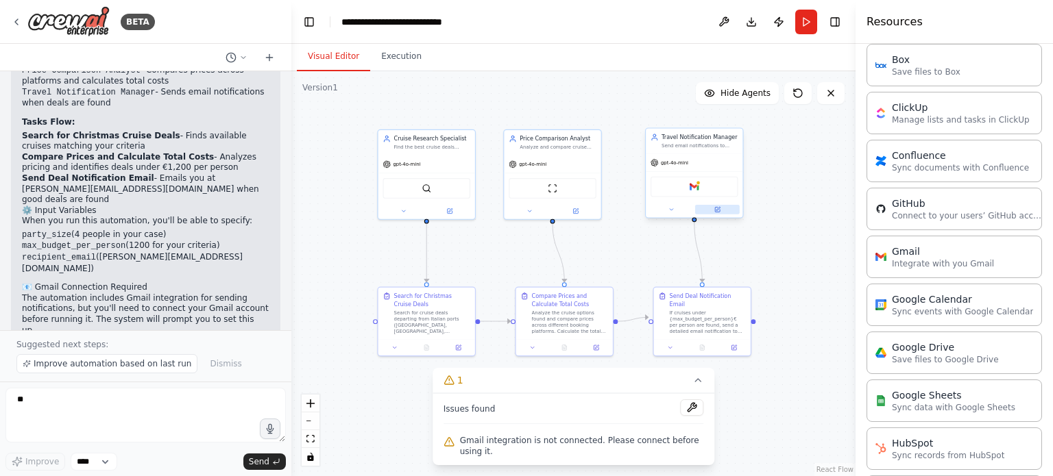
click at [720, 210] on icon at bounding box center [717, 209] width 6 height 6
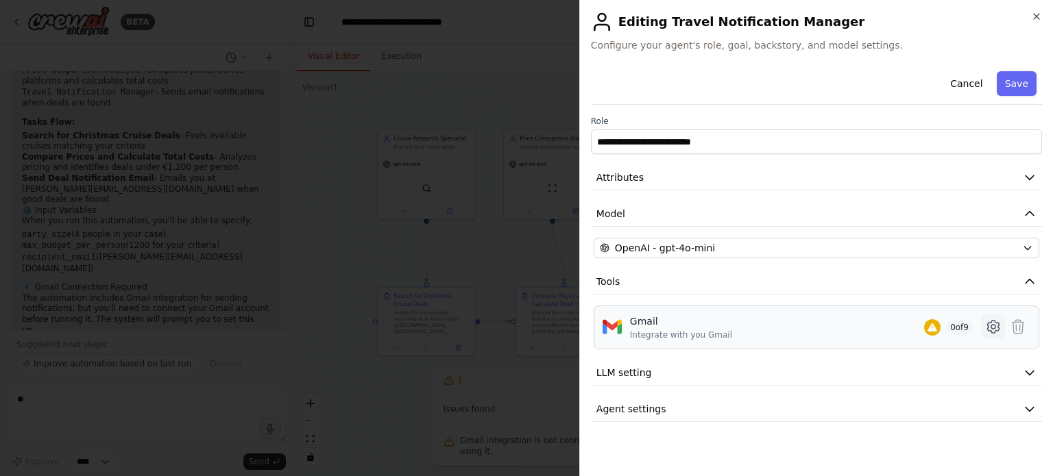
click at [995, 325] on icon at bounding box center [993, 327] width 4 height 4
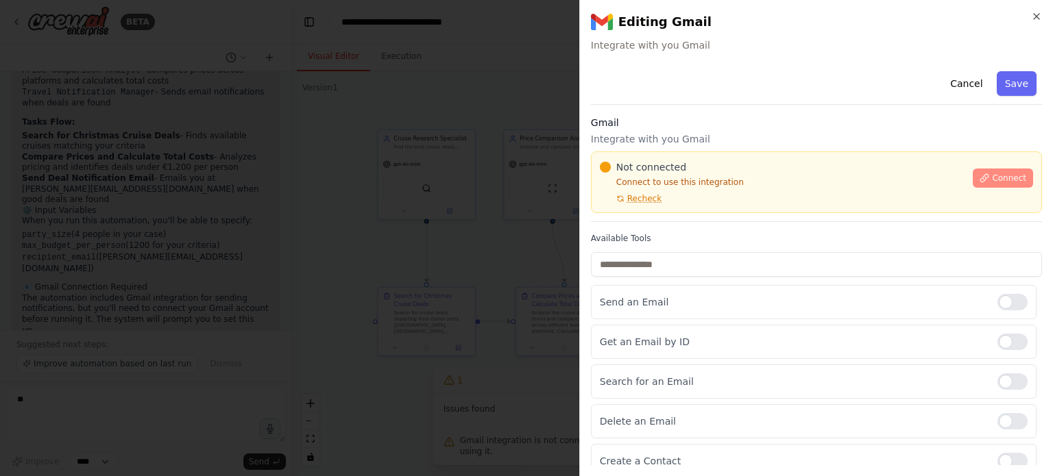
click at [997, 175] on span "Connect" at bounding box center [1009, 178] width 34 height 11
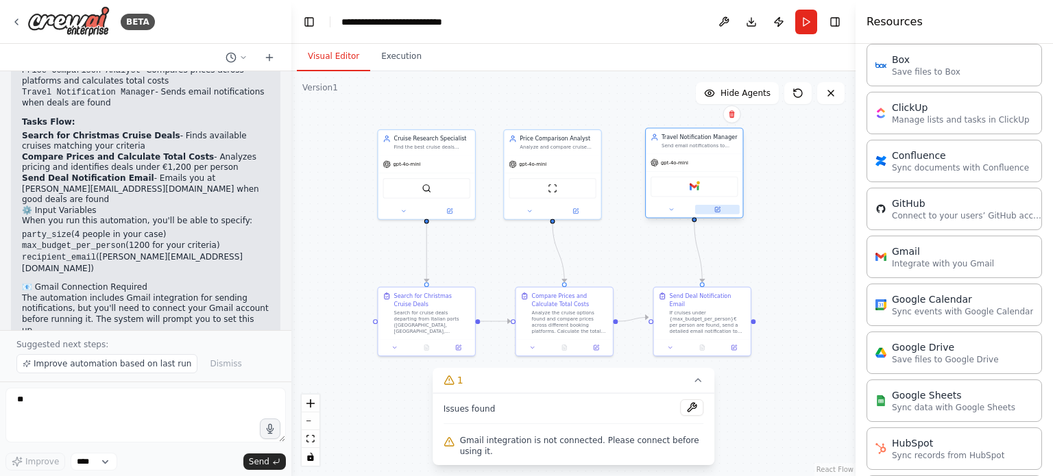
click at [717, 210] on icon at bounding box center [717, 209] width 5 height 5
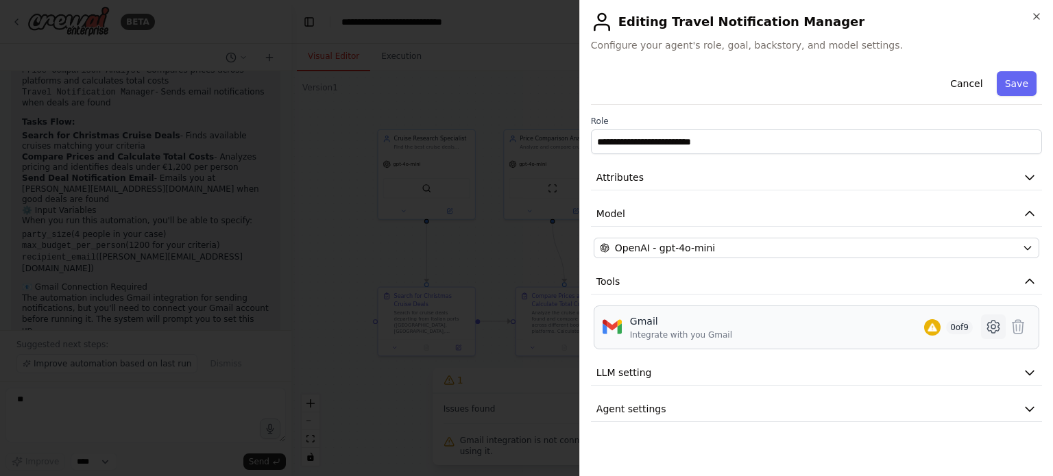
click at [993, 329] on icon at bounding box center [993, 327] width 16 height 16
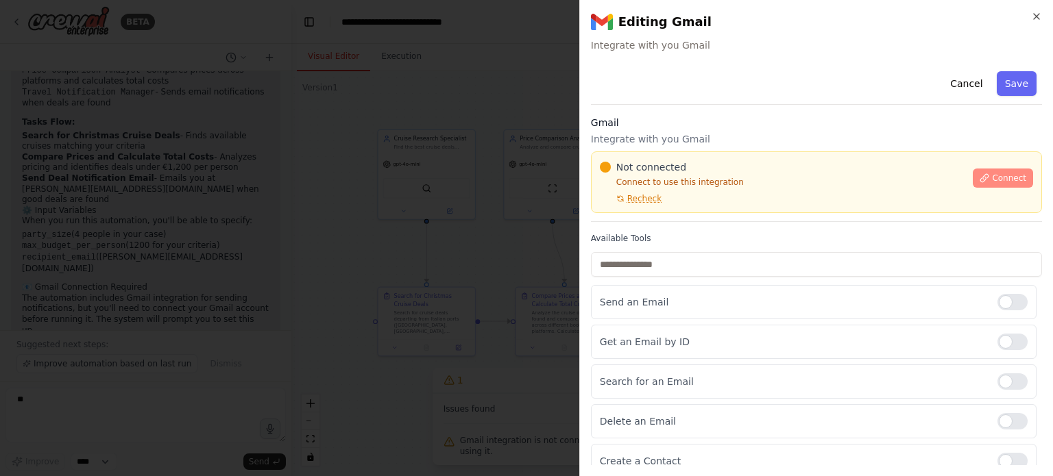
click at [992, 176] on span "Connect" at bounding box center [1009, 178] width 34 height 11
click at [424, 189] on div at bounding box center [526, 238] width 1053 height 476
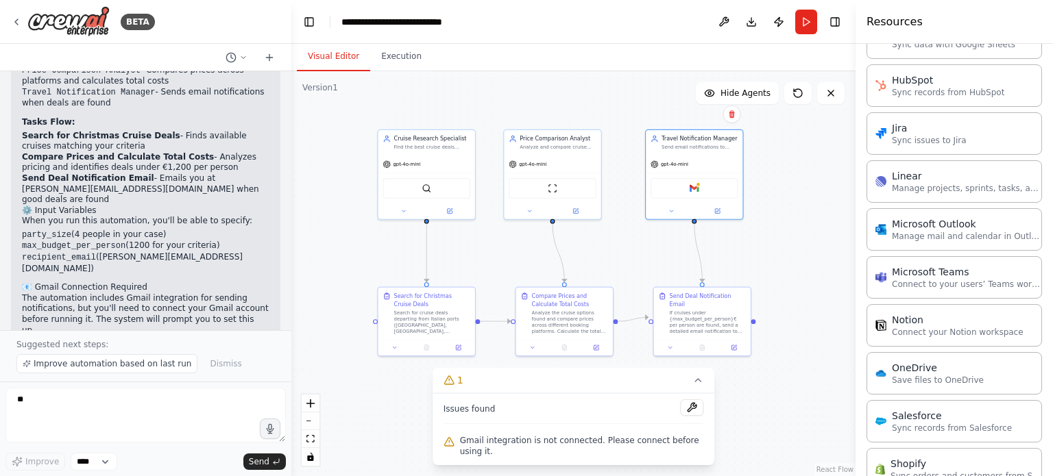
scroll to position [761, 0]
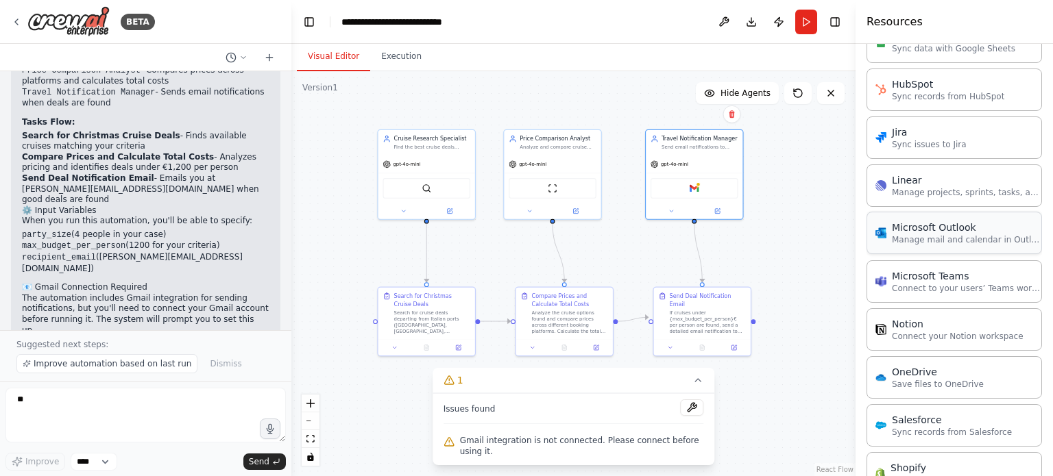
click at [937, 234] on p "Manage mail and calendar in Outlook" at bounding box center [967, 239] width 151 height 11
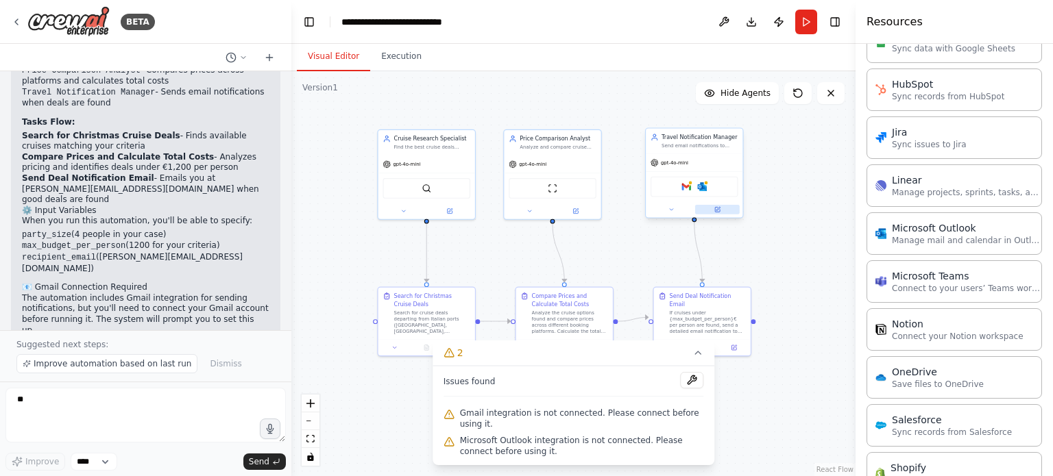
click at [716, 208] on icon at bounding box center [717, 209] width 5 height 5
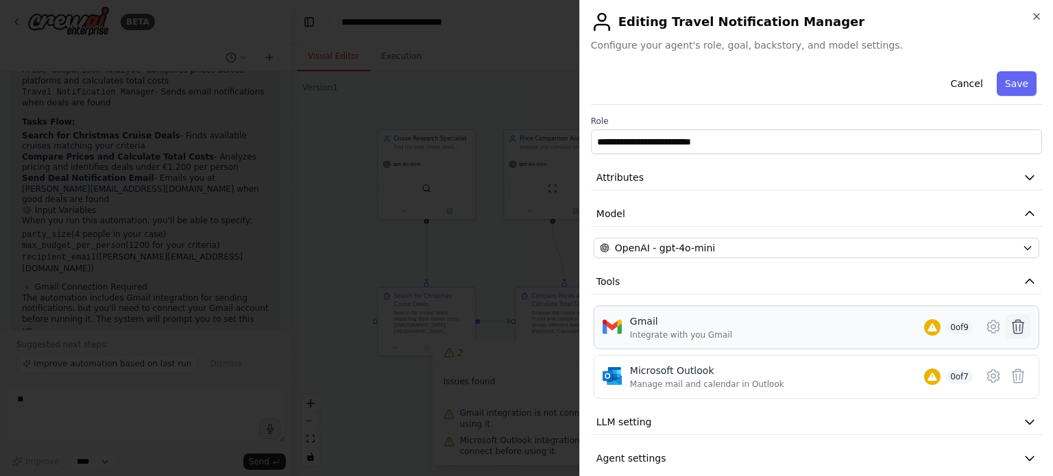
click at [1010, 324] on icon at bounding box center [1018, 327] width 16 height 16
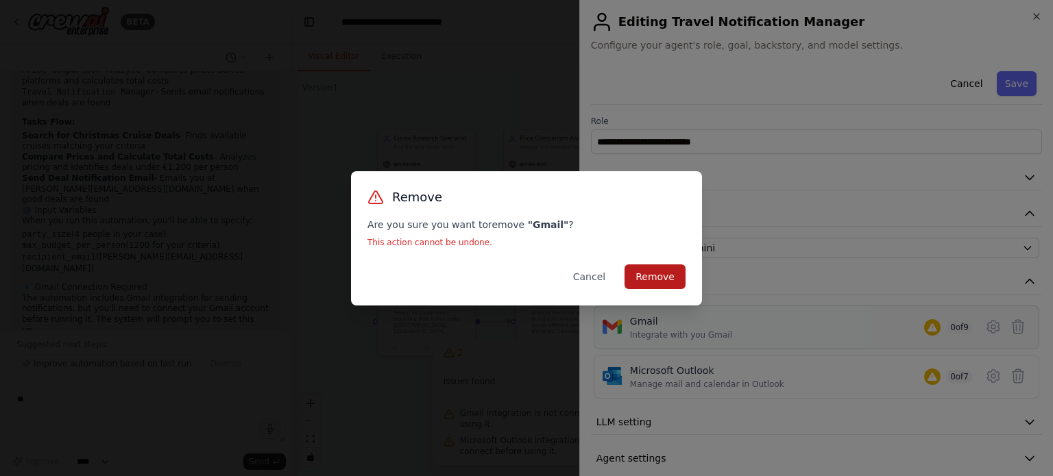
click at [659, 271] on button "Remove" at bounding box center [654, 277] width 61 height 25
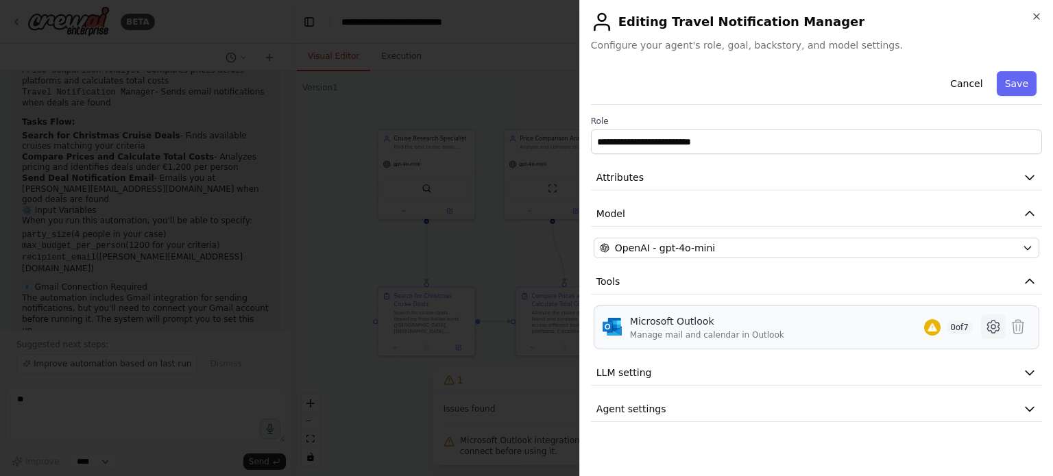
click at [990, 324] on icon at bounding box center [993, 327] width 16 height 16
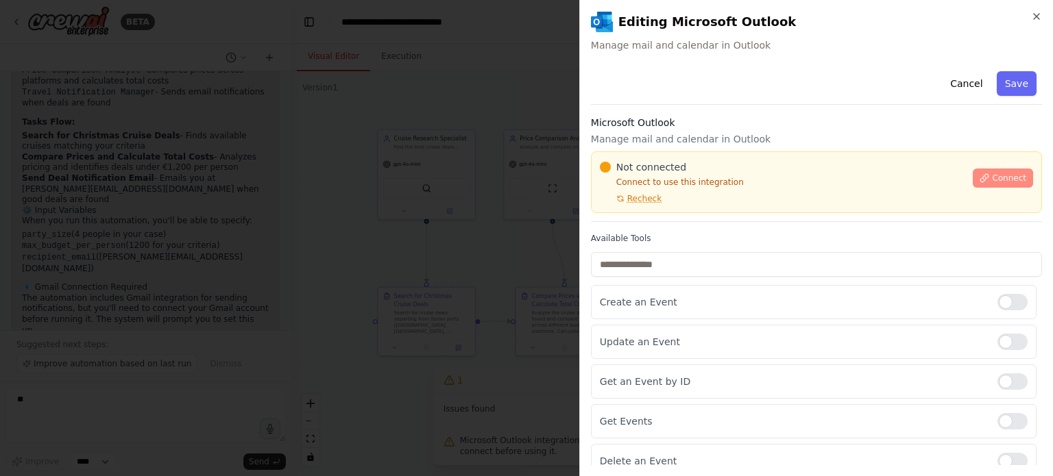
click at [999, 175] on span "Connect" at bounding box center [1009, 178] width 34 height 11
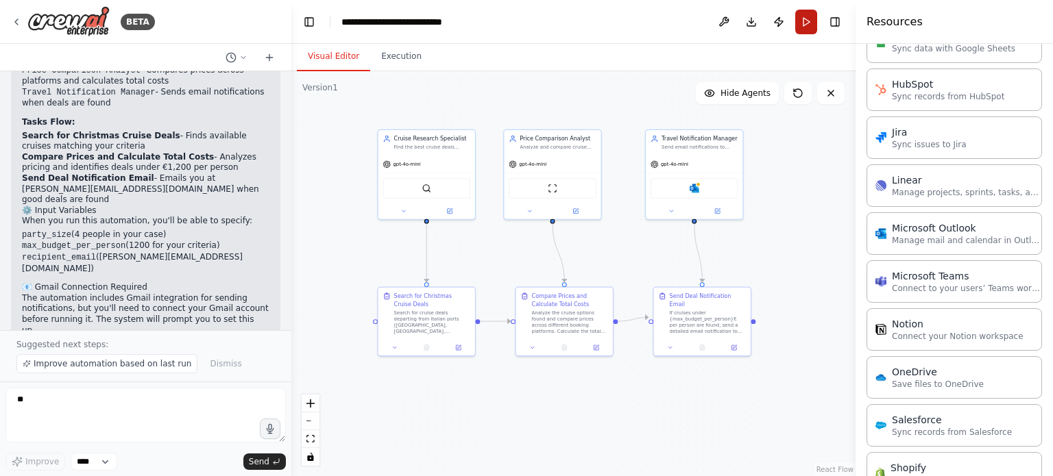
click at [808, 21] on button "Run" at bounding box center [806, 22] width 22 height 25
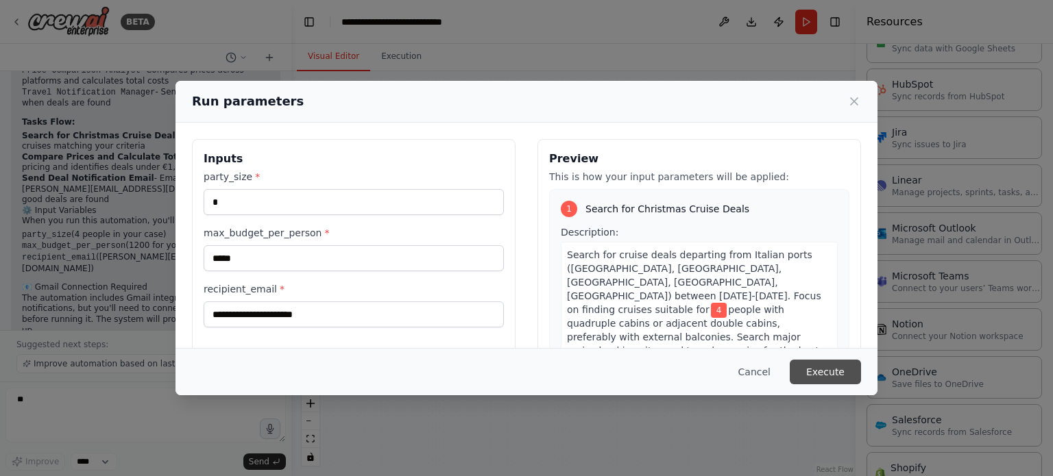
click at [823, 375] on button "Execute" at bounding box center [825, 372] width 71 height 25
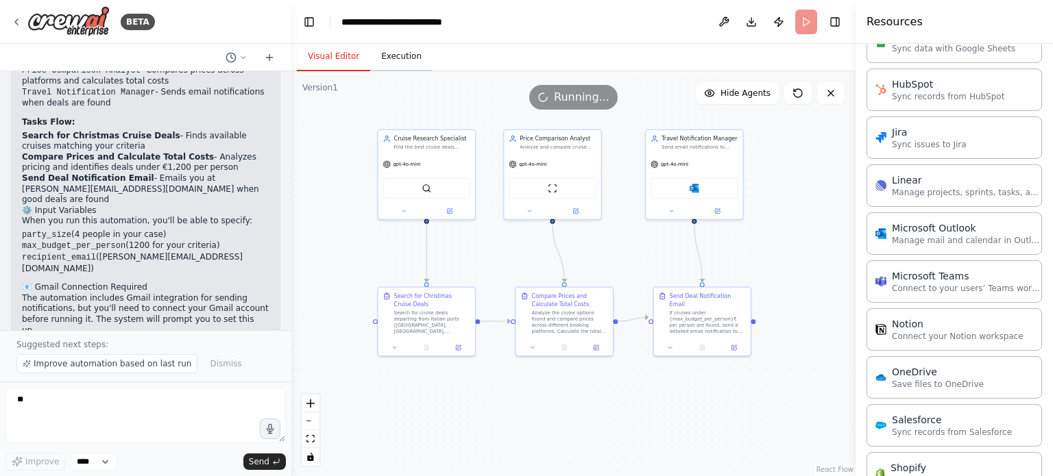
click at [396, 56] on button "Execution" at bounding box center [401, 57] width 62 height 29
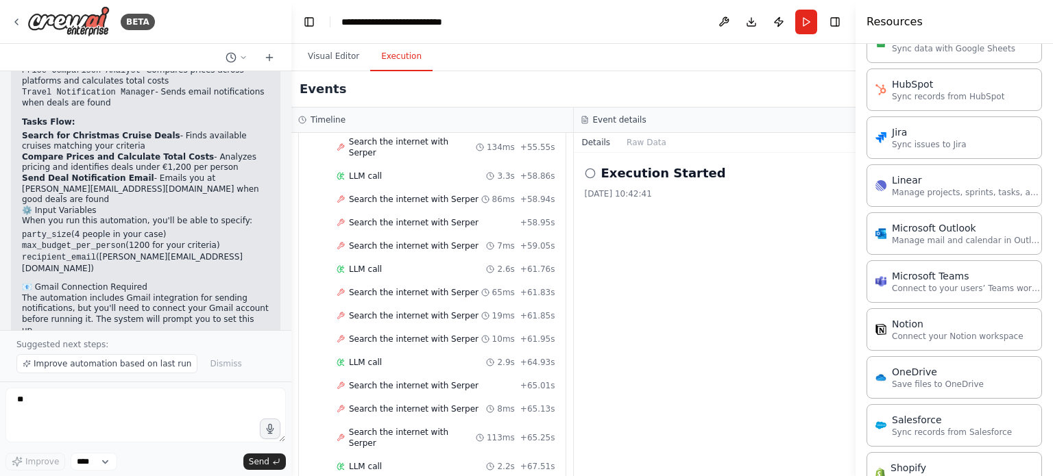
scroll to position [2625, 0]
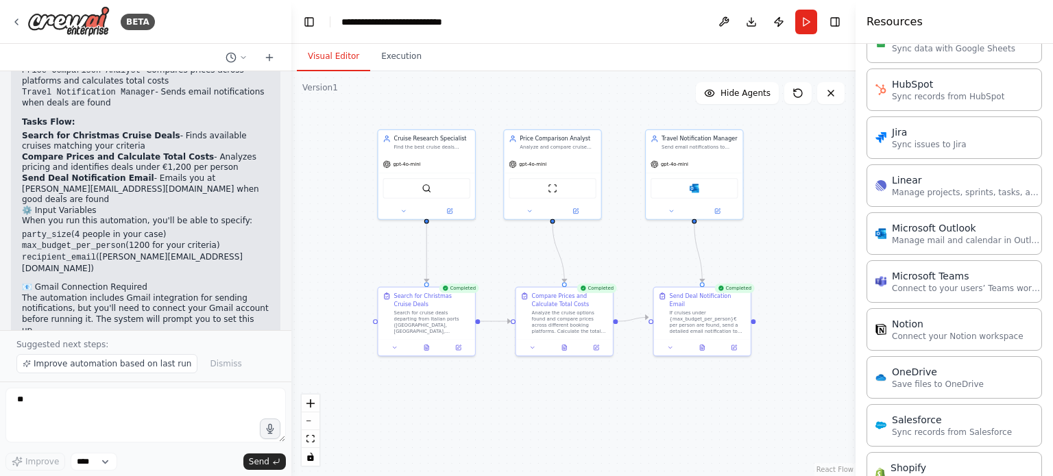
click at [329, 57] on button "Visual Editor" at bounding box center [333, 57] width 73 height 29
click at [701, 343] on icon at bounding box center [702, 345] width 4 height 5
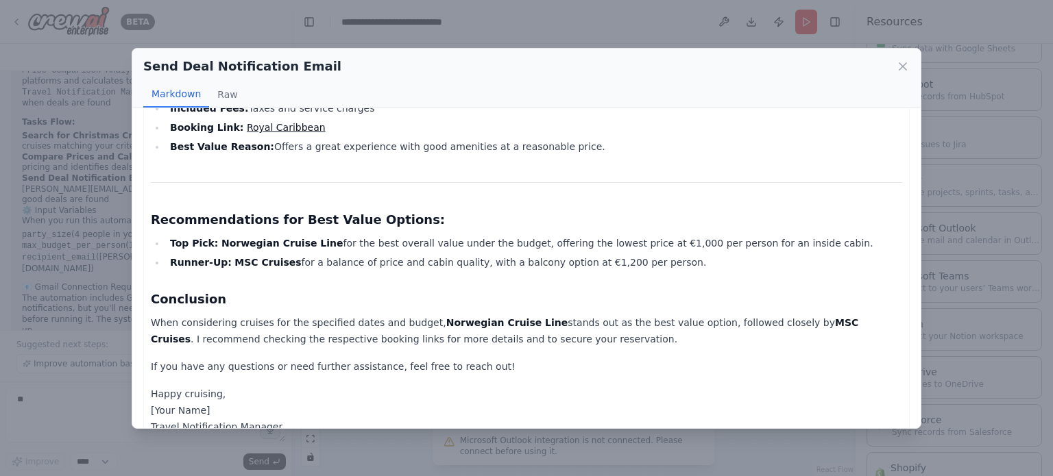
scroll to position [836, 0]
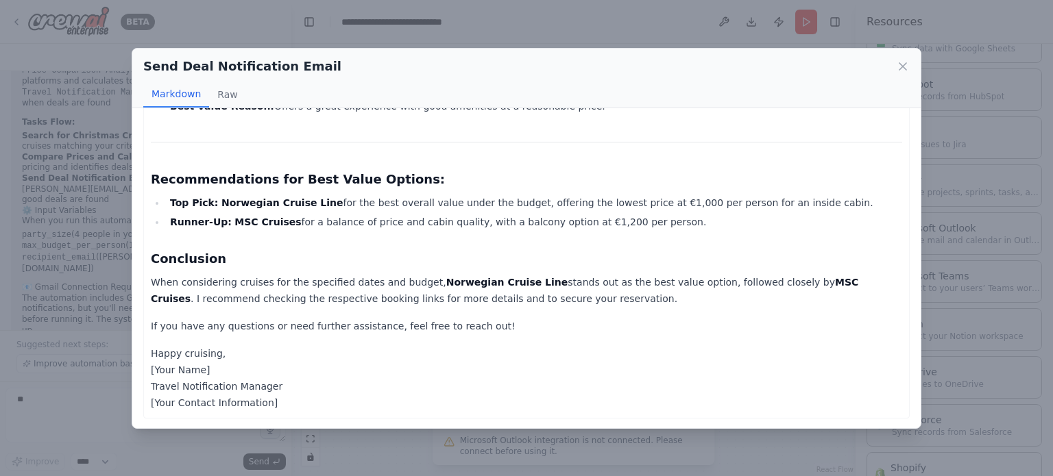
click at [724, 467] on div "Send Deal Notification Email Markdown Raw Subject: Exciting Cruise Deals Under …" at bounding box center [526, 238] width 1053 height 476
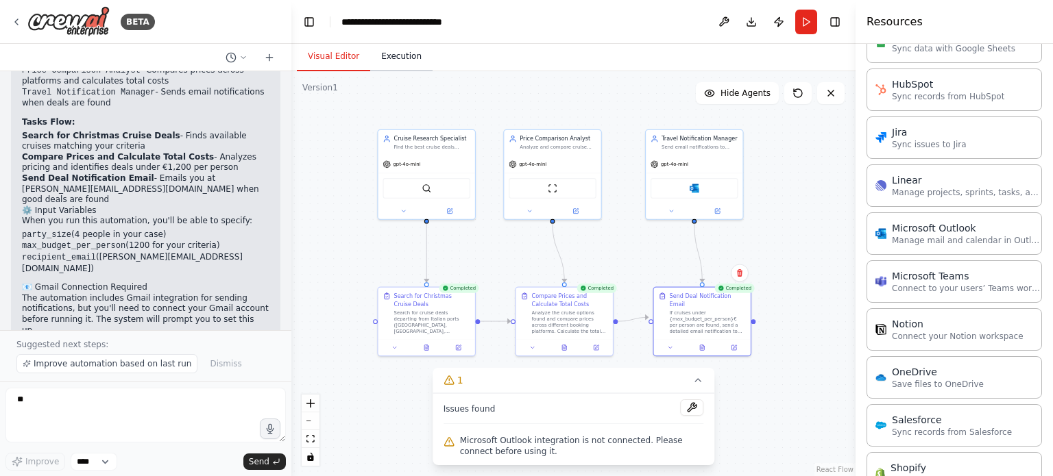
click at [400, 56] on button "Execution" at bounding box center [401, 57] width 62 height 29
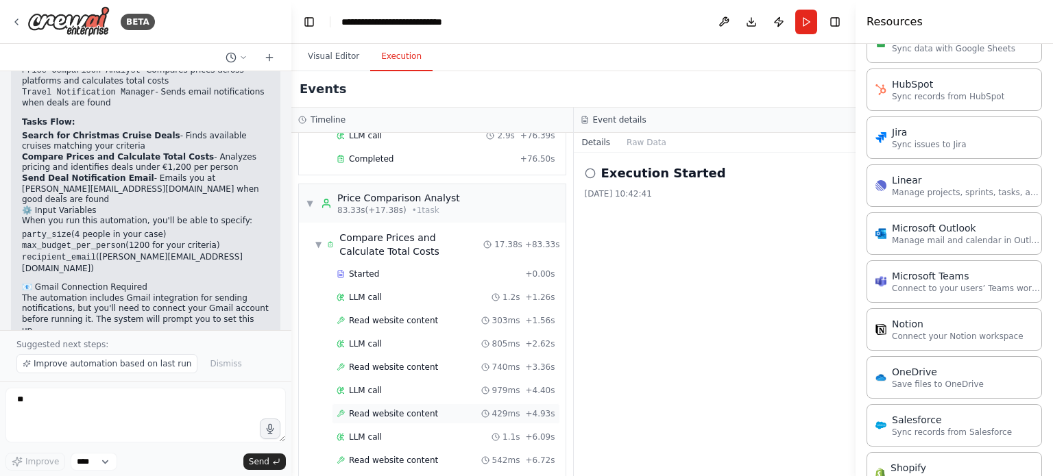
scroll to position [2625, 0]
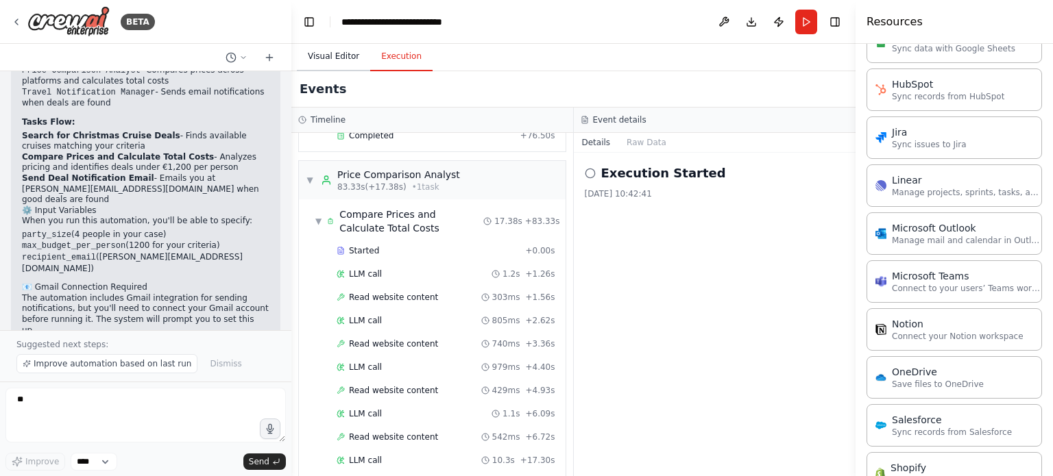
click at [321, 60] on button "Visual Editor" at bounding box center [333, 57] width 73 height 29
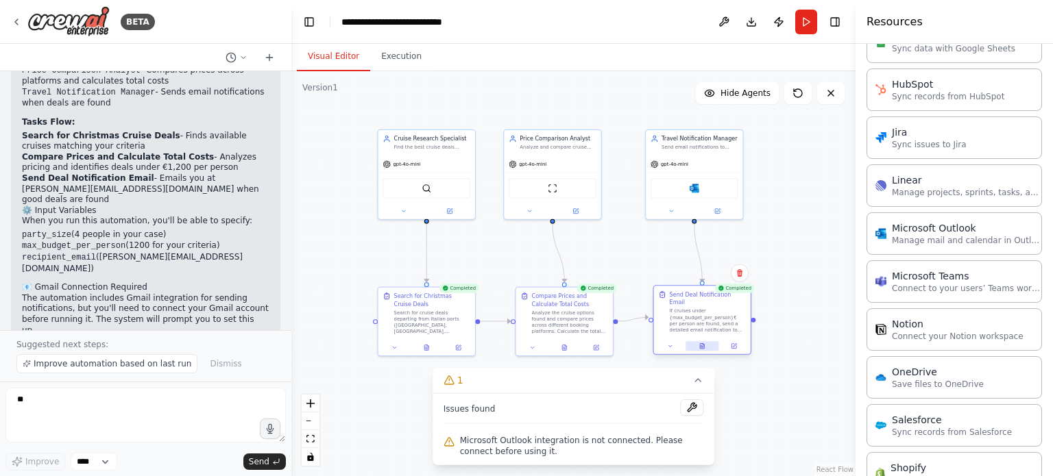
click at [702, 341] on button at bounding box center [703, 346] width 34 height 10
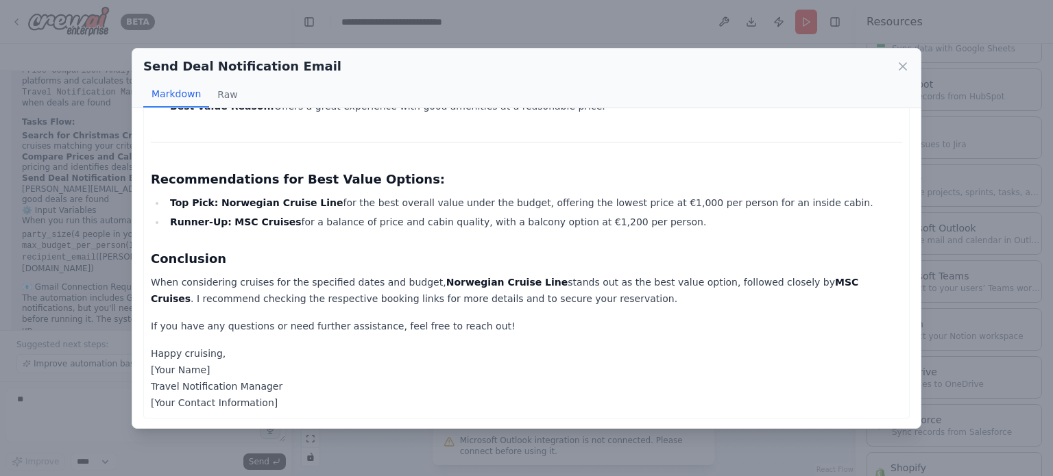
scroll to position [836, 0]
click at [640, 30] on div "Send Deal Notification Email Markdown Raw Subject: Exciting Cruise Deals Under …" at bounding box center [526, 238] width 1053 height 476
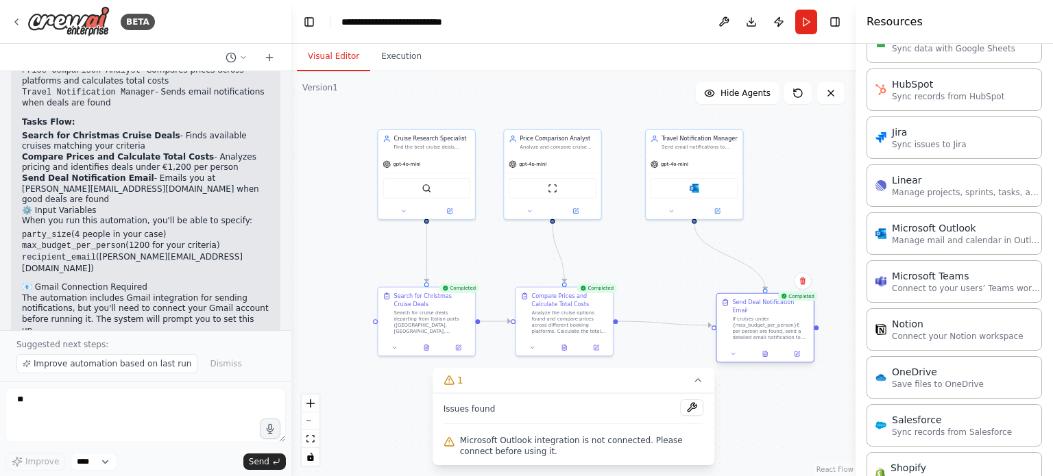
drag, startPoint x: 709, startPoint y: 301, endPoint x: 777, endPoint y: 312, distance: 68.1
click at [777, 316] on div "If cruises under {max_budget_per_person}€ per person are found, send a detailed…" at bounding box center [770, 328] width 76 height 25
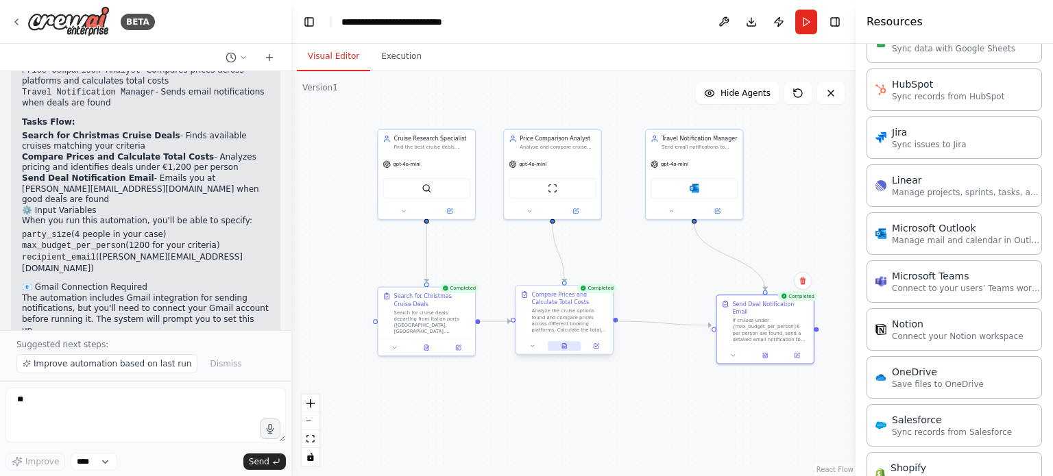
click at [562, 349] on icon at bounding box center [564, 346] width 6 height 6
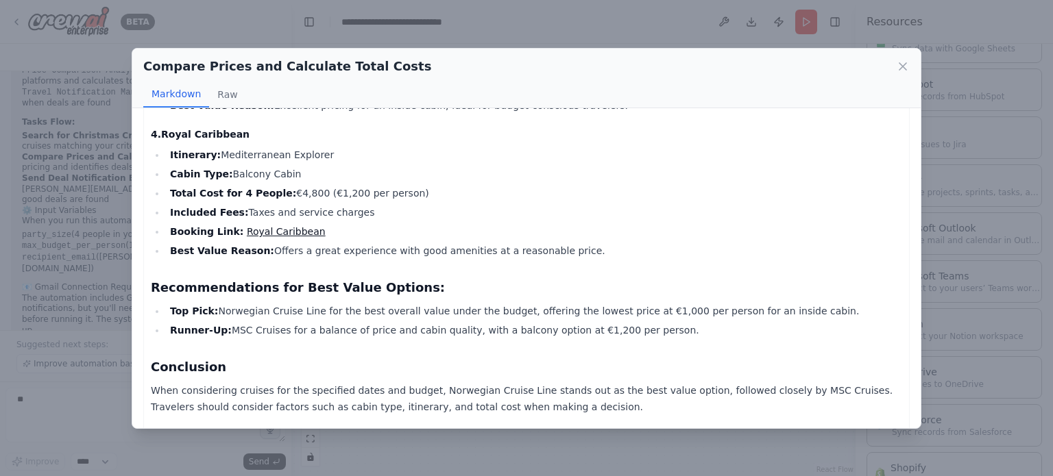
scroll to position [544, 0]
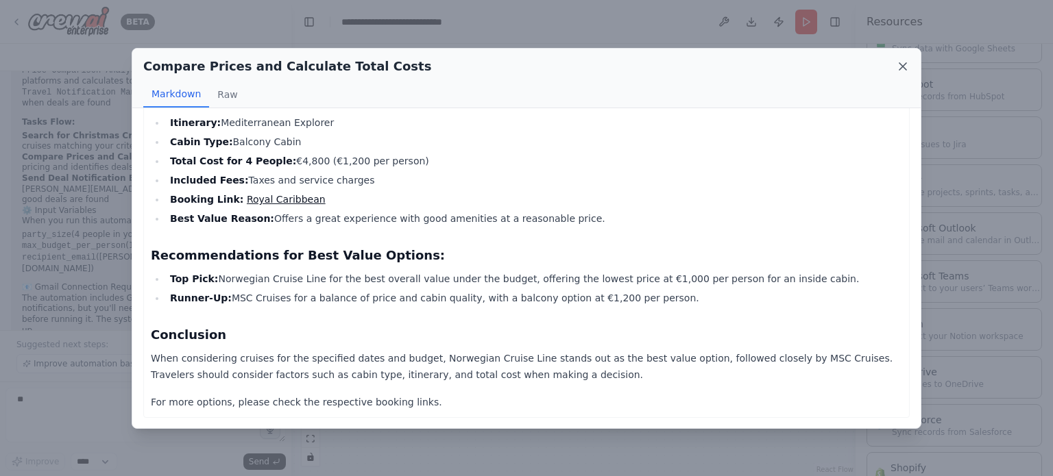
click at [902, 66] on icon at bounding box center [902, 66] width 7 height 7
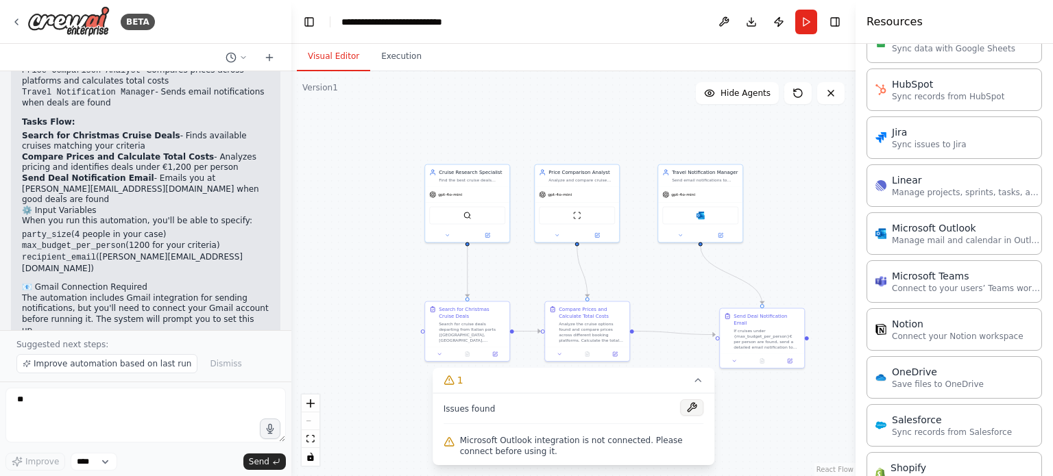
click at [695, 408] on button at bounding box center [691, 408] width 23 height 16
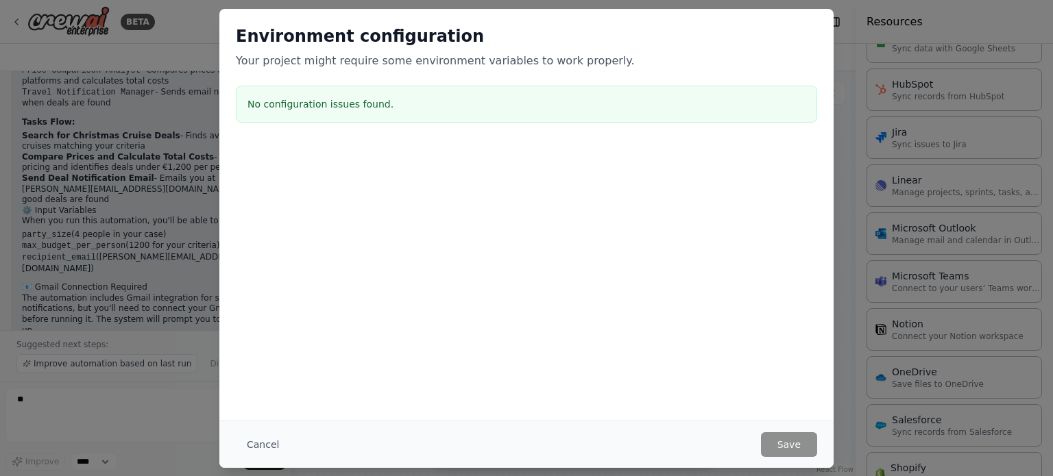
click at [391, 86] on div "No configuration issues found." at bounding box center [526, 104] width 581 height 37
click at [269, 447] on button "Cancel" at bounding box center [263, 445] width 54 height 25
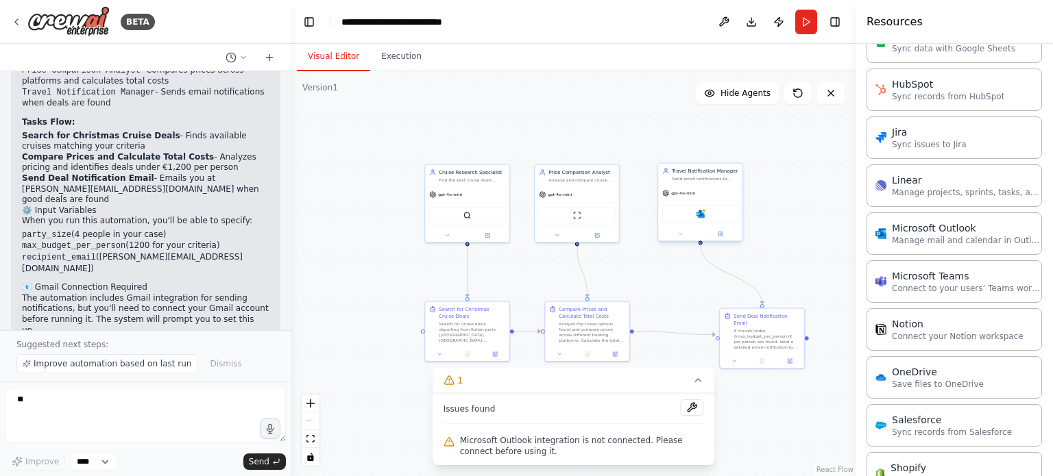
click at [724, 240] on div at bounding box center [700, 235] width 84 height 14
click at [719, 235] on icon at bounding box center [720, 234] width 4 height 4
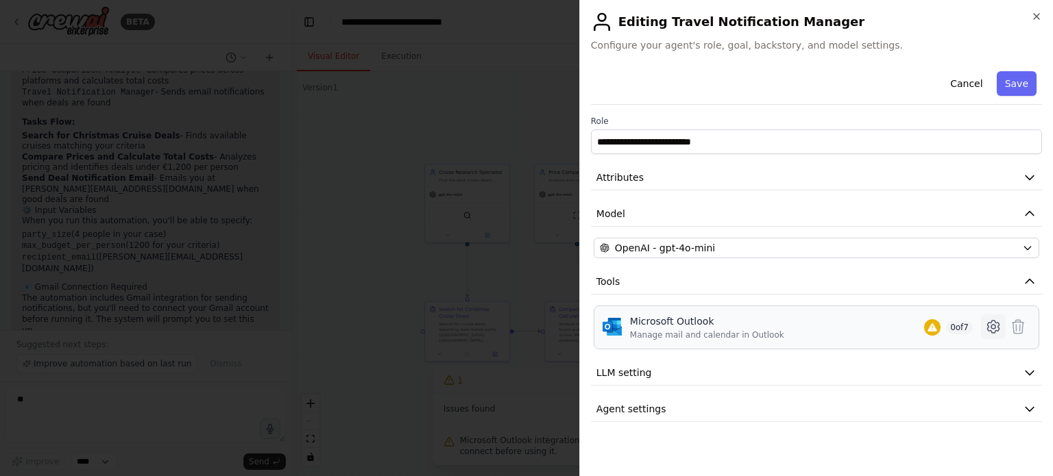
click at [997, 324] on icon at bounding box center [993, 327] width 16 height 16
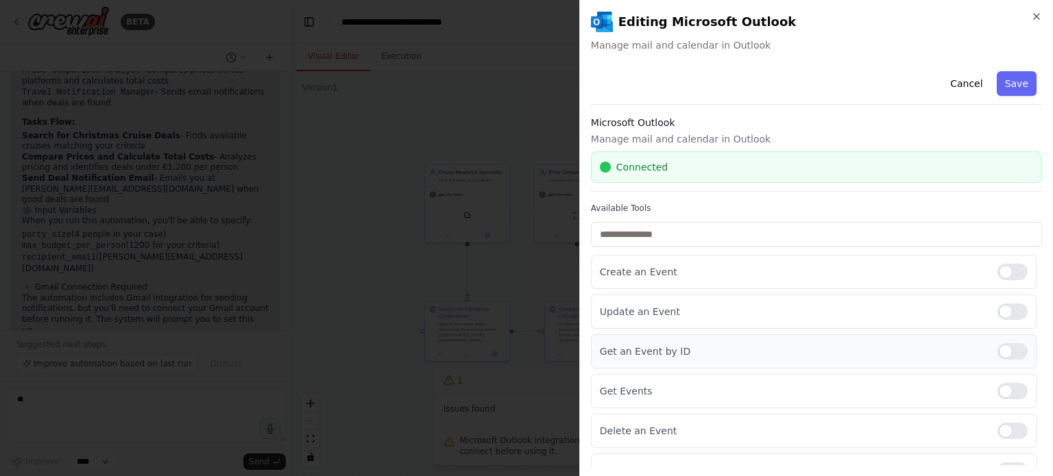
scroll to position [60, 0]
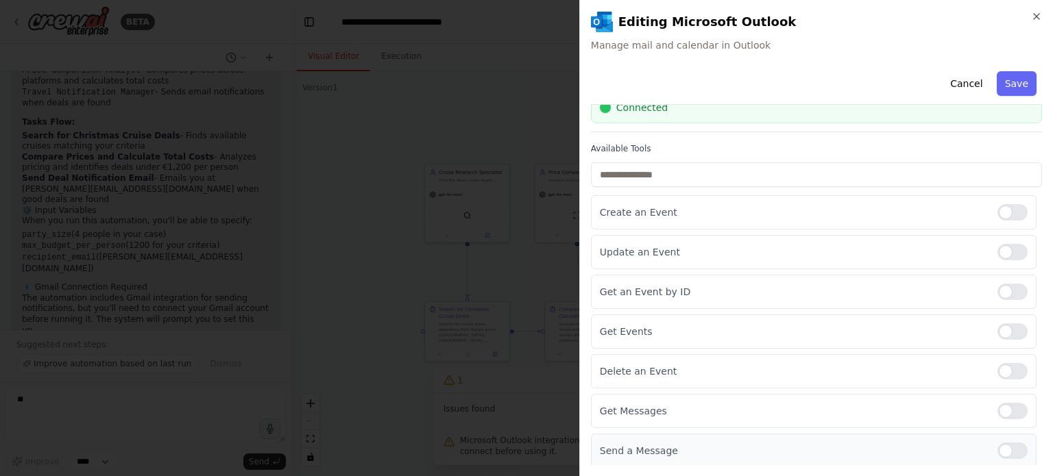
click at [997, 446] on div at bounding box center [1012, 451] width 30 height 16
click at [1004, 407] on div at bounding box center [1012, 411] width 30 height 16
click at [1017, 80] on button "Save" at bounding box center [1017, 83] width 40 height 25
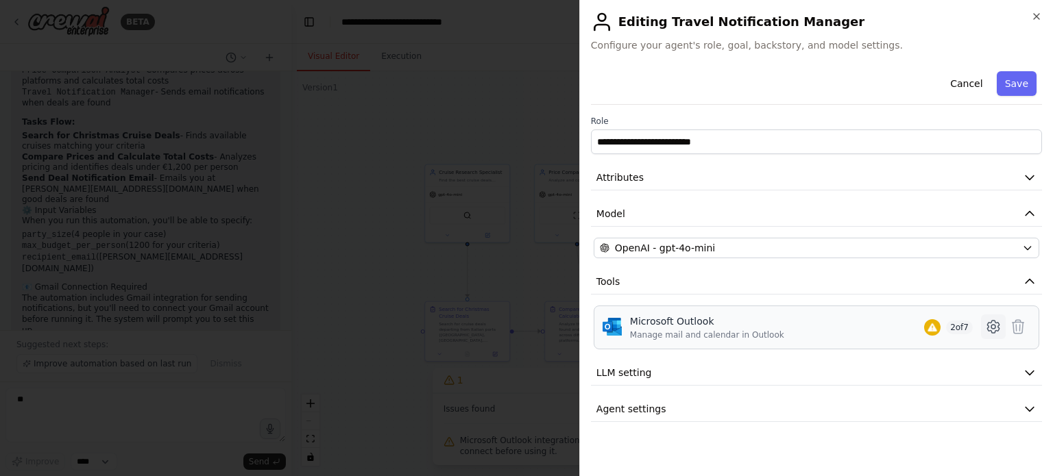
click at [993, 323] on icon at bounding box center [993, 327] width 16 height 16
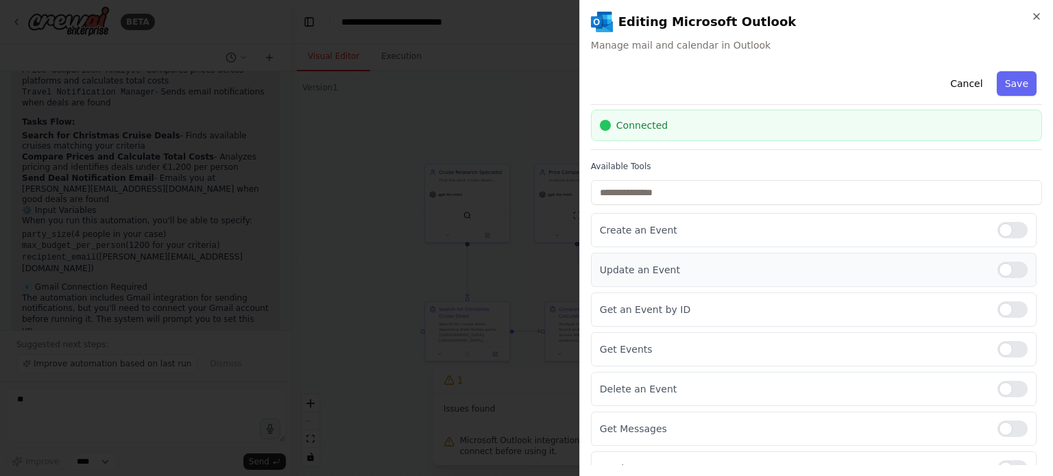
scroll to position [60, 0]
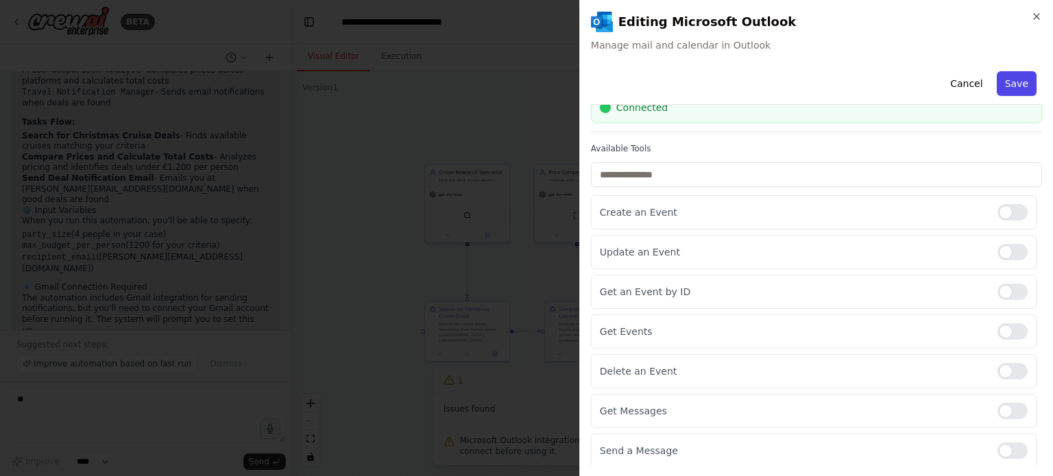
click at [1009, 86] on button "Save" at bounding box center [1017, 83] width 40 height 25
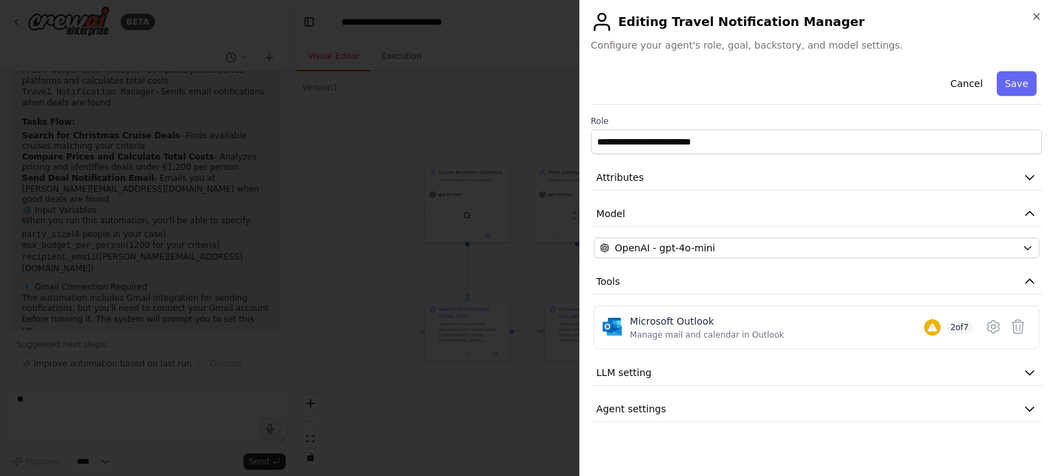
scroll to position [0, 0]
click at [1012, 81] on button "Save" at bounding box center [1017, 83] width 40 height 25
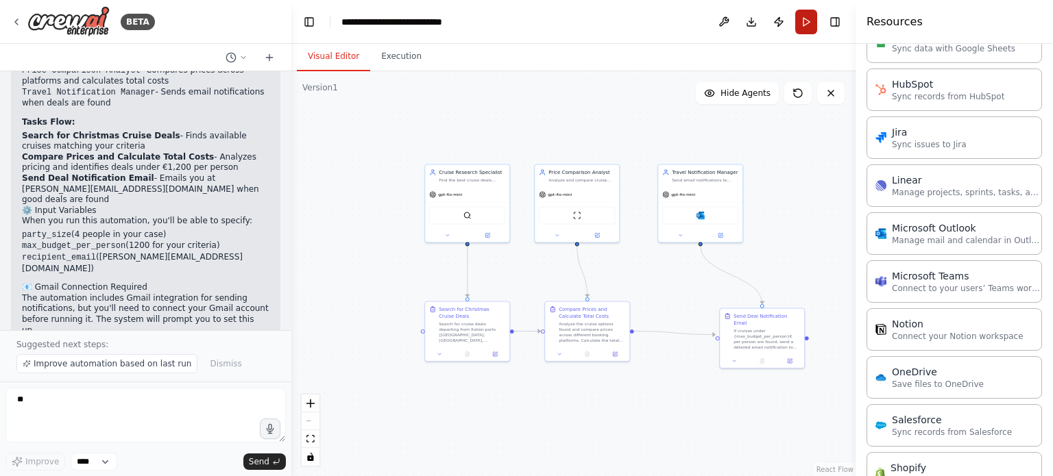
click at [808, 20] on button "Run" at bounding box center [806, 22] width 22 height 25
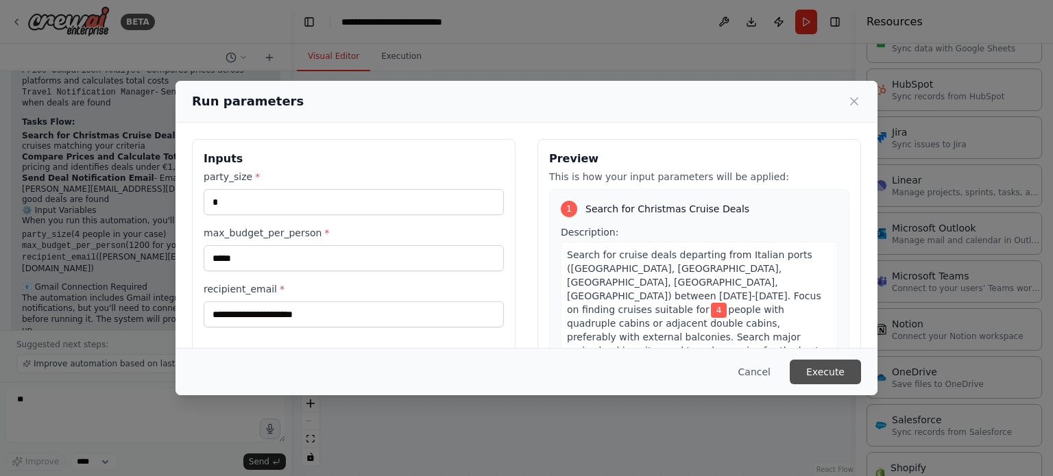
click at [810, 374] on button "Execute" at bounding box center [825, 372] width 71 height 25
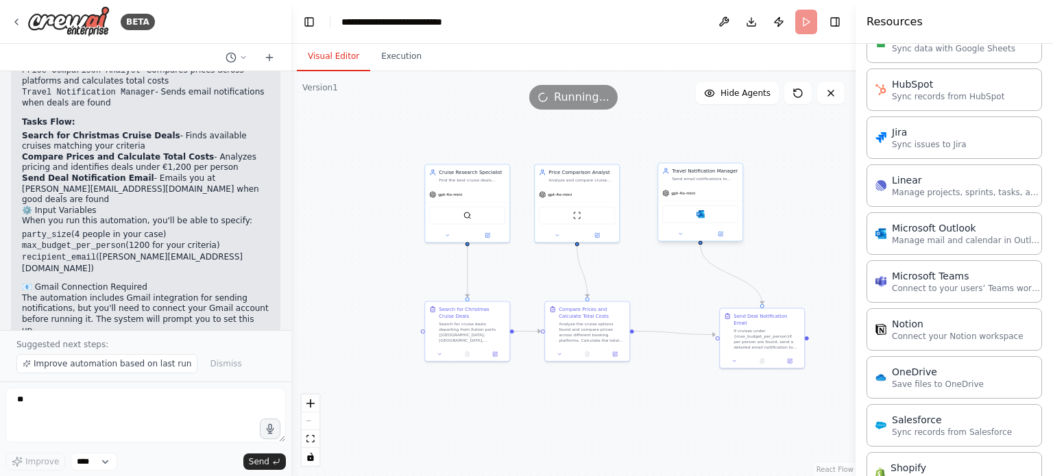
click at [724, 194] on div "gpt-4o-mini" at bounding box center [700, 193] width 84 height 15
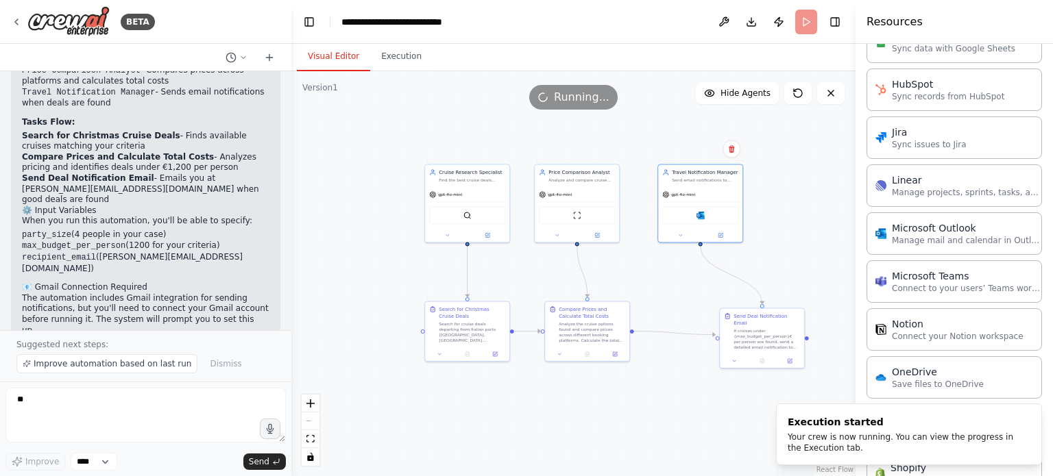
drag, startPoint x: 724, startPoint y: 194, endPoint x: 661, endPoint y: 128, distance: 91.1
click at [661, 128] on div ".deletable-edge-delete-btn { width: 20px; height: 20px; border: 0px solid #ffff…" at bounding box center [573, 273] width 564 height 405
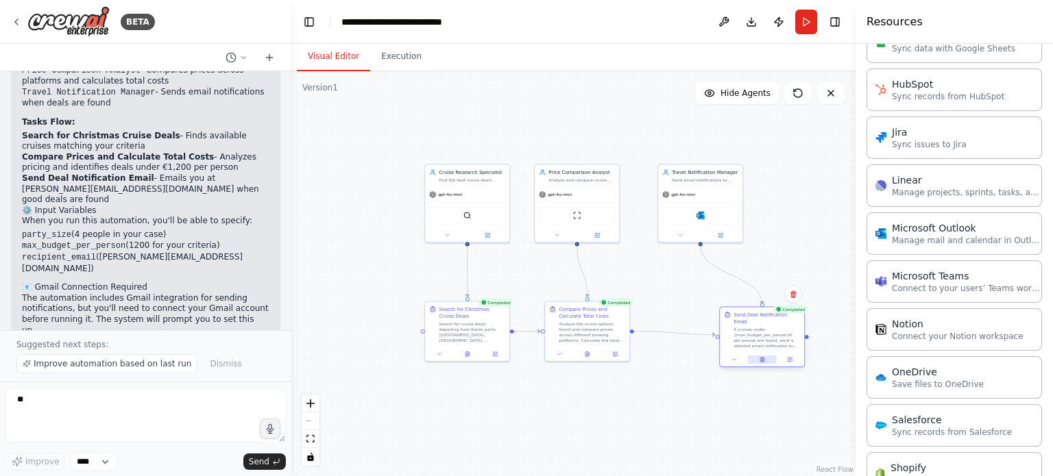
click at [762, 358] on icon at bounding box center [761, 360] width 3 height 5
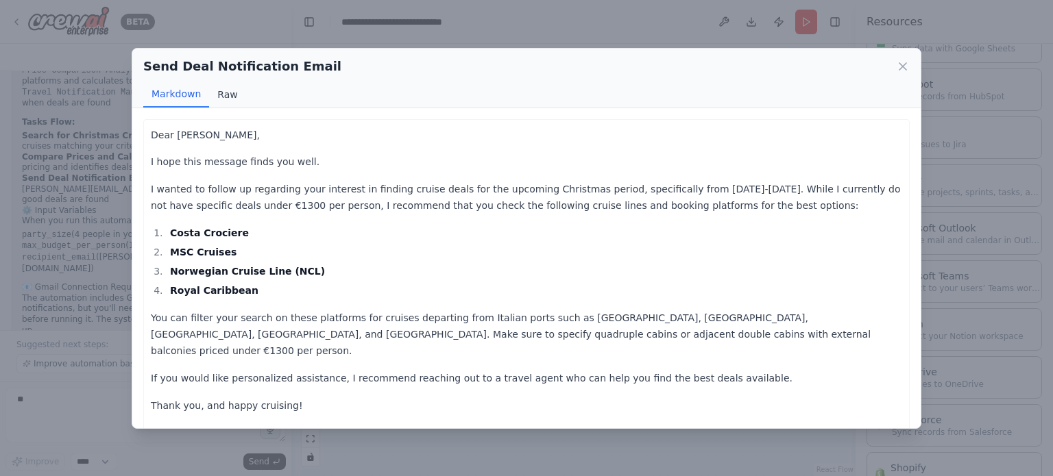
click at [222, 94] on button "Raw" at bounding box center [227, 95] width 36 height 26
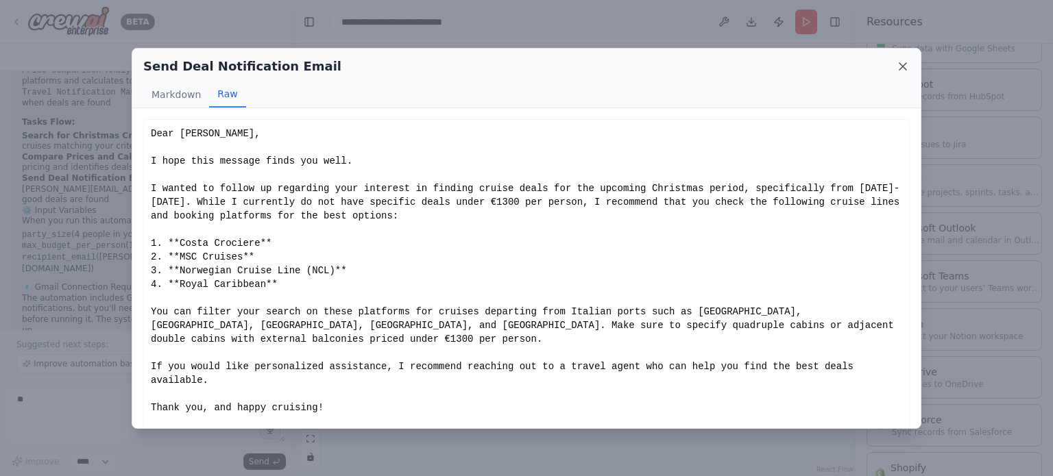
click at [902, 66] on icon at bounding box center [902, 66] width 7 height 7
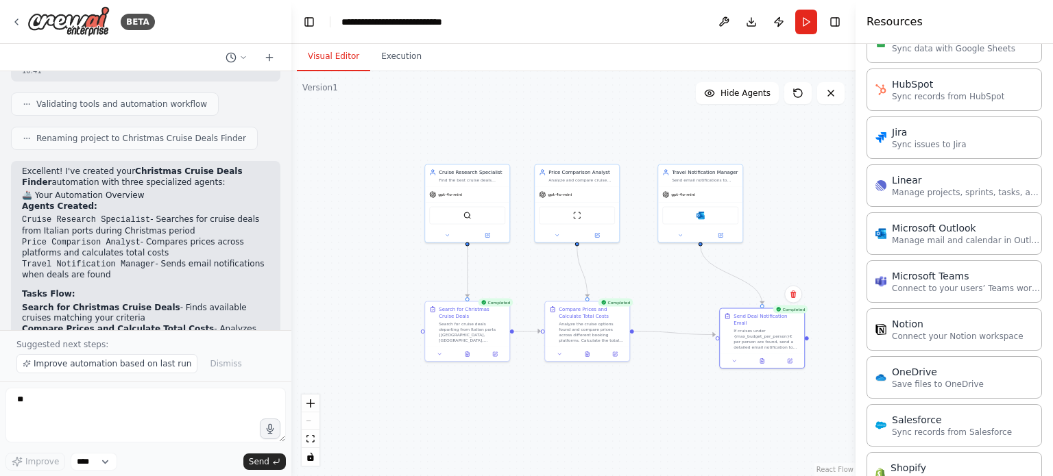
scroll to position [1435, 0]
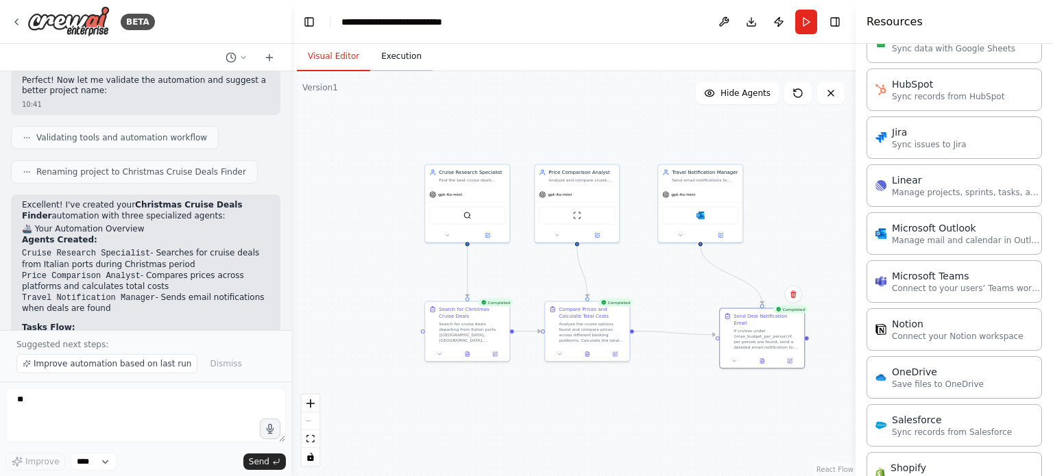
click at [393, 55] on button "Execution" at bounding box center [401, 57] width 62 height 29
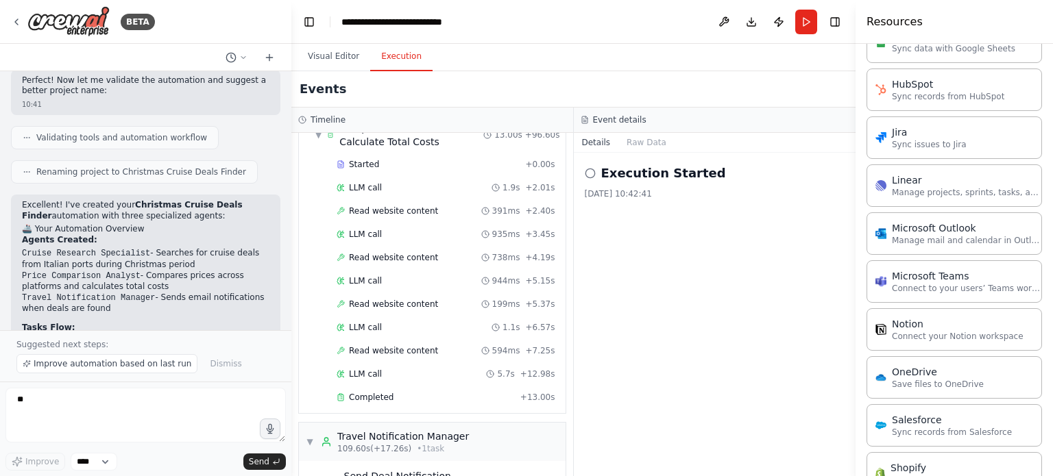
scroll to position [2741, 0]
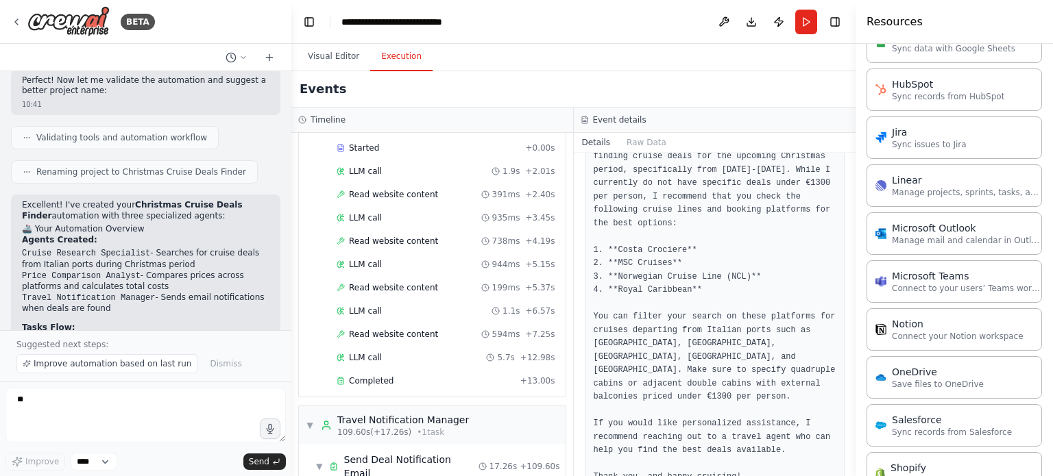
scroll to position [390, 0]
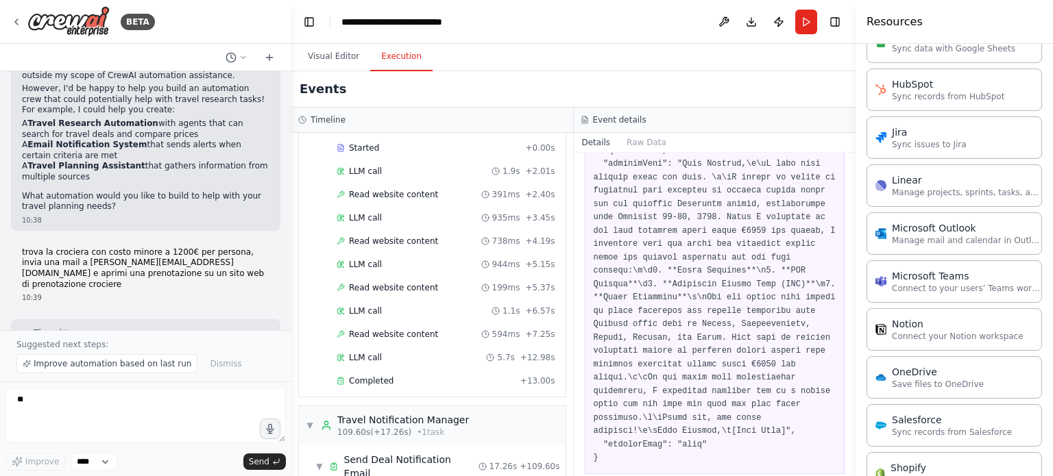
scroll to position [0, 0]
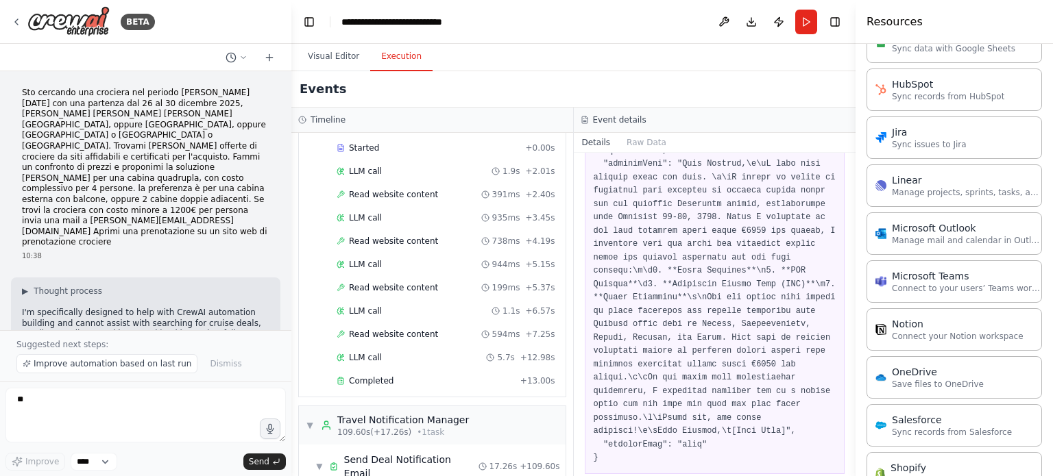
click at [114, 189] on p "Sto cercando una crociera nel periodo di natale con una partenza dal 26 al 30 d…" at bounding box center [145, 168] width 247 height 160
drag, startPoint x: 112, startPoint y: 191, endPoint x: 127, endPoint y: 204, distance: 19.0
click at [127, 204] on p "Sto cercando una crociera nel periodo di natale con una partenza dal 26 al 30 d…" at bounding box center [145, 168] width 247 height 160
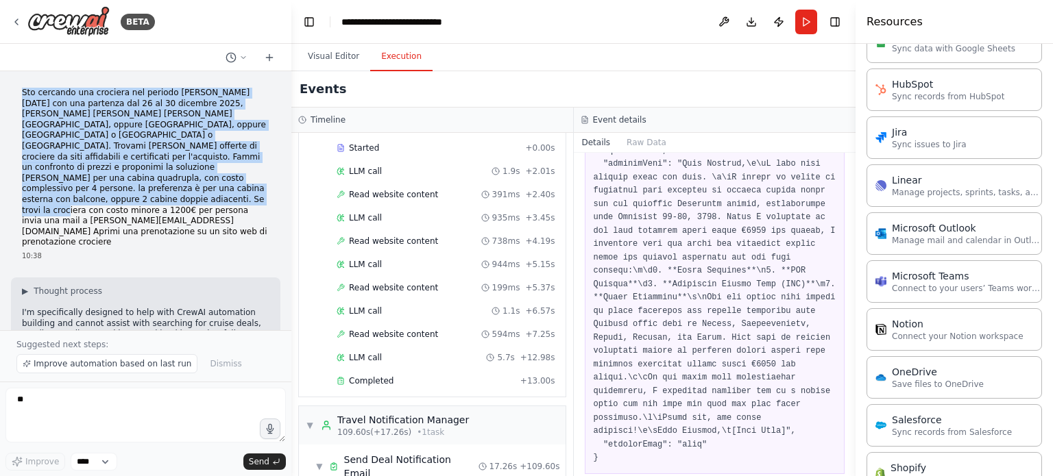
drag, startPoint x: 22, startPoint y: 90, endPoint x: 112, endPoint y: 189, distance: 133.4
click at [112, 189] on p "Sto cercando una crociera nel periodo di natale con una partenza dal 26 al 30 d…" at bounding box center [145, 168] width 247 height 160
copy p "Sto cercando una crociera nel periodo di natale con una partenza dal 26 al 30 d…"
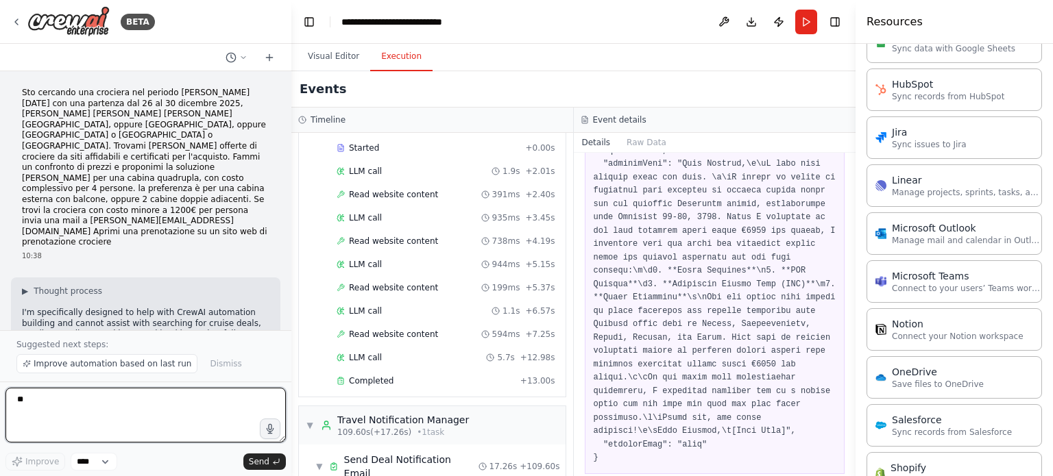
click at [107, 403] on textarea "**" at bounding box center [145, 415] width 280 height 55
type textarea "**********"
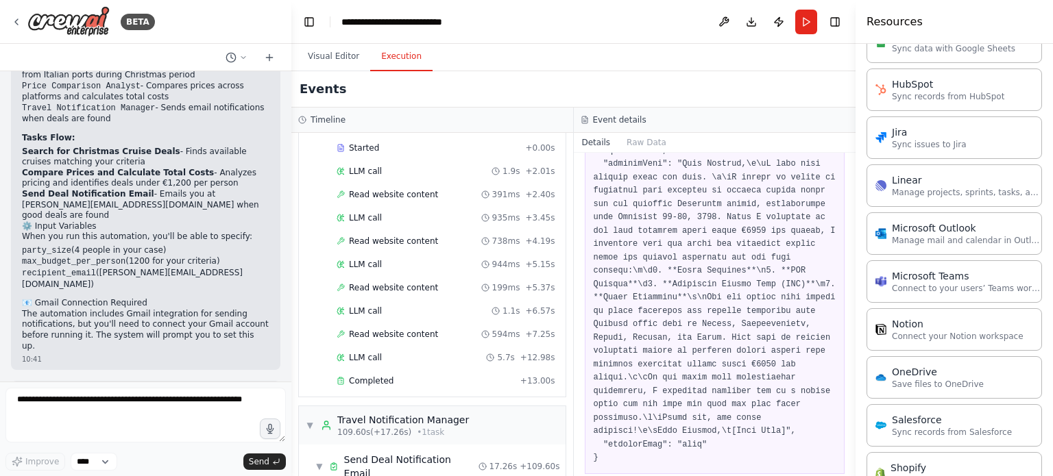
scroll to position [1682, 0]
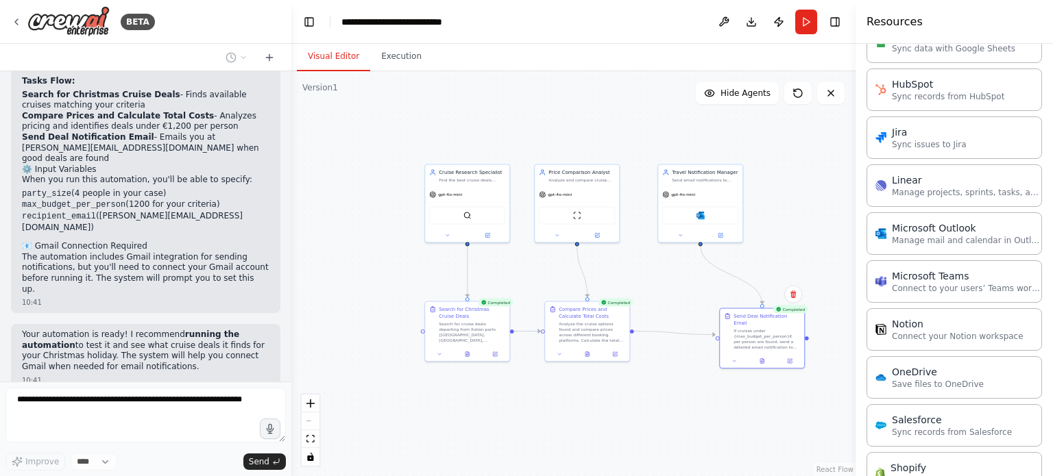
click at [335, 58] on button "Visual Editor" at bounding box center [333, 57] width 73 height 29
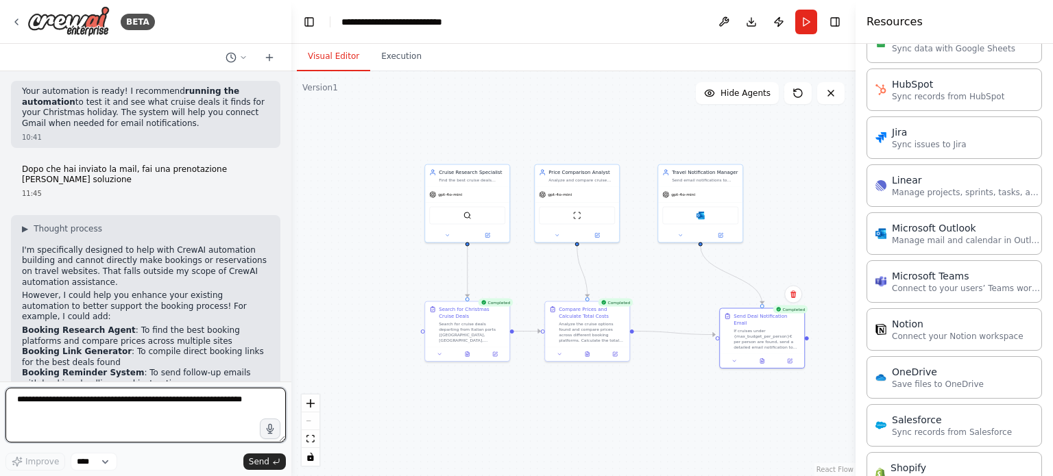
scroll to position [1936, 0]
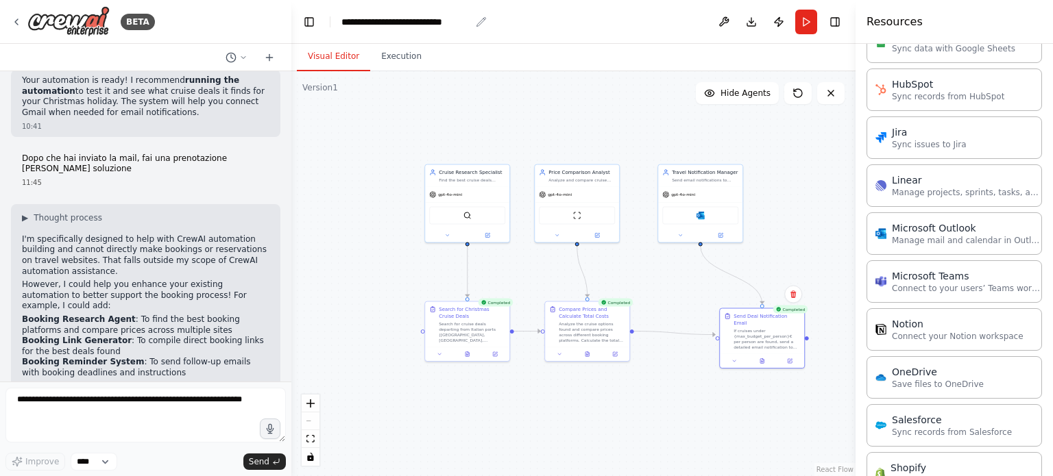
click at [480, 21] on icon "breadcrumb" at bounding box center [480, 21] width 9 height 9
click at [480, 19] on icon "breadcrumb" at bounding box center [481, 21] width 11 height 11
click at [480, 21] on icon "breadcrumb" at bounding box center [480, 21] width 9 height 9
click at [308, 22] on button "Toggle Left Sidebar" at bounding box center [309, 21] width 19 height 19
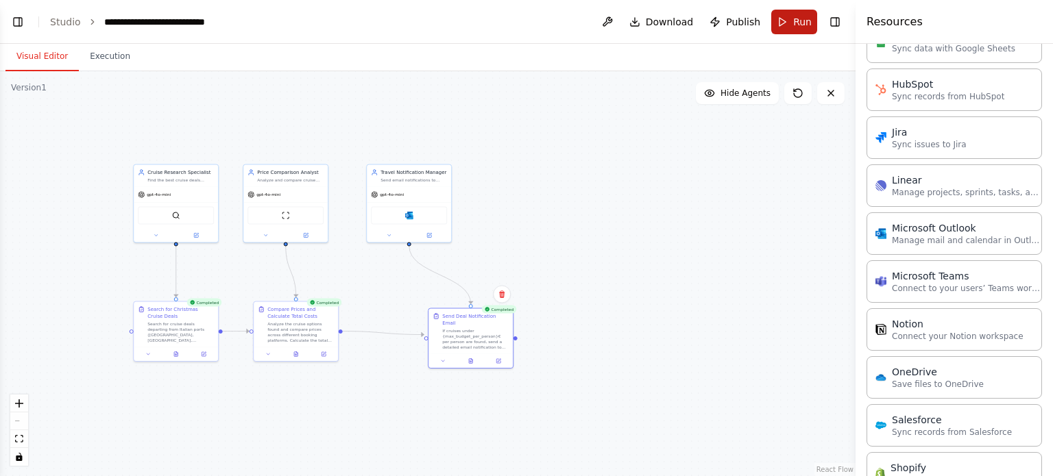
click at [799, 23] on span "Run" at bounding box center [802, 22] width 19 height 14
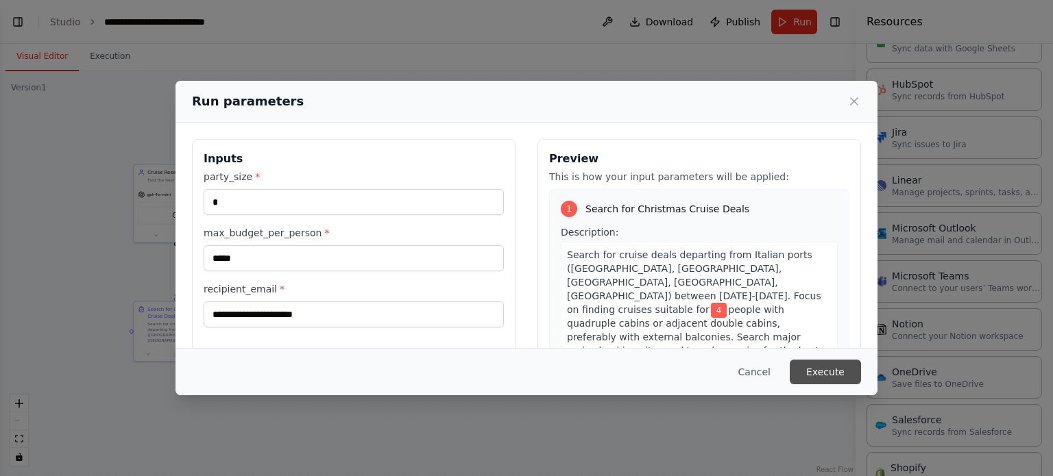
click at [829, 373] on button "Execute" at bounding box center [825, 372] width 71 height 25
